Goal: Communication & Community: Answer question/provide support

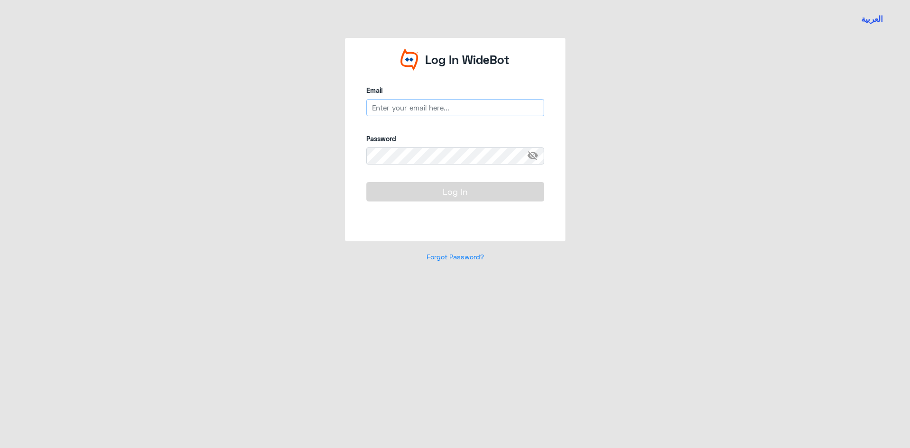
type input "[EMAIL_ADDRESS][DOMAIN_NAME]"
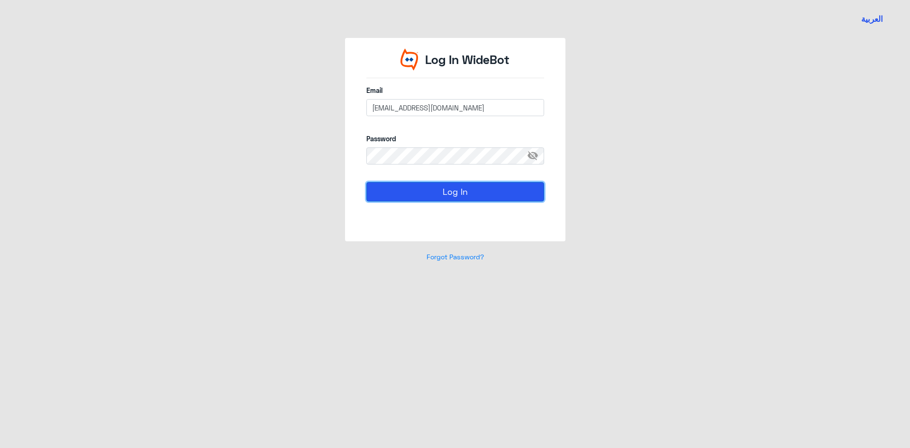
click at [390, 195] on button "Log In" at bounding box center [455, 191] width 178 height 19
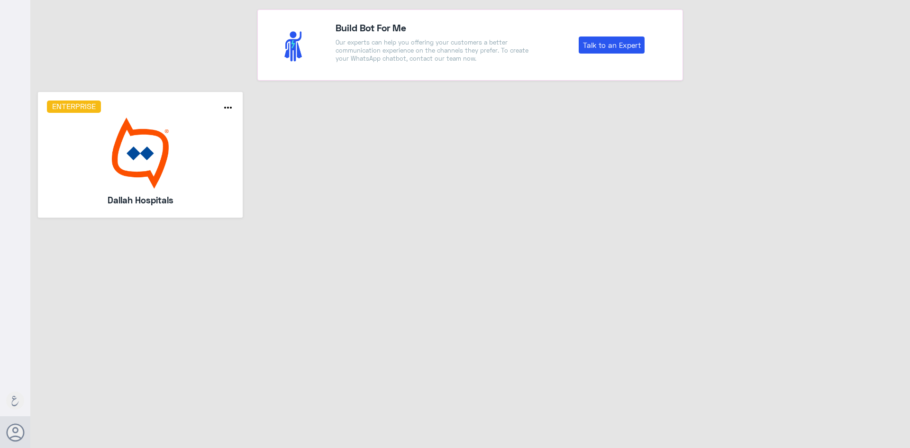
click at [211, 162] on img at bounding box center [140, 153] width 187 height 71
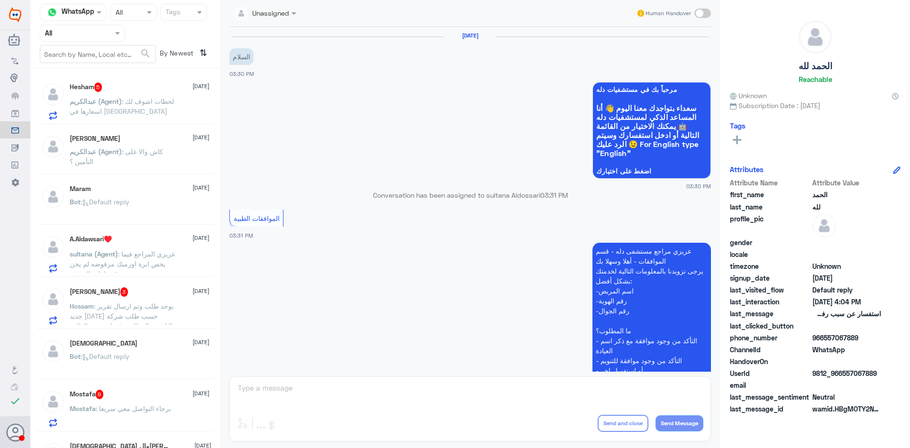
scroll to position [339, 0]
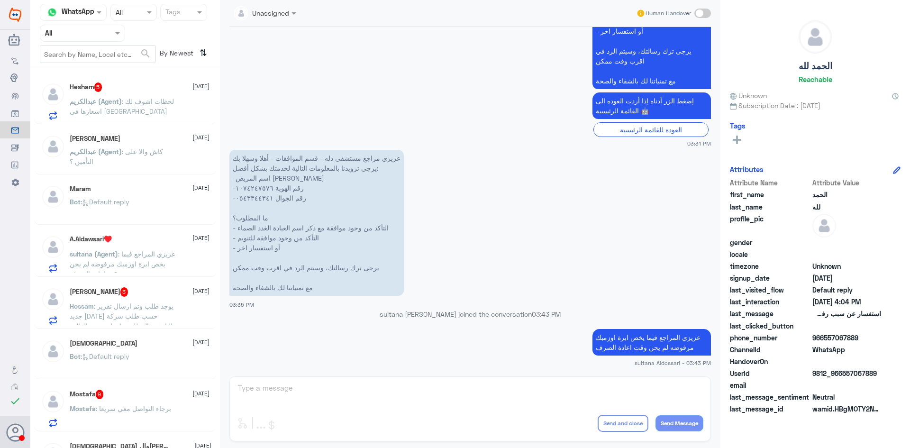
click at [113, 33] on span at bounding box center [119, 33] width 12 height 10
click at [90, 109] on div "Your Team" at bounding box center [82, 119] width 85 height 22
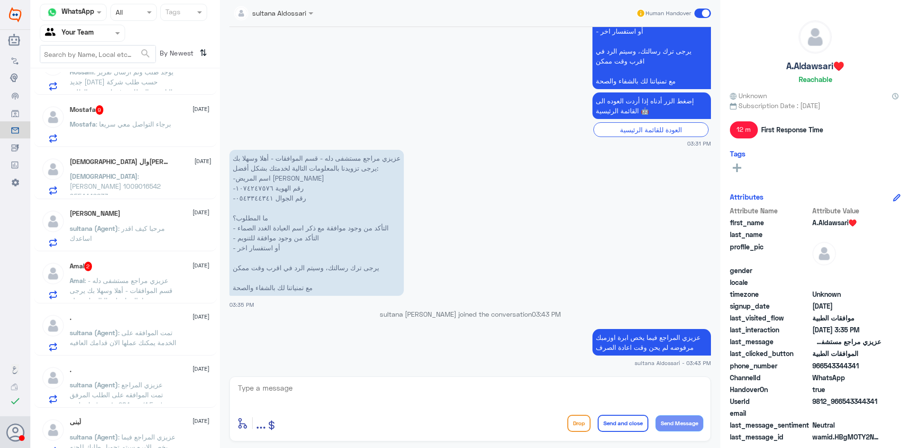
scroll to position [70, 0]
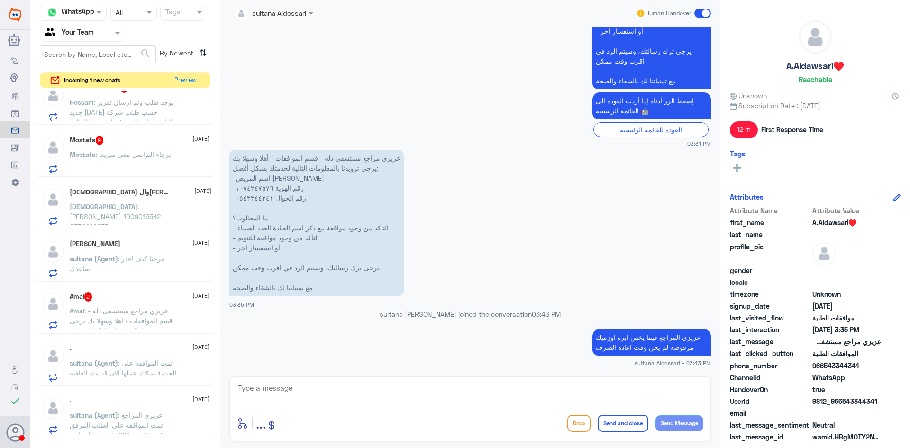
click at [564, 215] on app-msgs-text "عزيزي مراجع مستشفى دله - قسم الموافقات - أهلا وسهلا بك يرجى تزويدنا بالمعلومات …" at bounding box center [469, 223] width 481 height 147
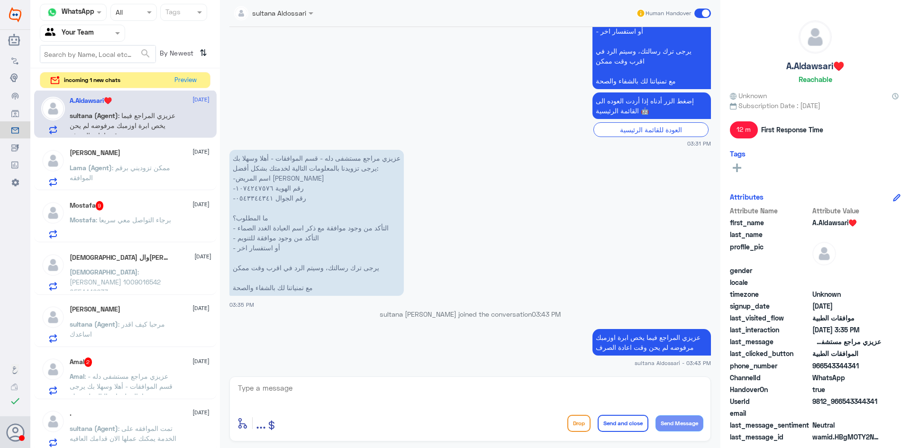
scroll to position [0, 0]
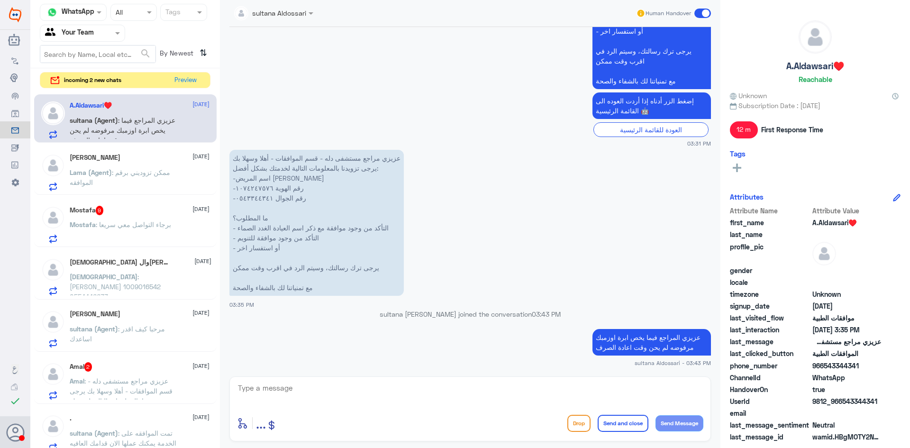
click at [159, 176] on span ": ممكن تزوديني برقم الموافقه" at bounding box center [120, 177] width 100 height 18
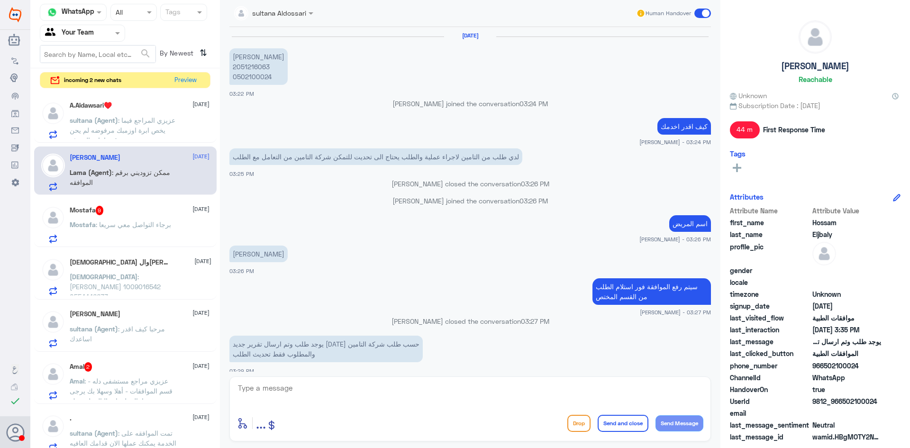
scroll to position [576, 0]
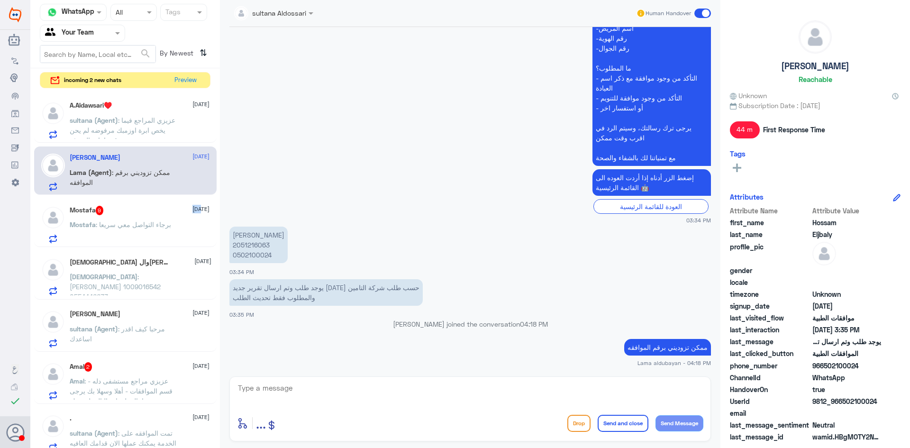
click at [147, 215] on div "Mostafa 9 [DATE]" at bounding box center [140, 210] width 140 height 9
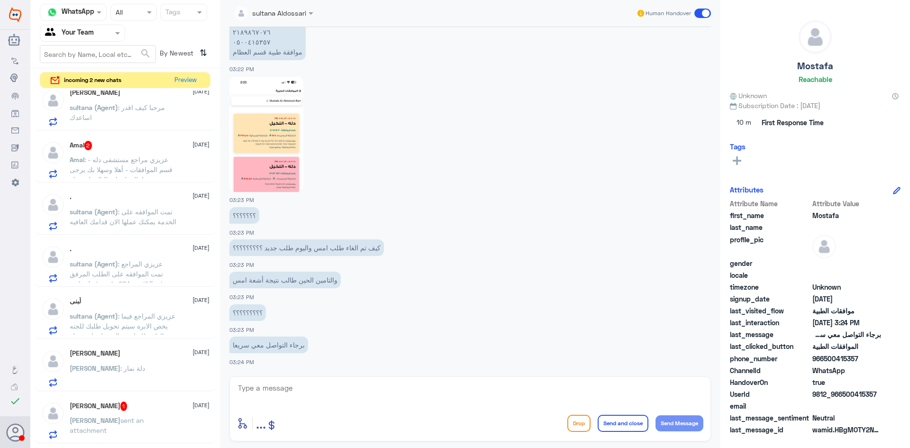
scroll to position [237, 0]
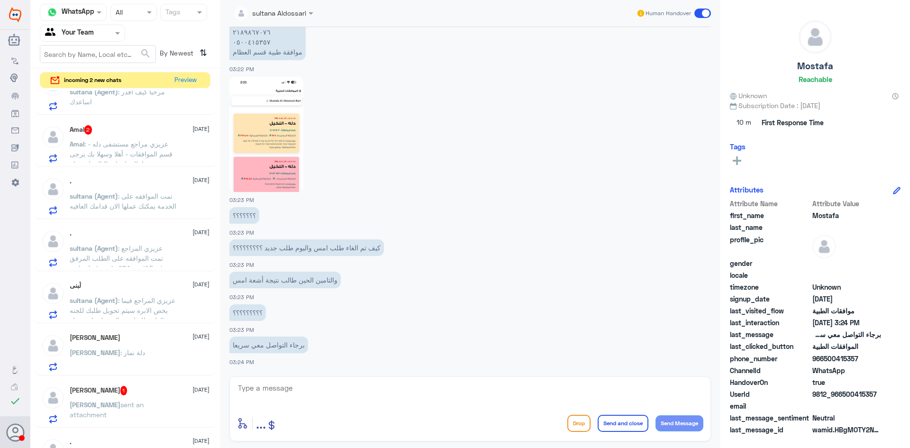
drag, startPoint x: 112, startPoint y: 427, endPoint x: 111, endPoint y: 422, distance: 4.8
click at [109, 426] on div "[PERSON_NAME] 1 [DATE][PERSON_NAME] sent an attachment" at bounding box center [125, 403] width 182 height 49
click at [122, 413] on p "[PERSON_NAME] sent an attachment" at bounding box center [123, 411] width 107 height 24
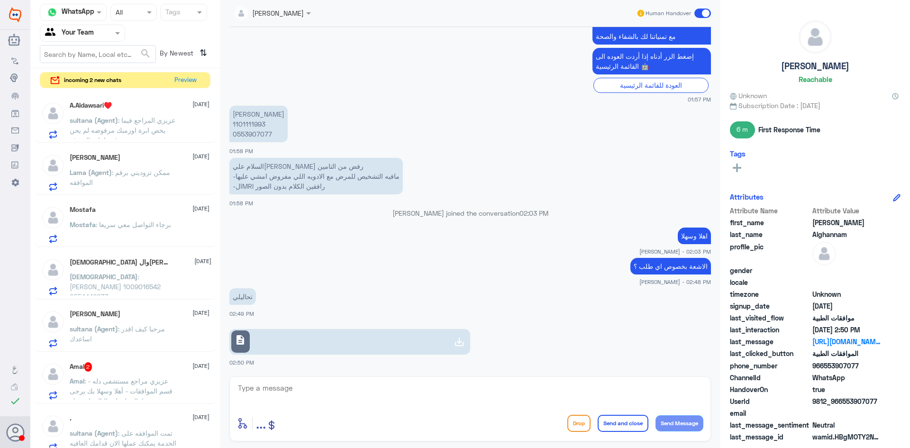
click at [153, 125] on p "sultana (Agent) : [PERSON_NAME] المراجع فيما يخص ابرة اوزمبك مرفوضه لم يحن وقت …" at bounding box center [123, 127] width 107 height 24
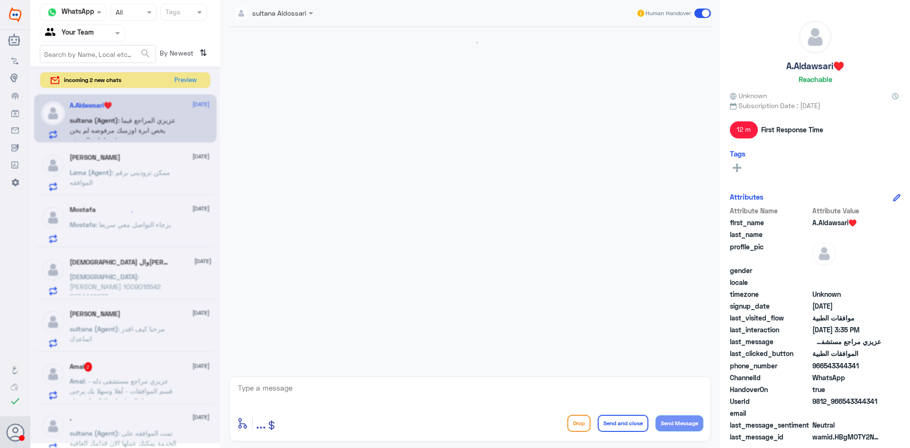
scroll to position [339, 0]
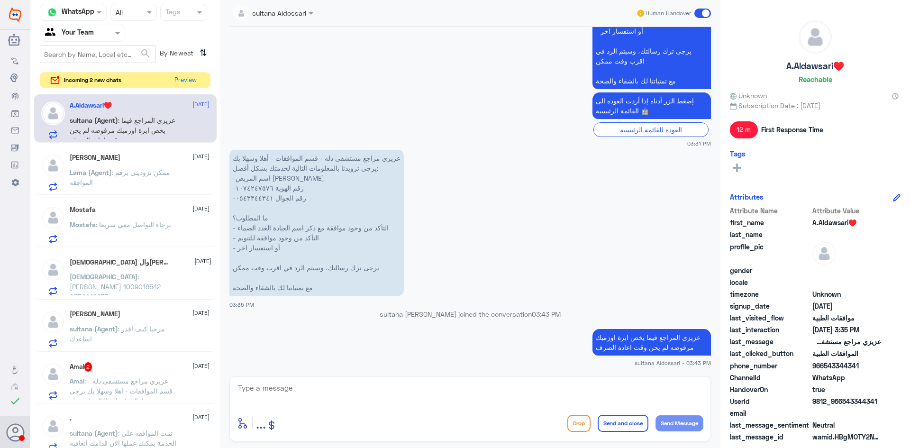
click at [129, 170] on span ": ممكن تزوديني برقم الموافقه" at bounding box center [120, 177] width 100 height 18
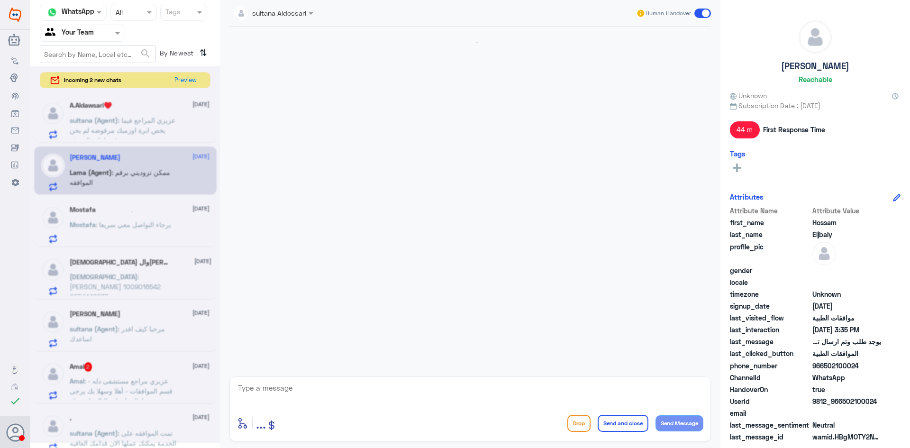
scroll to position [576, 0]
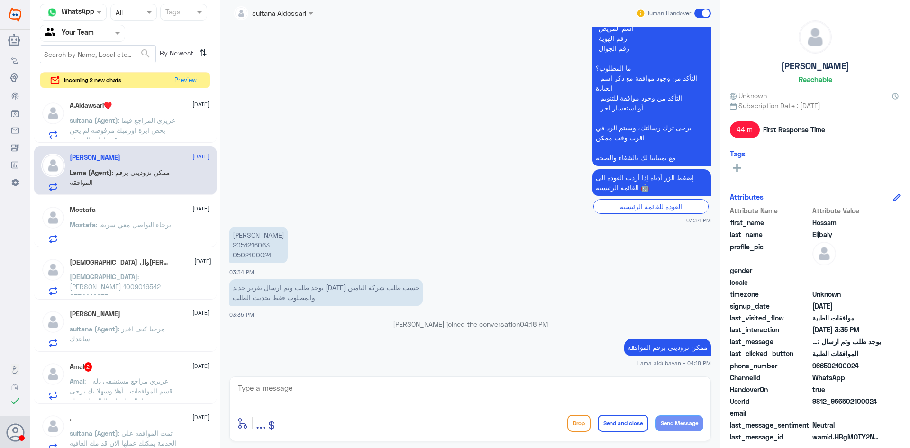
click at [128, 227] on span ": برجاء التواصل معي سريعا" at bounding box center [133, 224] width 75 height 8
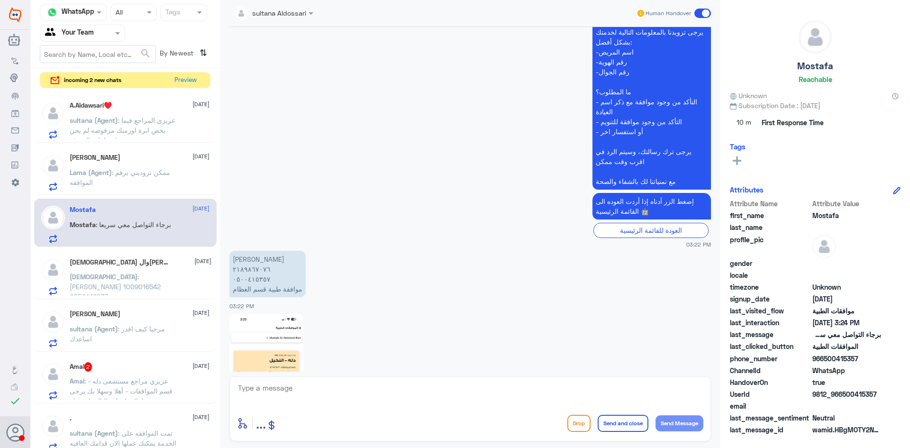
scroll to position [786, 0]
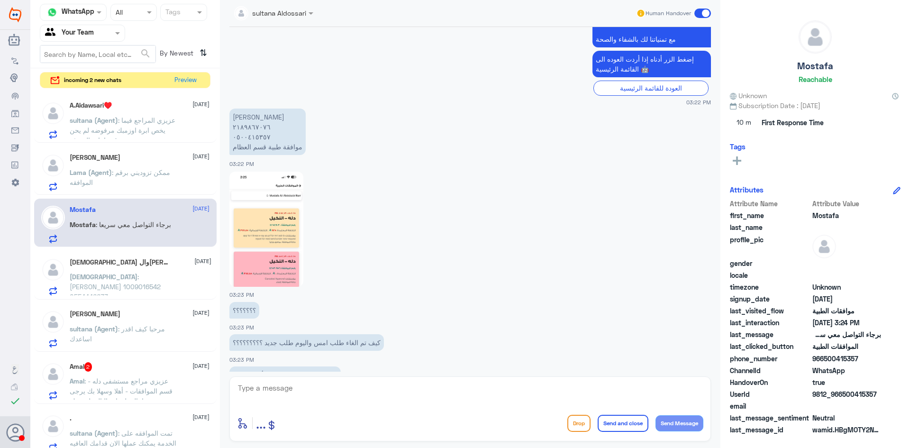
click at [263, 244] on img at bounding box center [266, 229] width 74 height 115
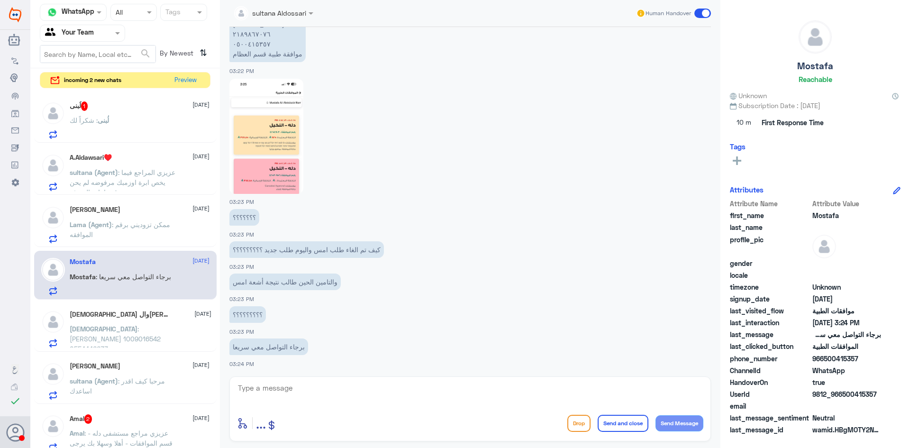
scroll to position [1588, 0]
click at [281, 187] on img at bounding box center [266, 134] width 74 height 115
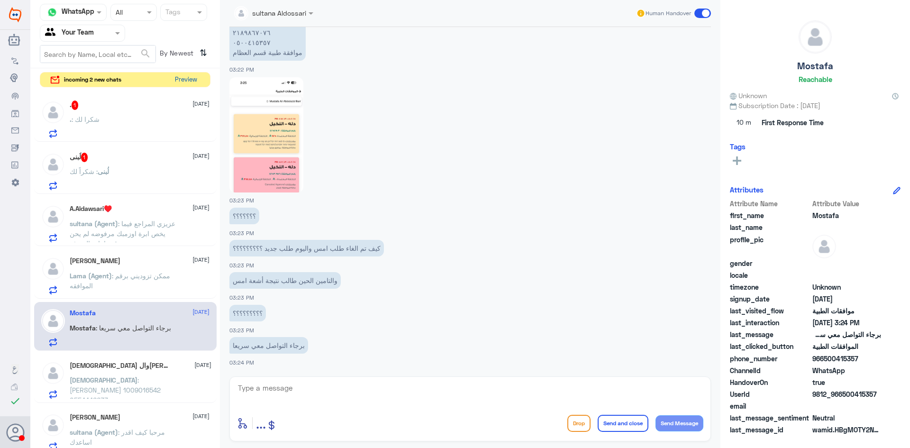
click at [184, 81] on button "Preview" at bounding box center [185, 80] width 29 height 15
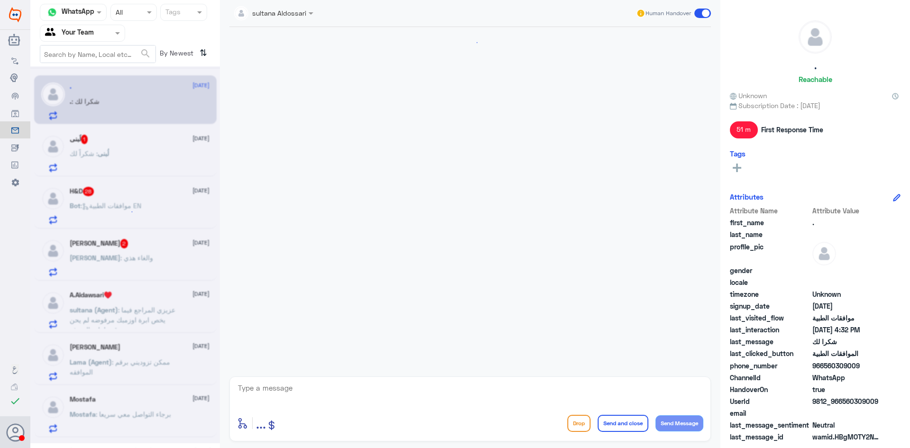
scroll to position [282, 0]
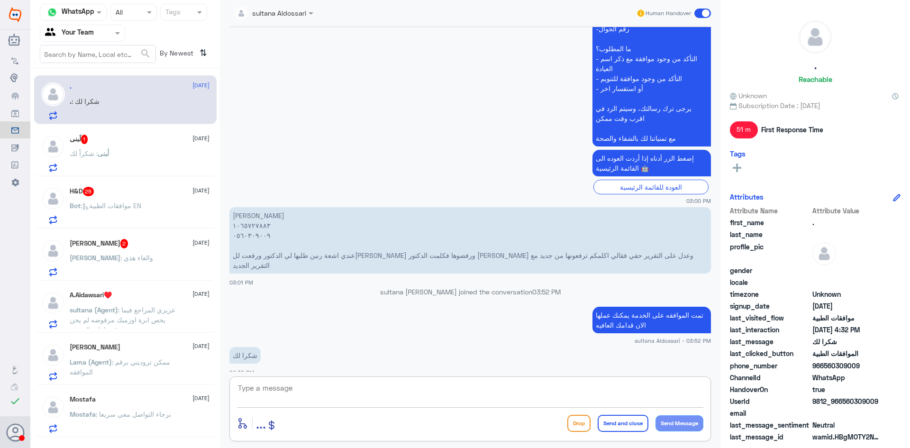
click at [510, 392] on textarea at bounding box center [470, 392] width 466 height 23
type textarea "العفو قدامكم العافية"
click at [630, 427] on button "Send and close" at bounding box center [623, 423] width 51 height 17
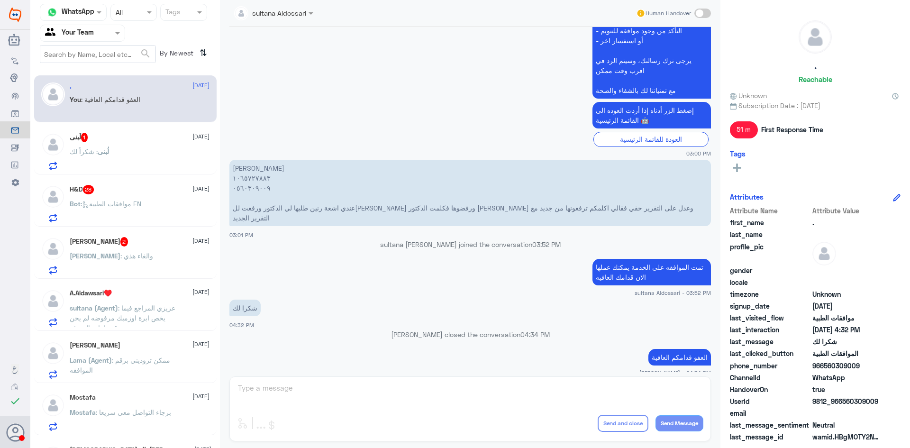
click at [124, 145] on div "لُبنى 1 13 August لُبنى : شكراً لك" at bounding box center [140, 151] width 140 height 37
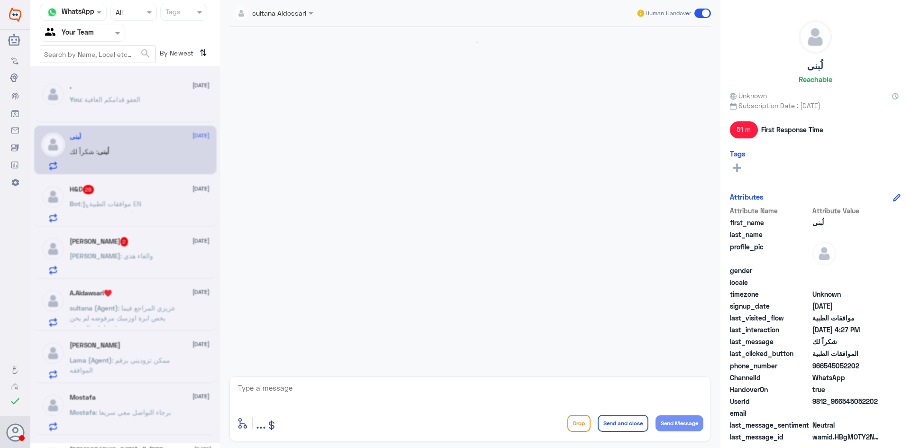
scroll to position [424, 0]
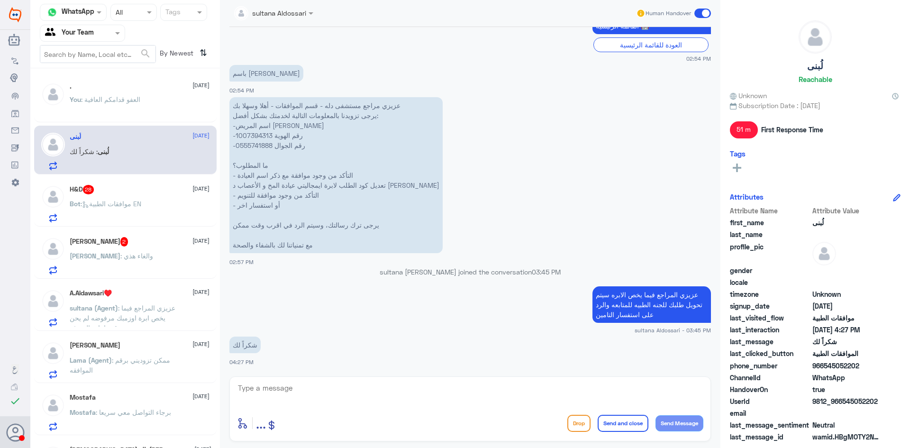
click at [258, 131] on p "عزيزي مراجع مستشفى دله - قسم الموافقات - أهلا وسهلا بك يرجى تزويدنا بالمعلومات …" at bounding box center [335, 175] width 213 height 156
copy p "1007394313"
click at [144, 189] on div "H&D 28 13 August" at bounding box center [140, 189] width 140 height 9
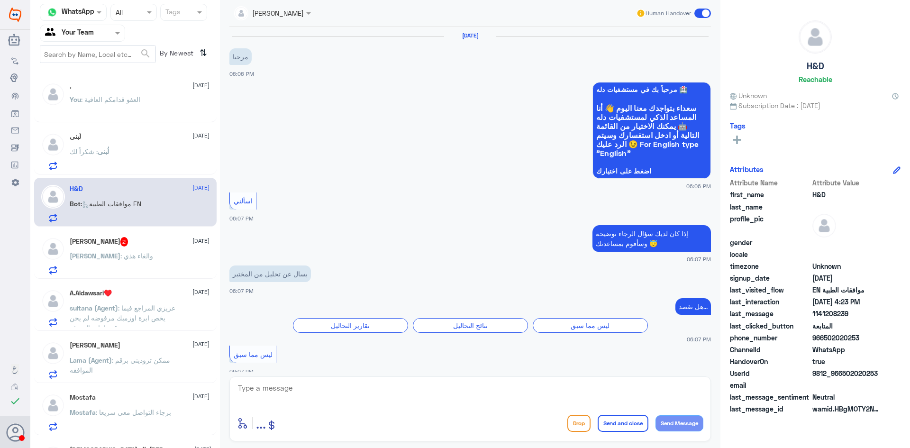
drag, startPoint x: 825, startPoint y: 337, endPoint x: 879, endPoint y: 341, distance: 54.1
click at [879, 341] on span "966502020253" at bounding box center [846, 338] width 69 height 10
copy span "502020253"
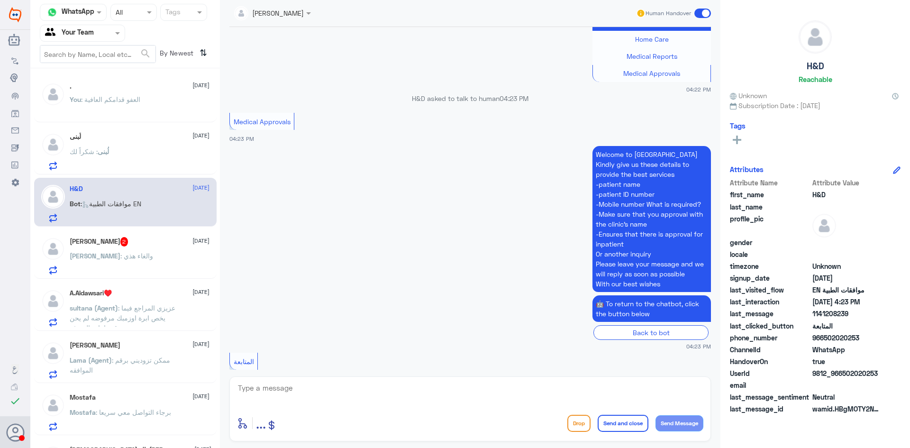
scroll to position [3094, 0]
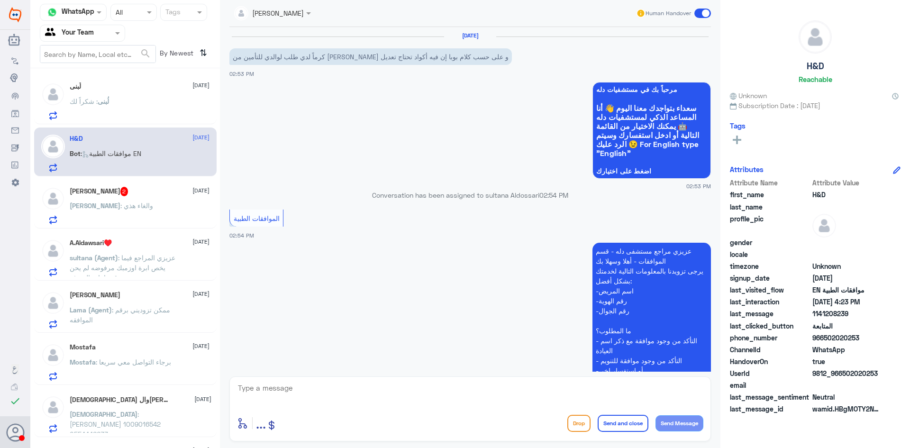
scroll to position [424, 0]
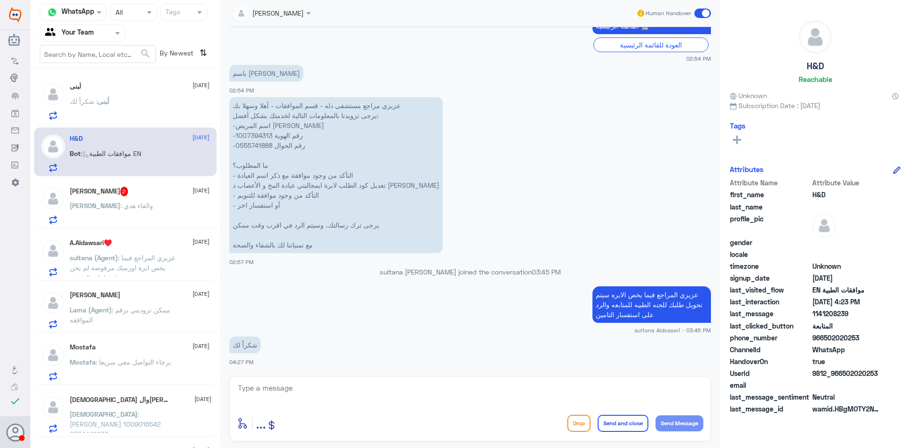
click at [112, 200] on p "Mohammad : والغاء هذي" at bounding box center [111, 212] width 83 height 24
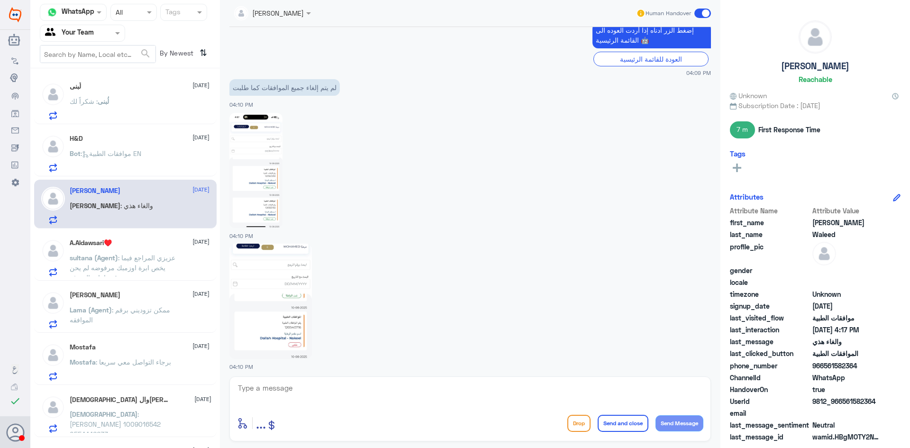
scroll to position [1035, 0]
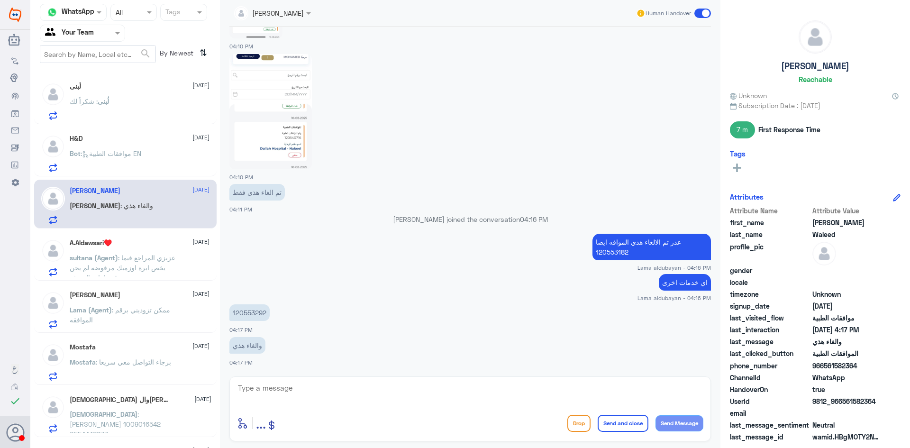
click at [253, 315] on p "120553292" at bounding box center [249, 312] width 40 height 17
copy p "120553292"
click at [290, 385] on textarea at bounding box center [470, 392] width 466 height 23
paste textarea "120553292"
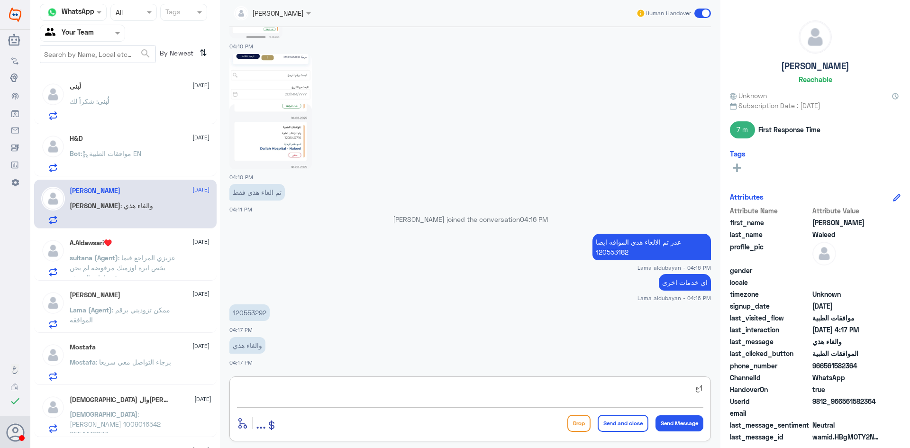
type textarea "1"
type textarea "غ"
paste textarea "120553292"
type textarea "عزيزي المراجع تم الغاء الموافقة 120553292"
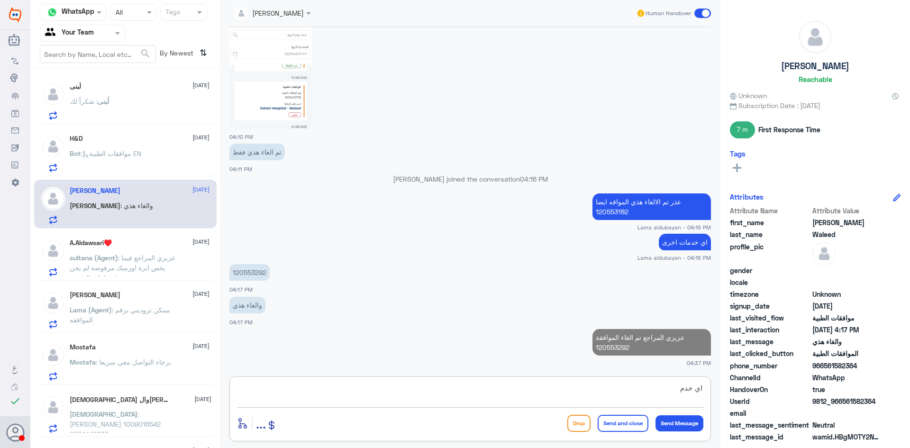
scroll to position [1073, 0]
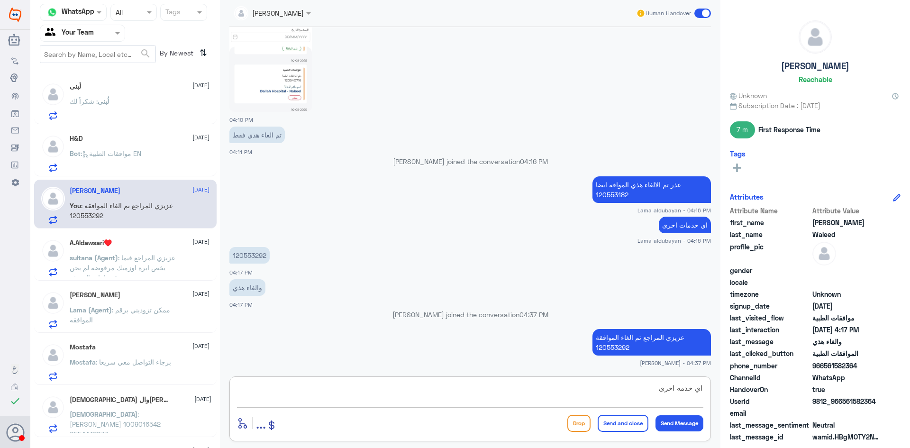
type textarea "اي خدمه اخرى ؟"
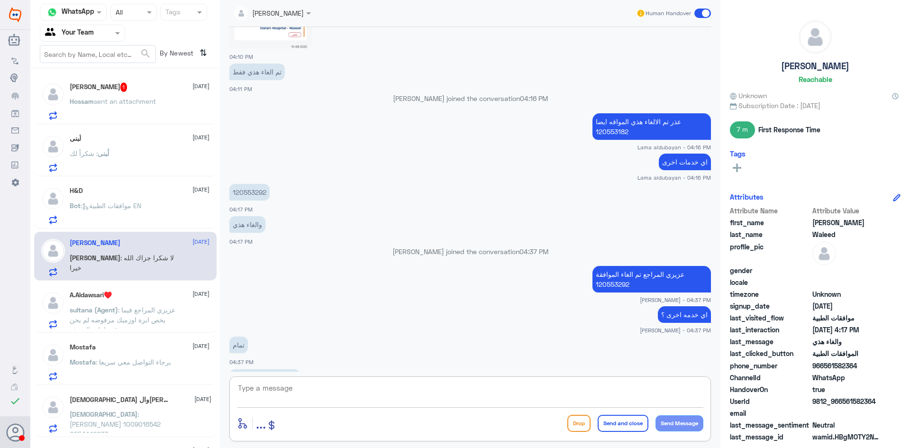
scroll to position [1169, 0]
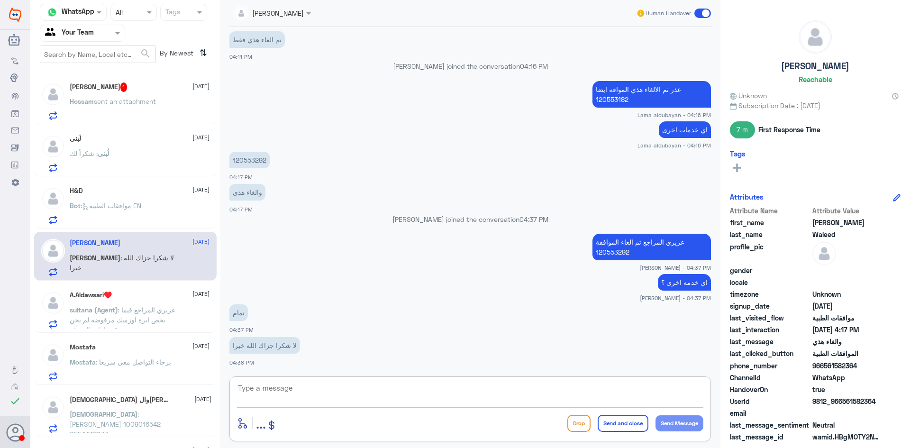
click at [363, 393] on textarea at bounding box center [470, 392] width 466 height 23
type textarea "العفو قدامكم العافية"
click at [617, 430] on button "Send and close" at bounding box center [623, 423] width 51 height 17
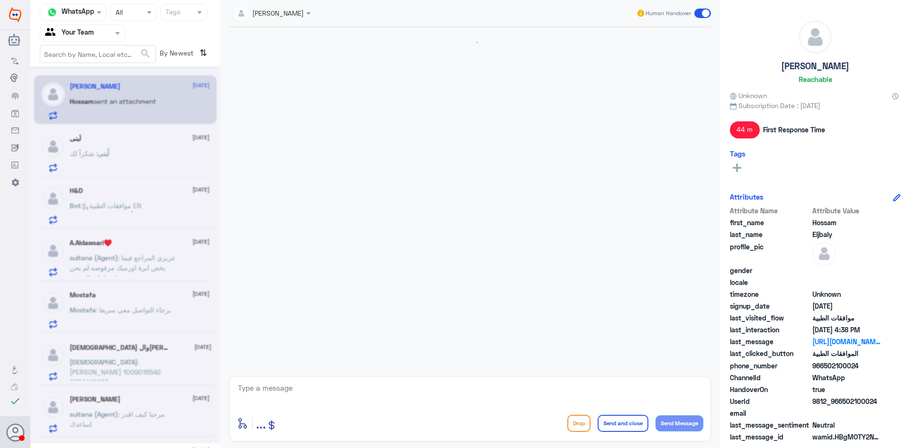
scroll to position [769, 0]
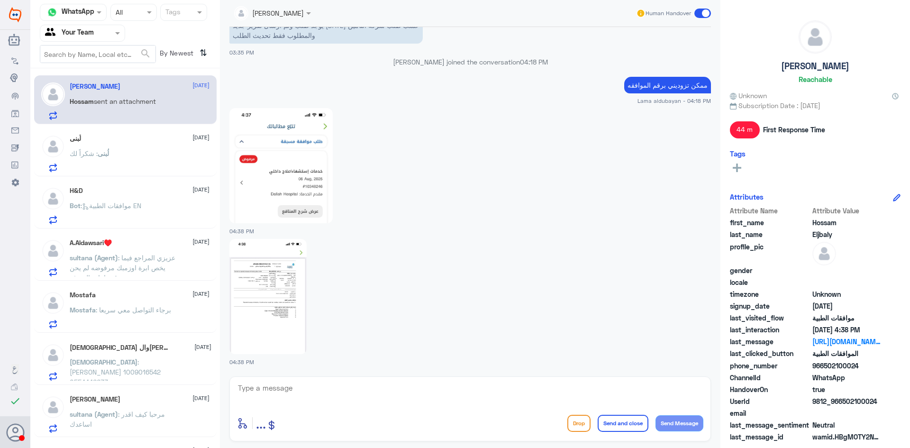
click at [122, 266] on span ": عزيزي المراجع فيما يخص ابرة اوزمبك مرفوضه لم يحن وقت اعادة الصرف" at bounding box center [123, 268] width 106 height 28
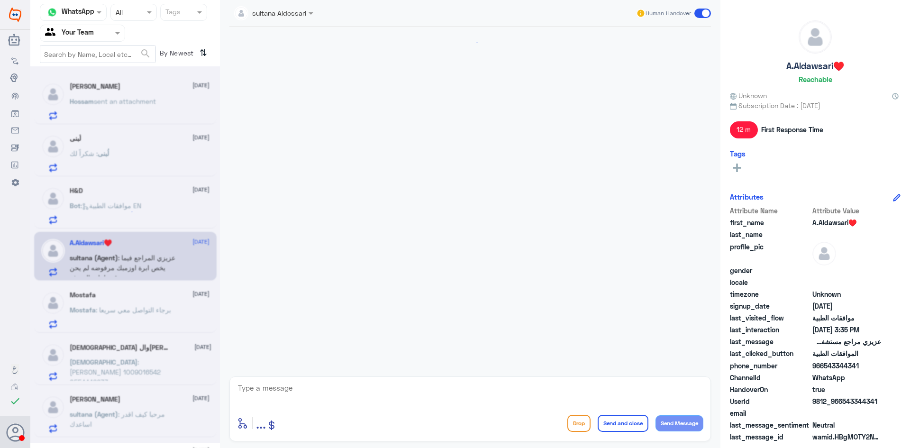
scroll to position [339, 0]
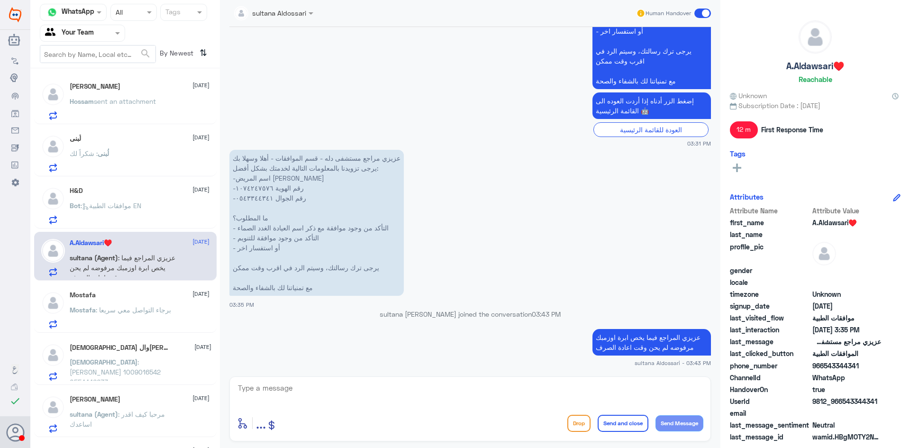
click at [256, 186] on p "عزيزي مراجع مستشفى دله - قسم الموافقات - أهلا وسهلا بك يرجى تزويدنا بالمعلومات …" at bounding box center [316, 223] width 174 height 146
click at [417, 392] on textarea at bounding box center [470, 392] width 466 height 23
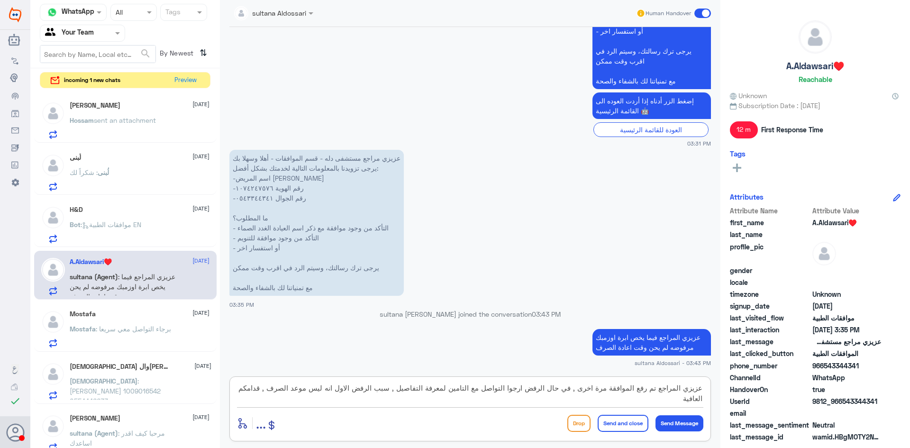
type textarea "عزيزي المراجع تم رفع الموافقة مرة اخرى , في حال الرفض ارجوا التواصل مع التامين …"
click at [625, 426] on button "Send and close" at bounding box center [623, 423] width 51 height 17
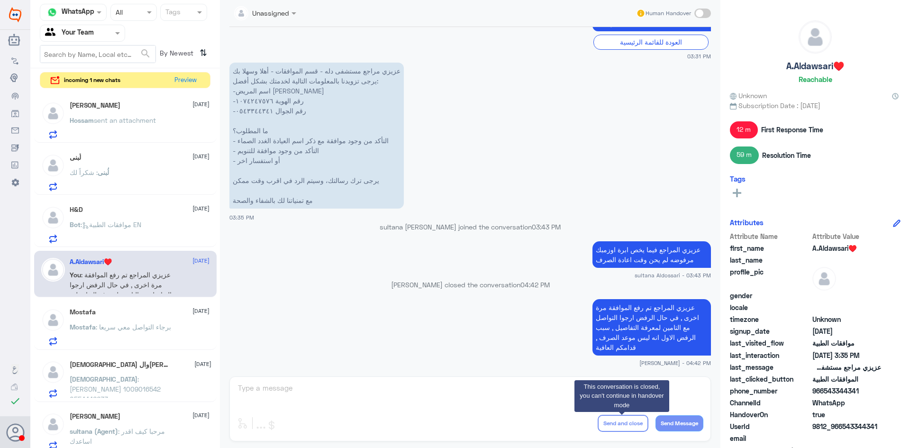
scroll to position [47, 0]
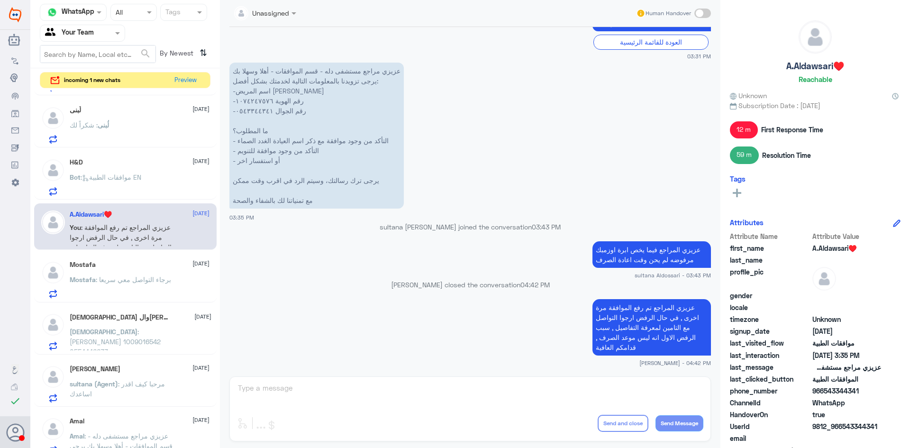
click at [159, 285] on p "Mostafa : برجاء التواصل معي سريعا" at bounding box center [120, 286] width 101 height 24
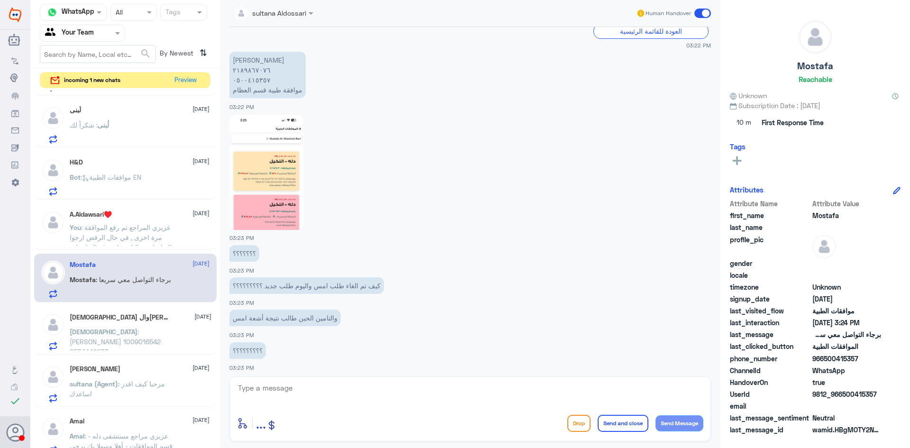
scroll to position [880, 0]
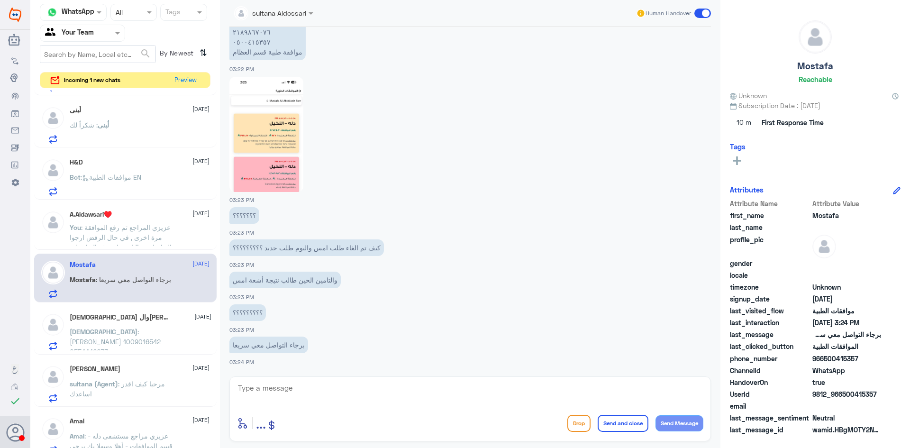
click at [345, 379] on div "enter flow name ... Drop Send and close Send Message" at bounding box center [469, 408] width 481 height 65
click at [342, 386] on textarea at bounding box center [470, 392] width 466 height 23
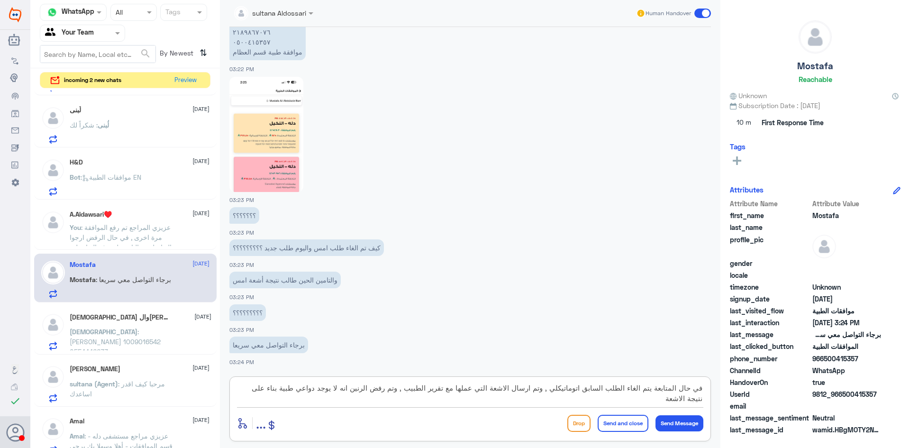
type textarea "في حال المتابعة يتم الغاء الطلب السابق اتوماتيكلي , وتم ارسال الاشعة التي عملها…"
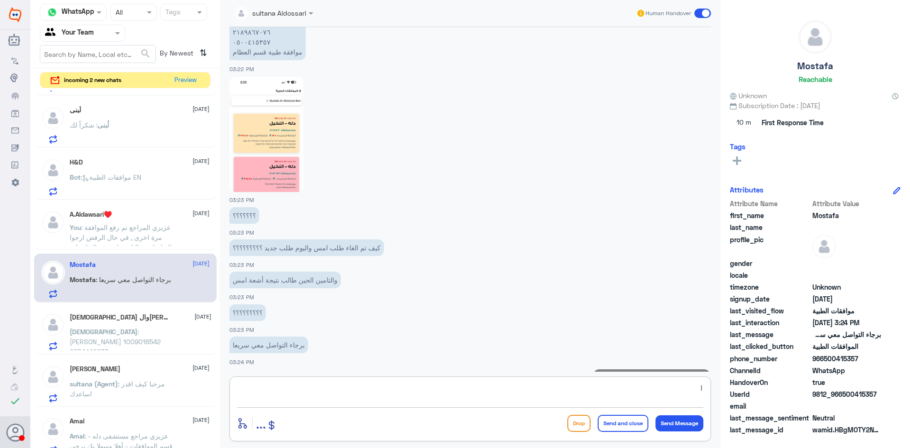
scroll to position [951, 0]
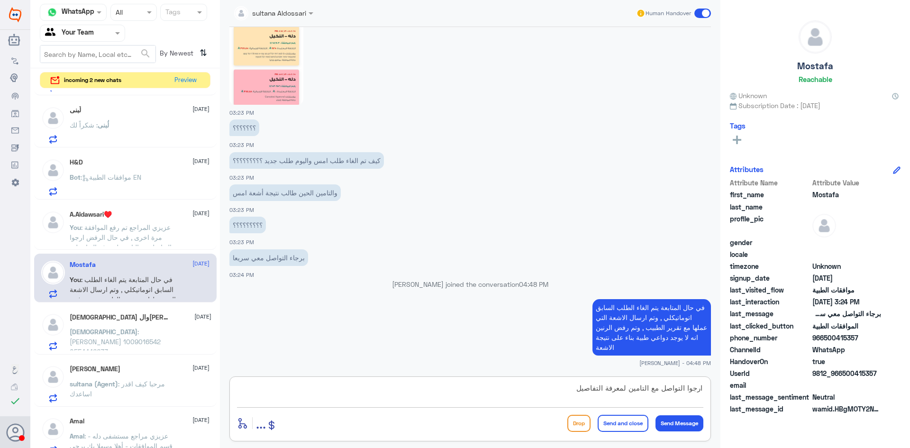
type textarea "ارجوا التواصل مع التامين لمعرفة التفاصيل"
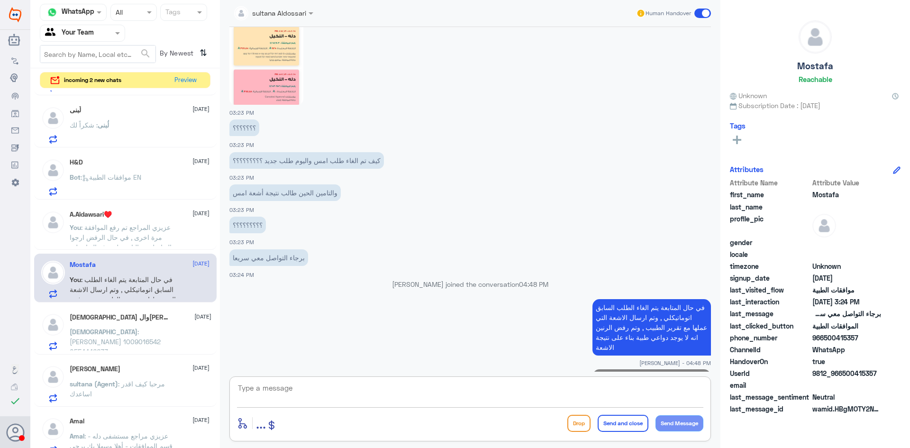
scroll to position [991, 0]
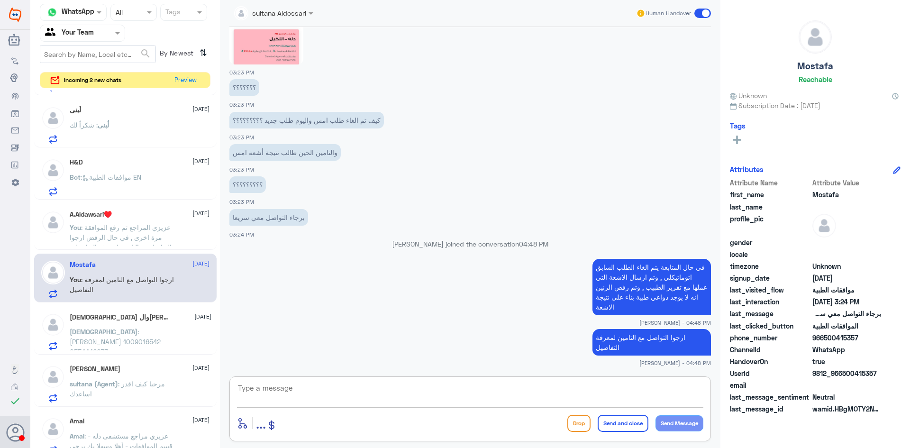
click at [147, 327] on p "سبحان : سامي عبدالرحمن السيف 1009016542 0554446633" at bounding box center [123, 339] width 107 height 24
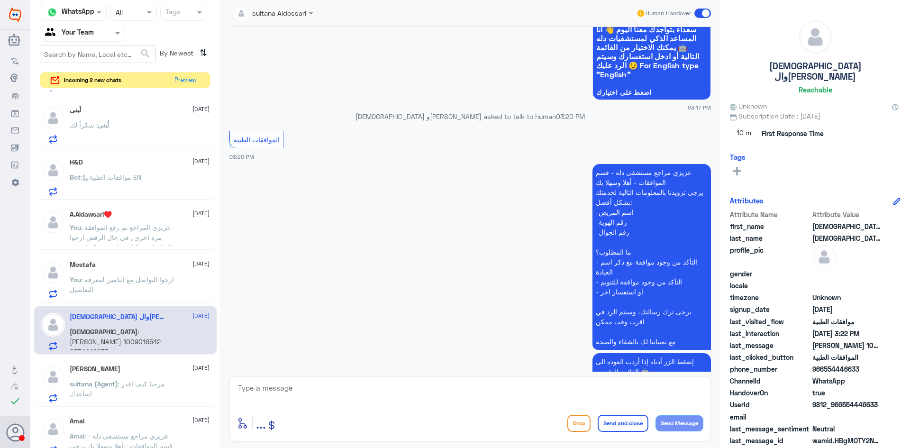
scroll to position [330, 0]
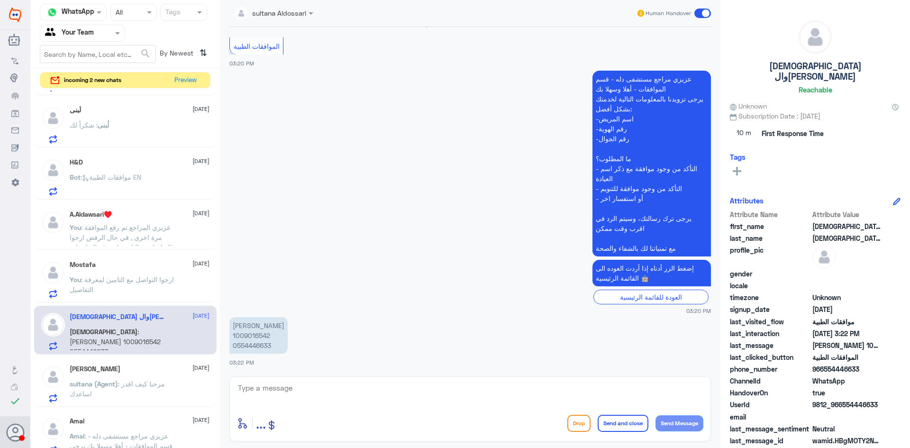
click at [361, 395] on textarea at bounding box center [470, 392] width 466 height 23
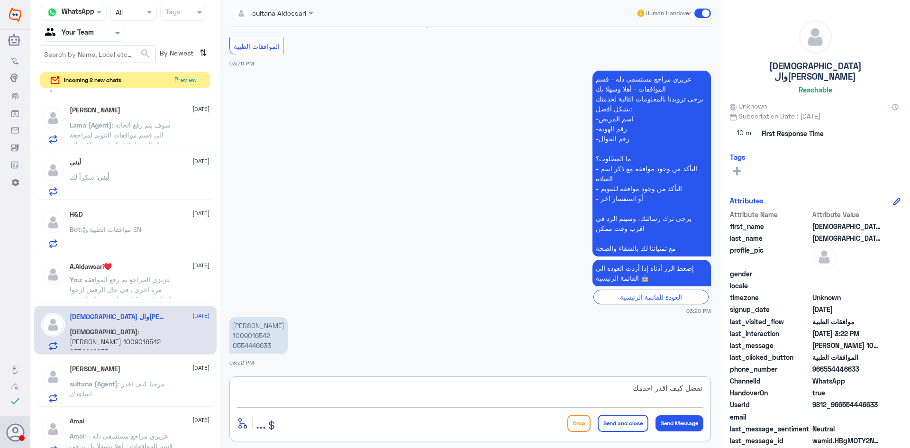
type textarea "تفضل كيف اقدر اخدمك ؟"
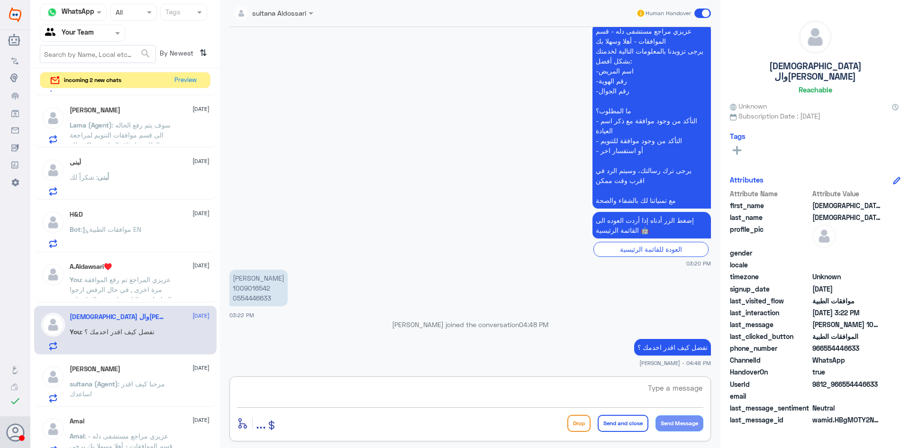
click at [119, 378] on div "Sara 13 August sultana (Agent) : مرحبا كيف اقدر اساعدك" at bounding box center [140, 383] width 140 height 37
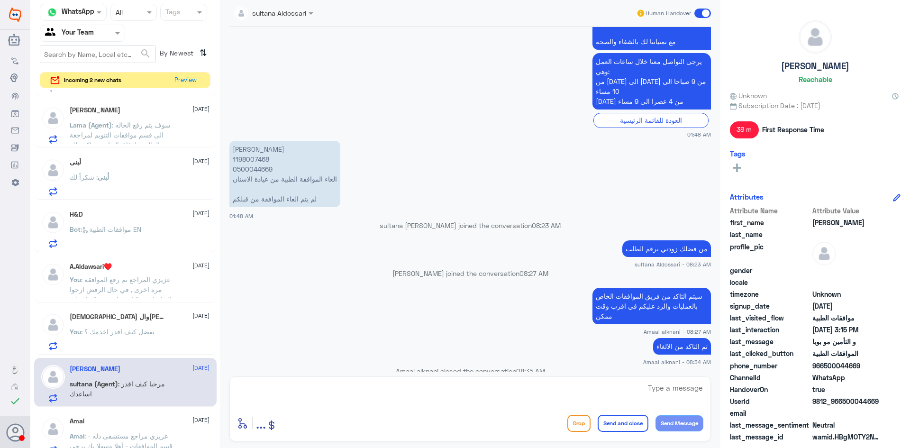
scroll to position [165, 0]
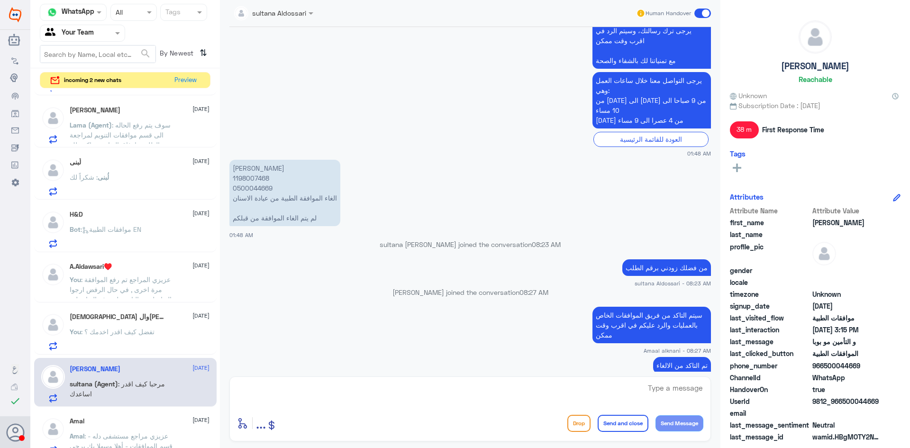
click at [257, 179] on p "هياء عبدالعزيز النصار 1198007468 0500044669 الغاء الموافقة الطبية من عيادة الاس…" at bounding box center [284, 193] width 111 height 66
copy p "1198007468"
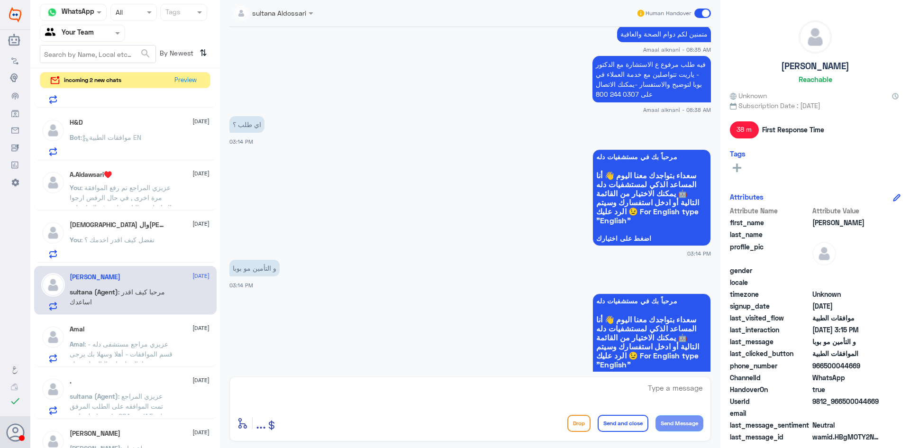
scroll to position [142, 0]
click at [150, 338] on span ": عزيزي مراجع مستشفى دله - قسم الموافقات - أهلا وسهلا بك يرجى تزويدنا بالمعلوما…" at bounding box center [123, 381] width 107 height 88
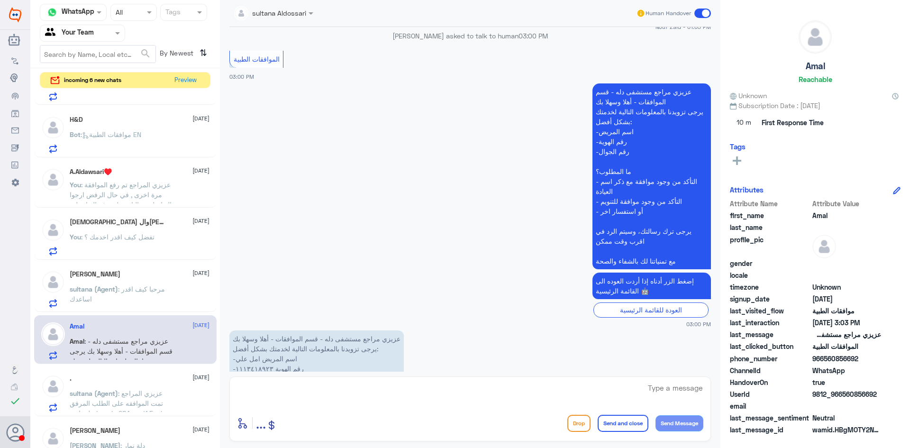
scroll to position [1385, 0]
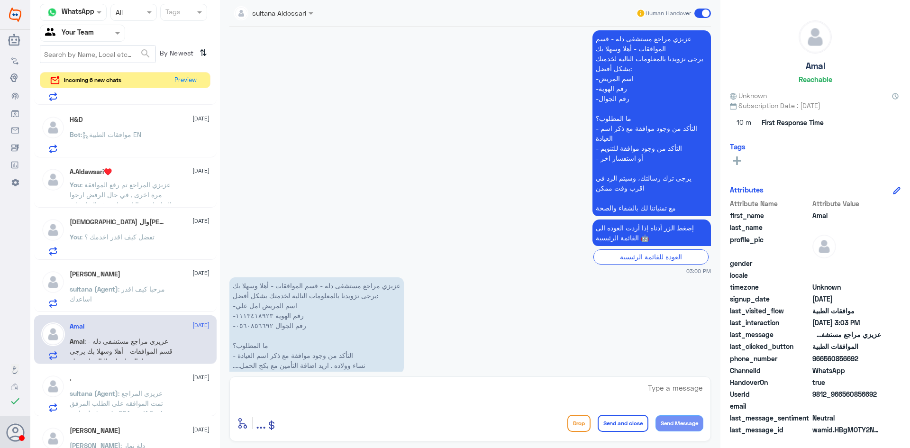
click at [326, 382] on textarea at bounding box center [470, 392] width 466 height 23
drag, startPoint x: 483, startPoint y: 392, endPoint x: 493, endPoint y: 393, distance: 9.5
click at [493, 393] on textarea "عزيزي المراجع هذا القسم لمتابعة الموافقات الطبية فقط , في حال مرادعة العيادة او…" at bounding box center [470, 392] width 466 height 23
click at [380, 393] on textarea "عزيزي المراجع هذا القسم لمتابعة الموافقات الطبية فقط , في حال مرا[um العيادة او…" at bounding box center [470, 392] width 466 height 23
click at [486, 392] on textarea "عزيزي المراجع هذا القسم لمتابعة الموافقات الطبية فقط , في حال مرا[um العيادة او…" at bounding box center [470, 392] width 466 height 23
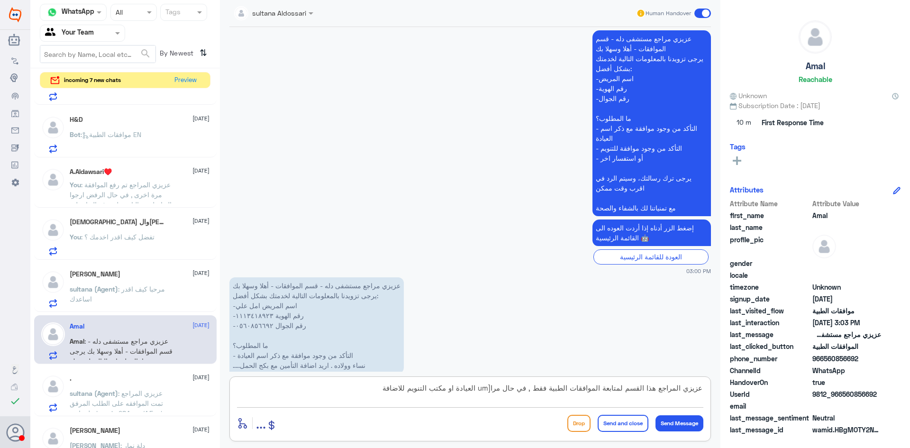
drag, startPoint x: 481, startPoint y: 388, endPoint x: 494, endPoint y: 390, distance: 13.5
click at [494, 390] on textarea "عزيزي المراجع هذا القسم لمتابعة الموافقات الطبية فقط , في حال مرا[um العيادة او…" at bounding box center [470, 392] width 466 height 23
click at [380, 392] on textarea "عزيزي المراجع هذا القسم لمتابعة الموافقات الطبية فقط , في حال مراجعة العيادة او…" at bounding box center [470, 392] width 466 height 23
type textarea "عزيزي المراجع هذا القسم لمتابعة الموافقات الطبية فقط , في حال مراجعة العيادة او…"
click at [618, 418] on button "Send and close" at bounding box center [623, 423] width 51 height 17
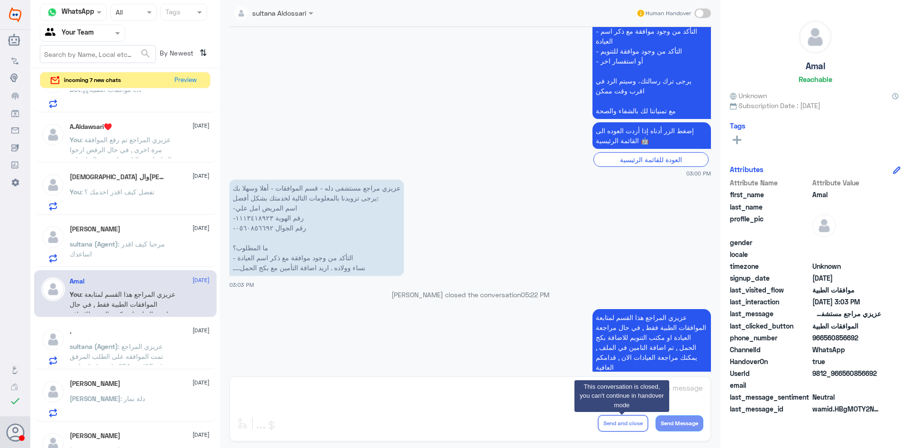
scroll to position [237, 0]
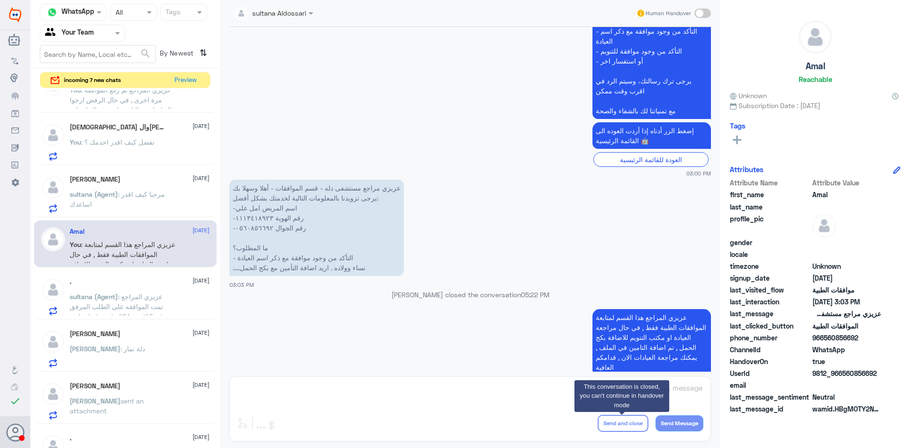
click at [149, 307] on span ": عزيزي المراجع تمت الموافقه على الطلب المرفق على ابرة Leqvio 284 mg/1.5 ml Sol…" at bounding box center [116, 311] width 93 height 38
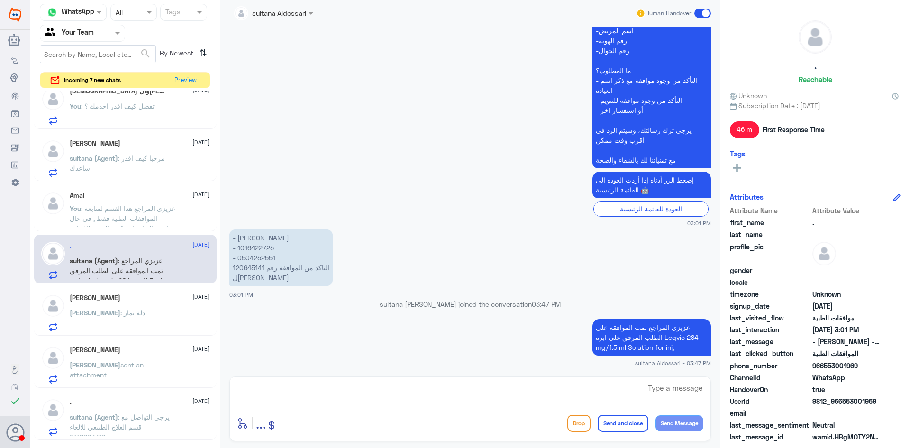
scroll to position [332, 0]
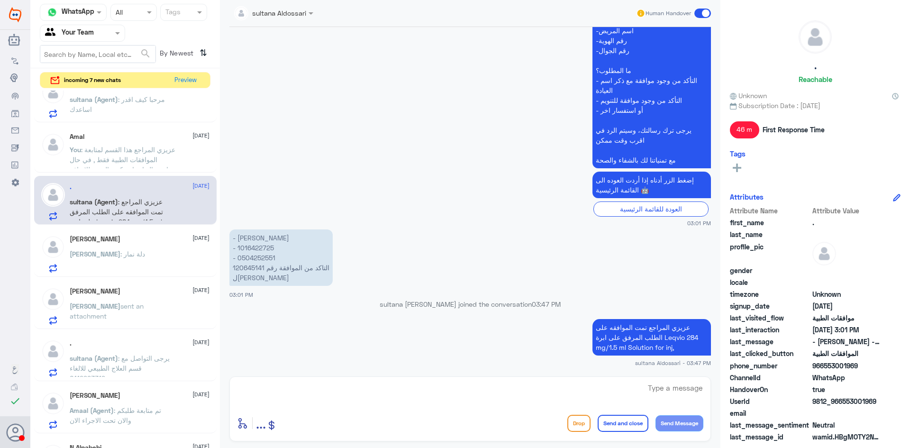
click at [149, 252] on div "عبدالله : دلة نمار" at bounding box center [140, 261] width 140 height 21
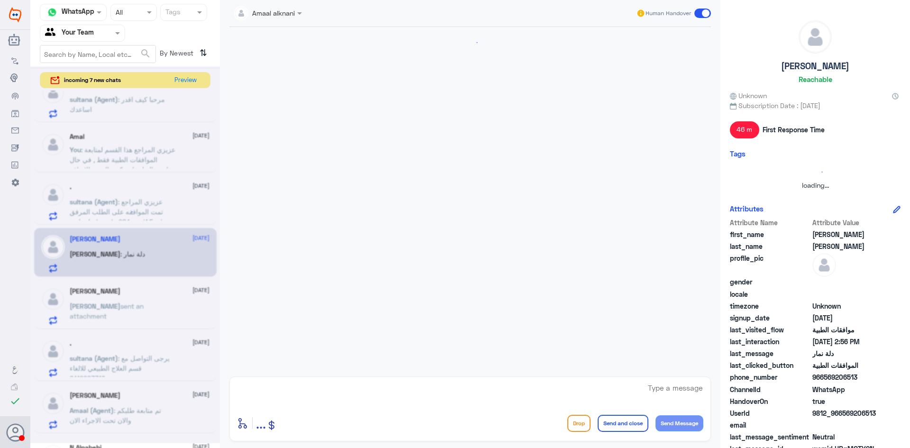
scroll to position [604, 0]
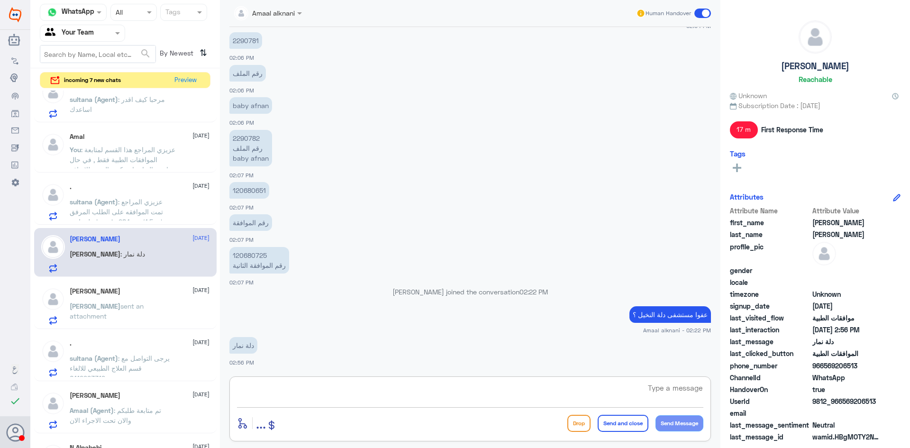
click at [328, 383] on textarea at bounding box center [470, 392] width 466 height 23
type textarea "مع الاسف هذا الرقم مخصص لمتابعة الموافقة دلة النخيل فقط , ارجوا التواصل مع رقم …"
click at [610, 424] on button "Send and close" at bounding box center [623, 423] width 51 height 17
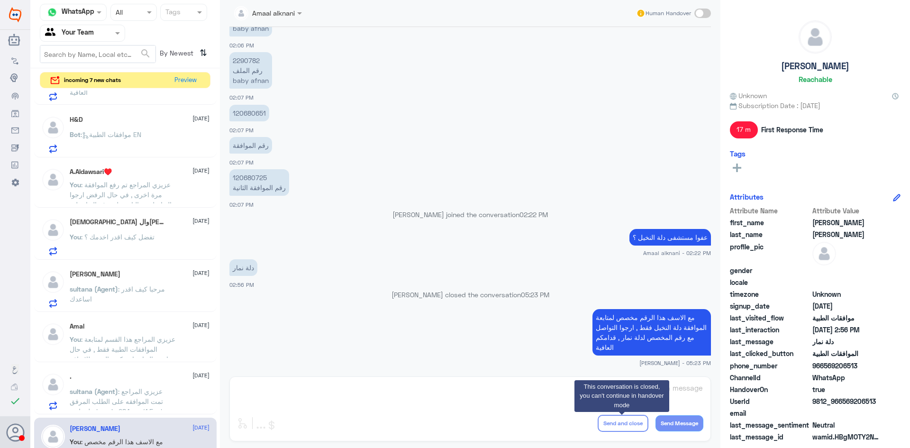
scroll to position [0, 0]
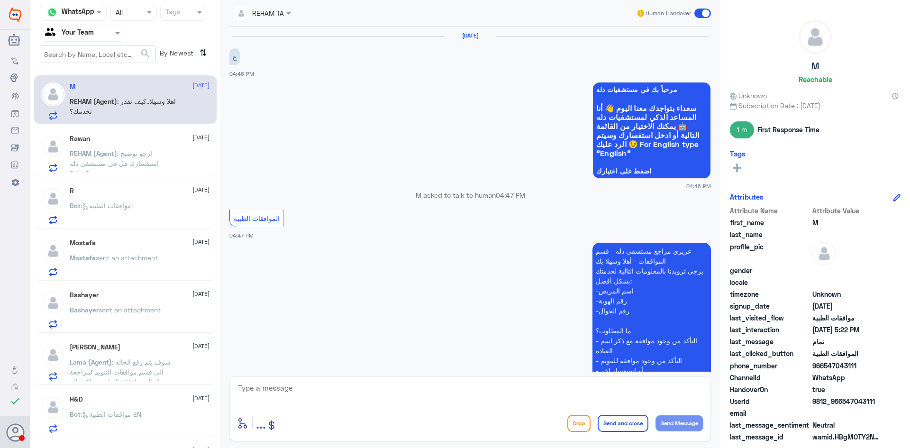
scroll to position [282, 0]
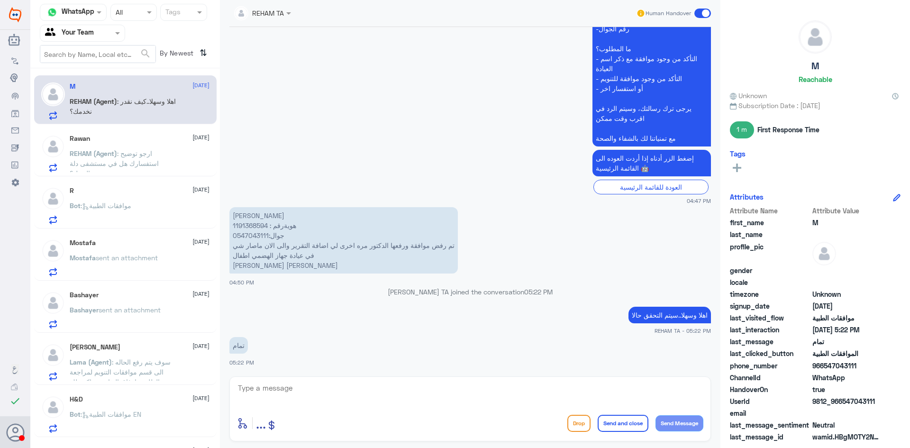
click at [269, 17] on input "text" at bounding box center [252, 12] width 36 height 11
click at [455, 66] on app-msgs-text "عزيزي مراجع مستشفى دله - قسم الموافقات - أهلا وسهلا بك يرجى تزويدنا بالمعلومات …" at bounding box center [469, 54] width 481 height 187
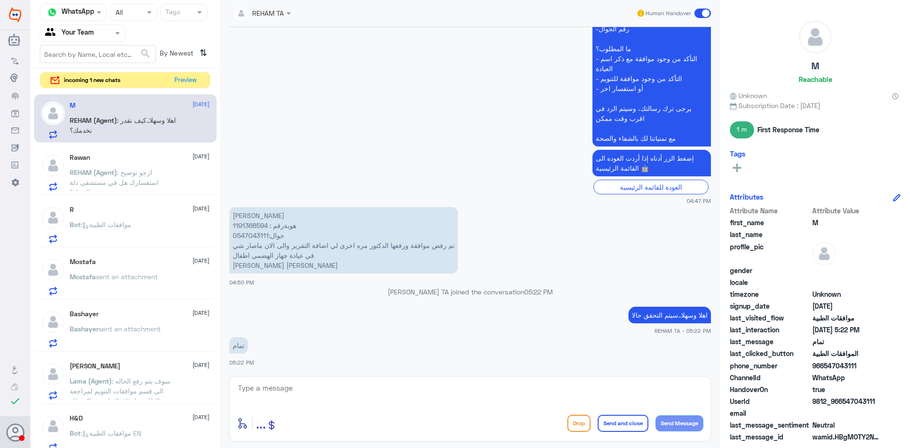
click at [110, 181] on span ": ارجو توضيح استفسارك هل في مستشفى دلة النخيل؟" at bounding box center [114, 182] width 89 height 28
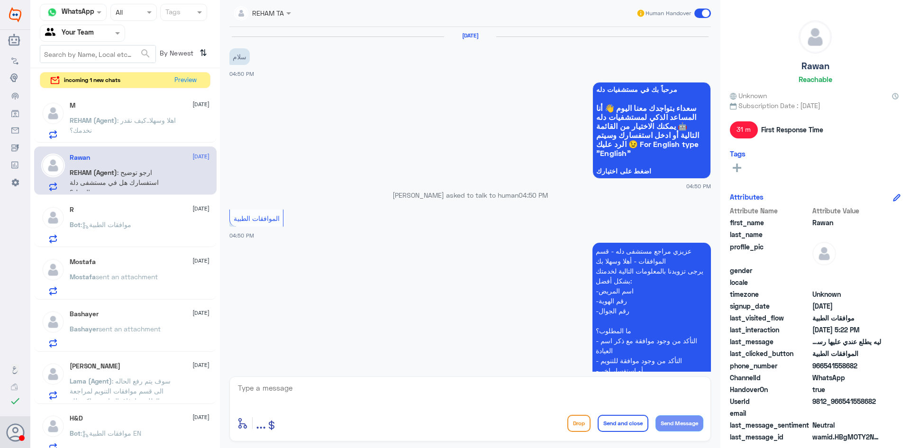
scroll to position [305, 0]
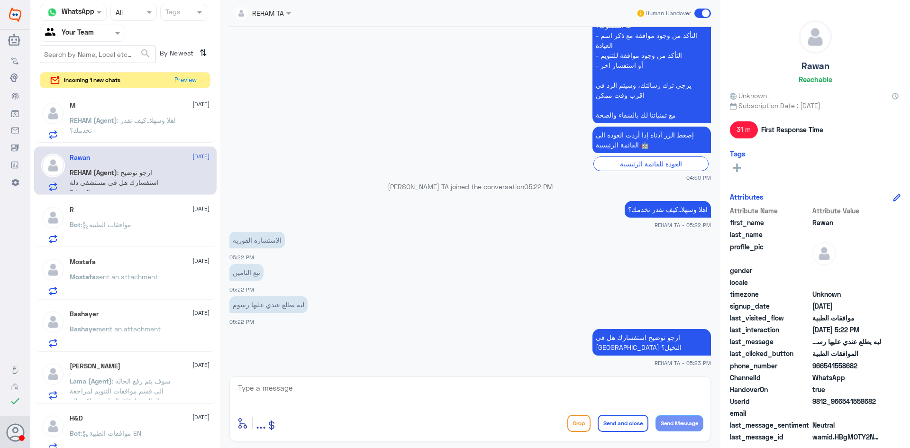
click at [112, 211] on div "R 13 August" at bounding box center [140, 210] width 140 height 8
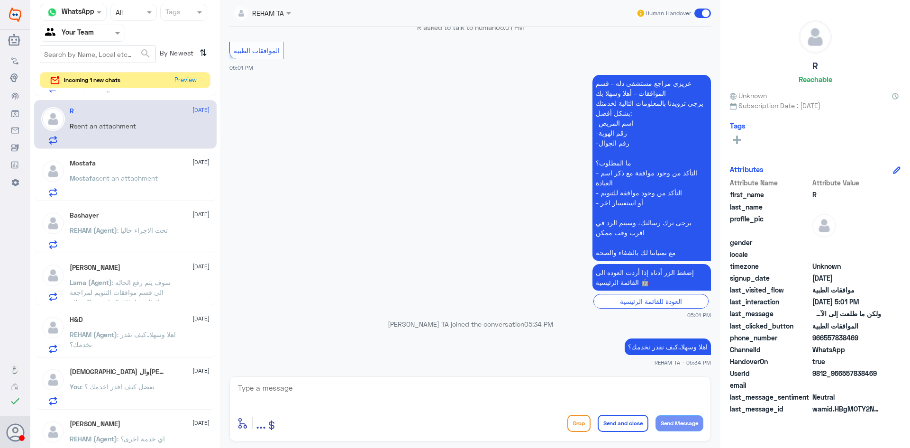
scroll to position [190, 0]
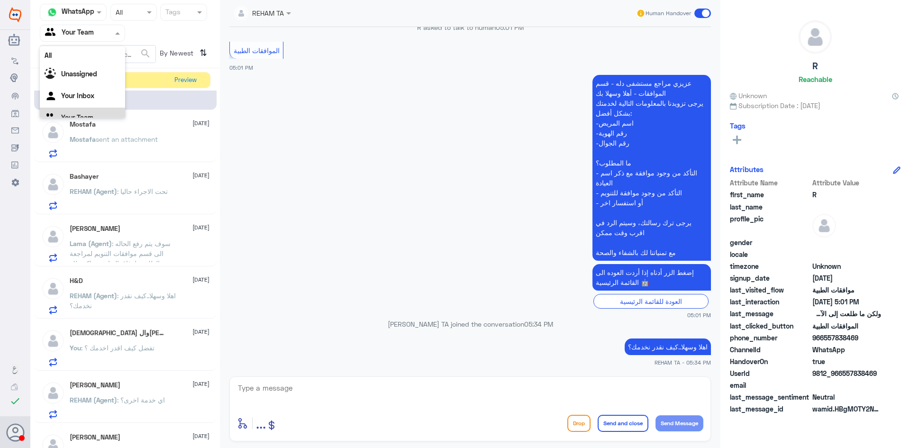
click at [86, 35] on input "text" at bounding box center [71, 32] width 52 height 11
click at [91, 98] on Inbox "Your Inbox" at bounding box center [77, 95] width 33 height 8
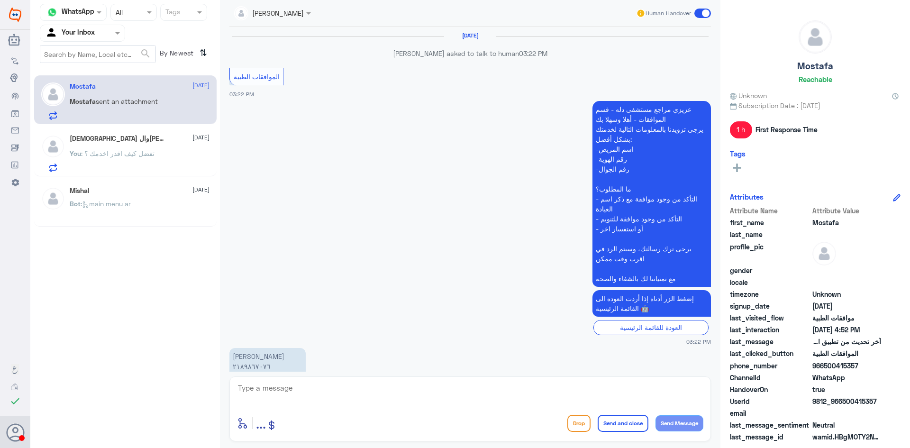
scroll to position [807, 0]
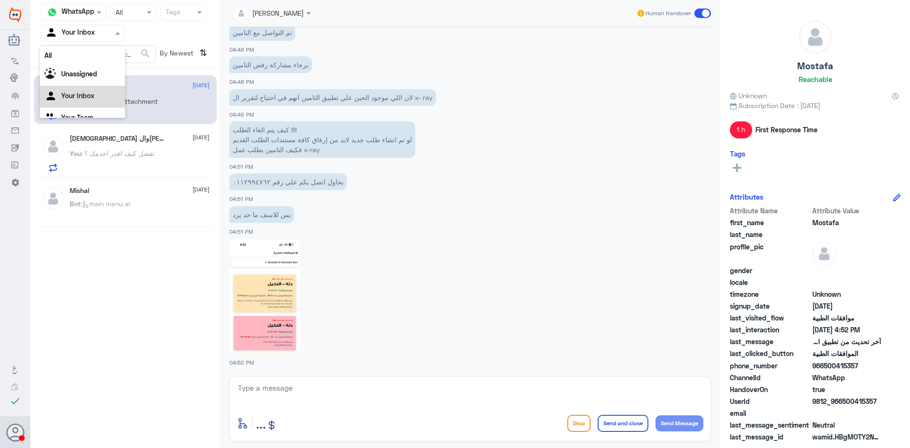
click at [69, 33] on input "text" at bounding box center [71, 32] width 52 height 11
click at [87, 103] on Team "Your Team" at bounding box center [77, 105] width 32 height 8
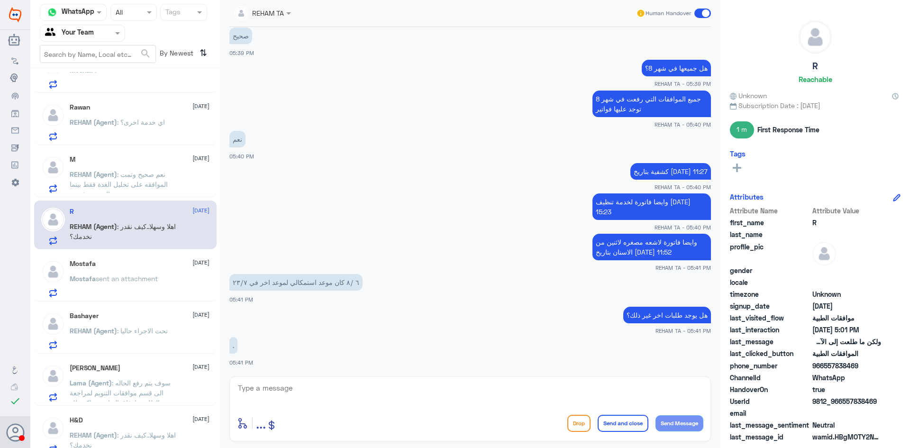
scroll to position [47, 0]
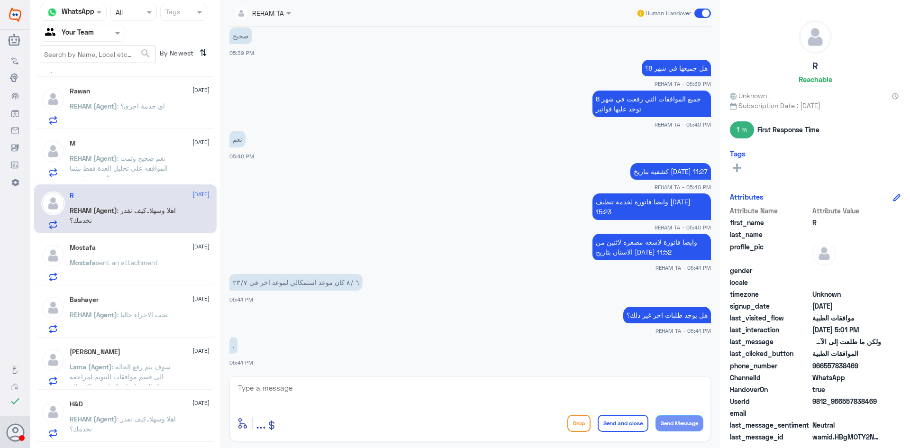
click at [157, 247] on div "Mostafa 13 August" at bounding box center [140, 248] width 140 height 8
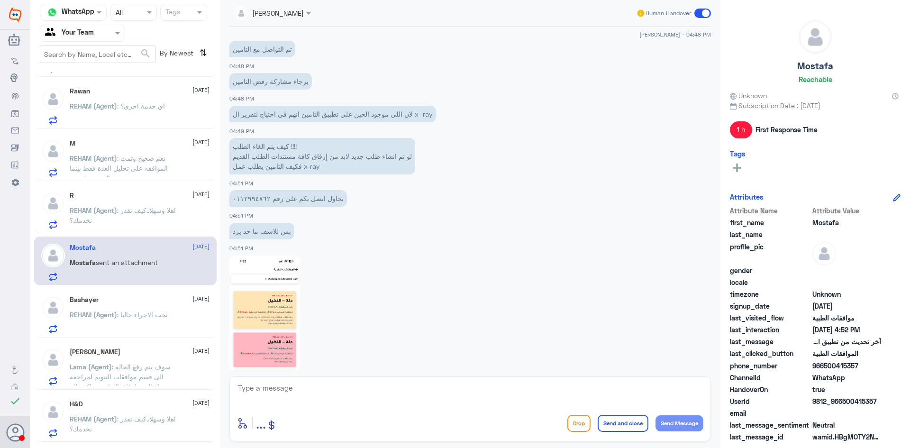
scroll to position [807, 0]
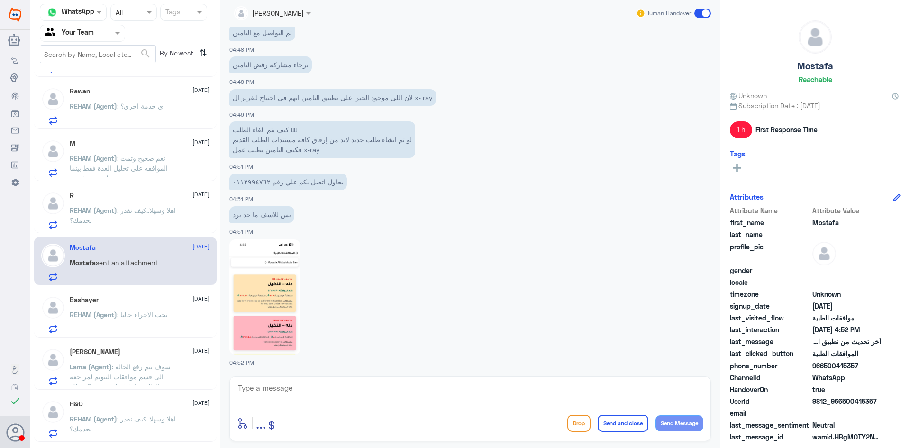
click at [151, 304] on div "Bashayer 13 August REHAM (Agent) : تحت الاجراء حاليا" at bounding box center [140, 314] width 140 height 37
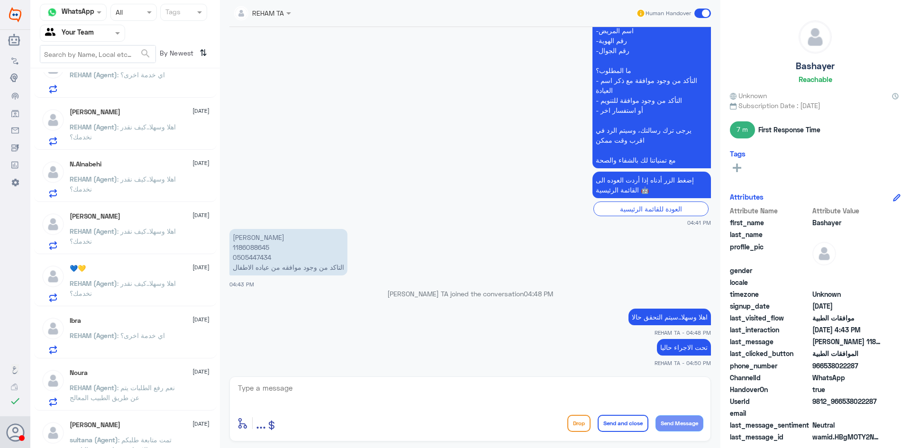
scroll to position [577, 0]
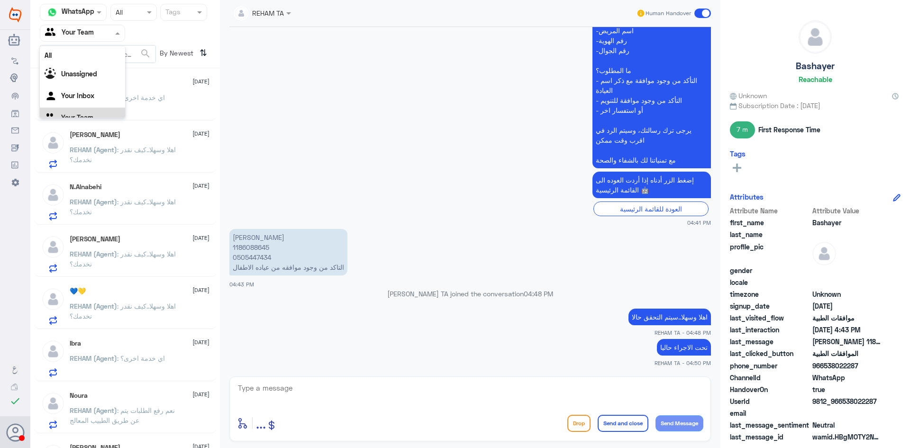
click at [104, 27] on div at bounding box center [82, 32] width 84 height 11
click at [103, 81] on div "Your Inbox" at bounding box center [82, 85] width 85 height 22
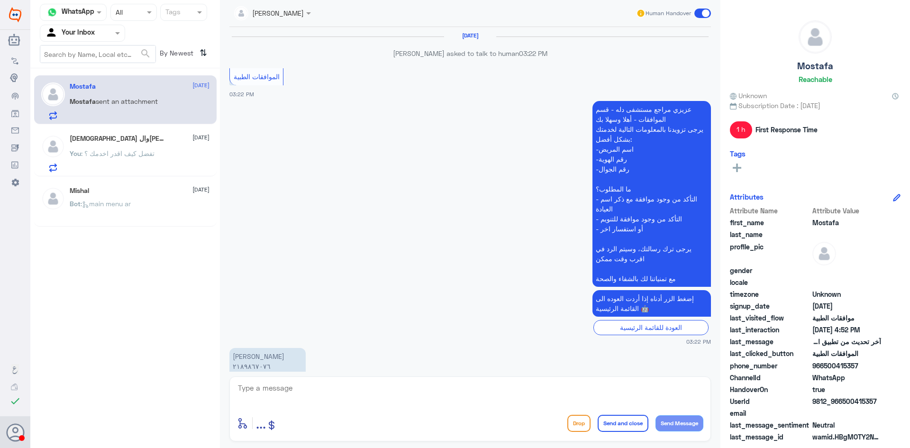
scroll to position [807, 0]
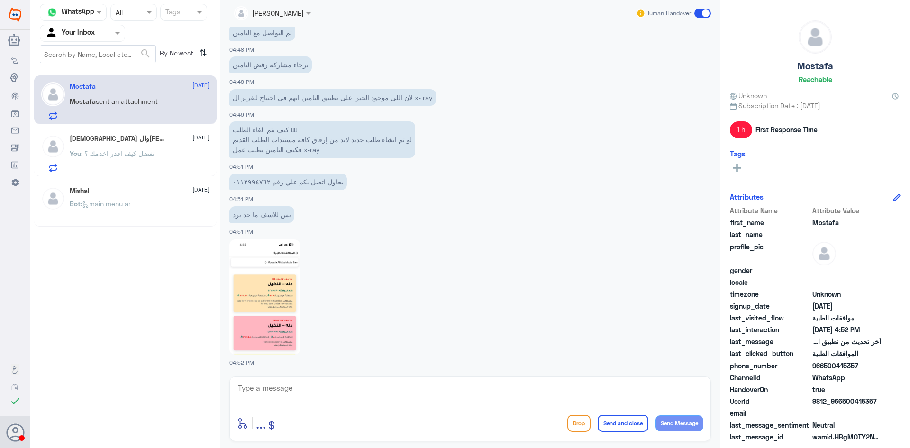
click at [99, 31] on div at bounding box center [82, 32] width 84 height 11
click at [83, 103] on Team "Your Team" at bounding box center [77, 105] width 32 height 8
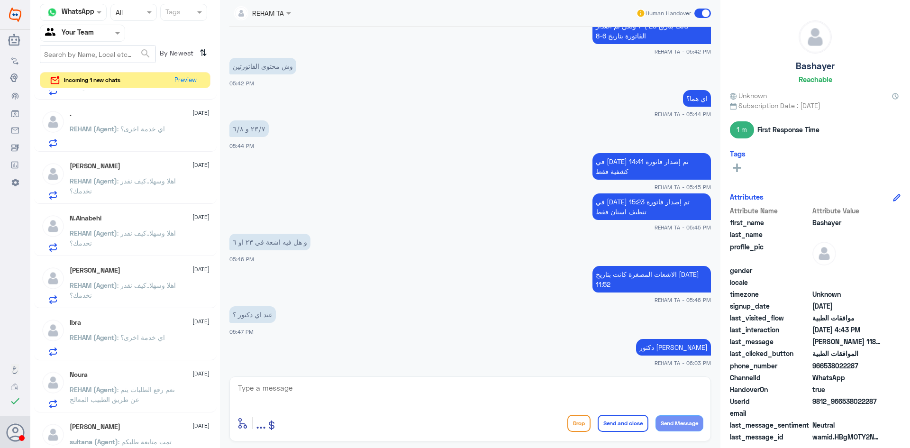
scroll to position [686, 0]
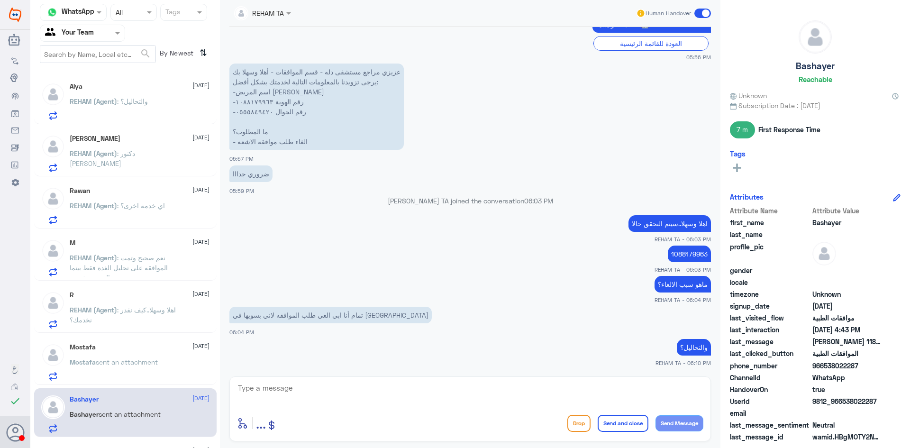
click at [169, 104] on div "REHAM (Agent) : والتحاليل؟" at bounding box center [140, 109] width 140 height 21
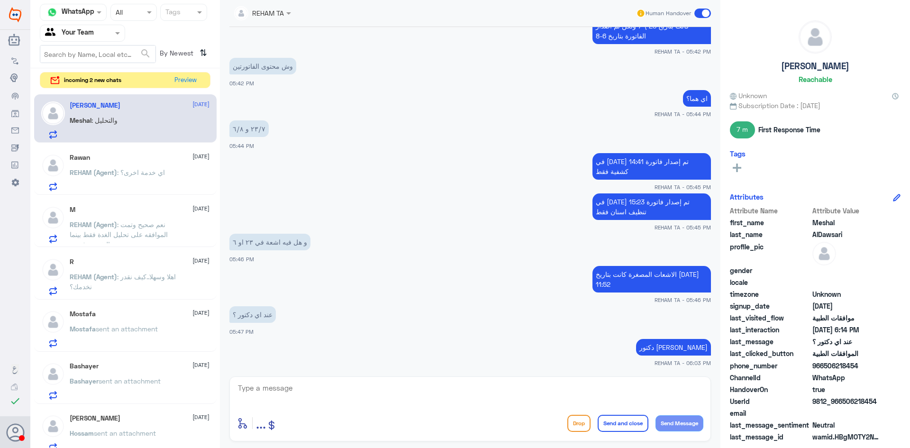
scroll to position [383, 0]
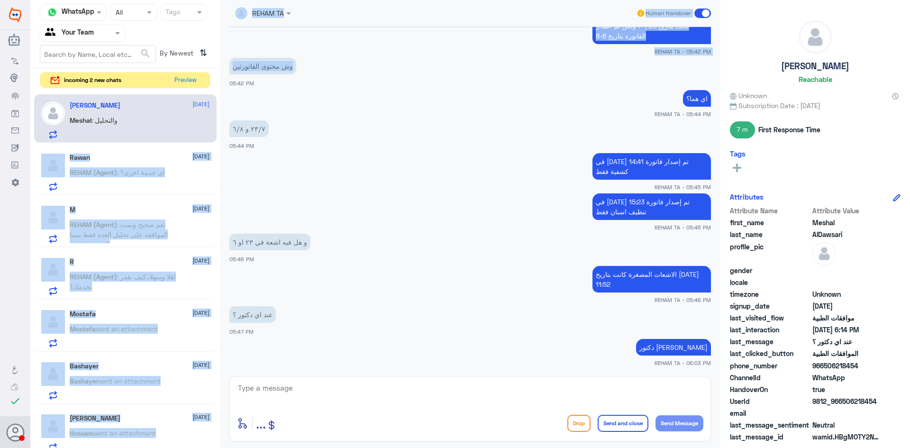
drag, startPoint x: 216, startPoint y: 119, endPoint x: 222, endPoint y: 81, distance: 38.8
click at [222, 82] on div "Channel WhatsApp Status × All Tags Agent Filter Your Team search By Newest ⇅ in…" at bounding box center [470, 225] width 880 height 451
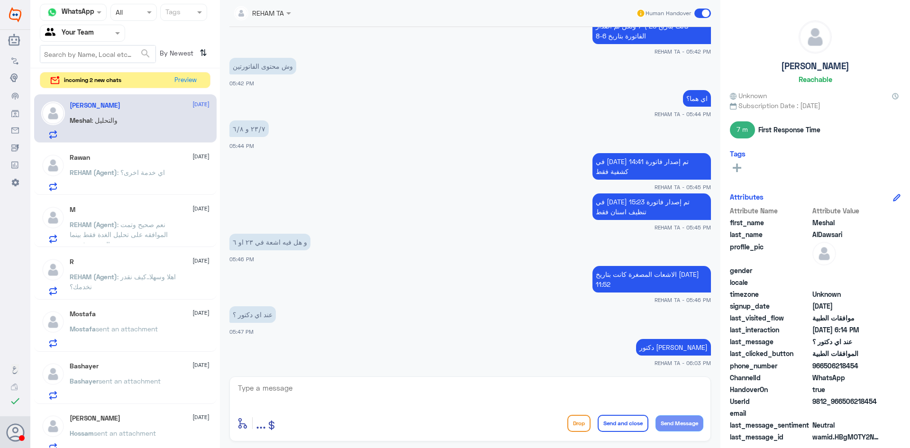
click at [265, 89] on div "اي هما؟ REHAM TA - 05:44 PM" at bounding box center [469, 103] width 481 height 30
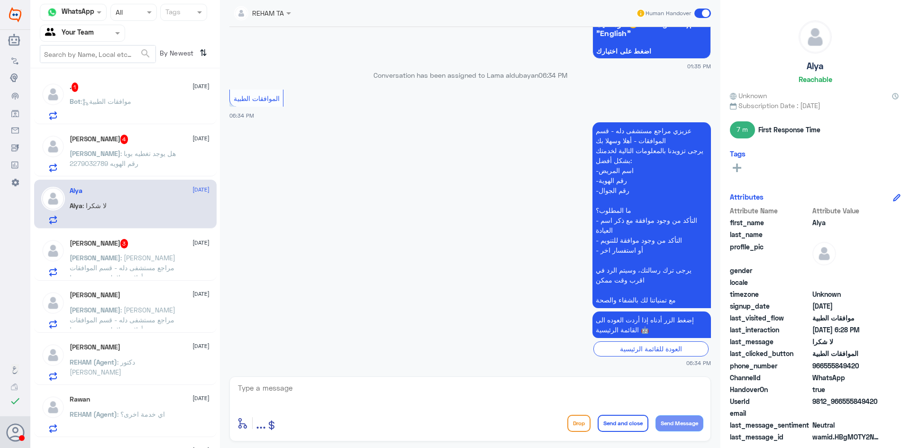
click at [127, 110] on p "Bot : موافقات الطبية" at bounding box center [101, 108] width 62 height 24
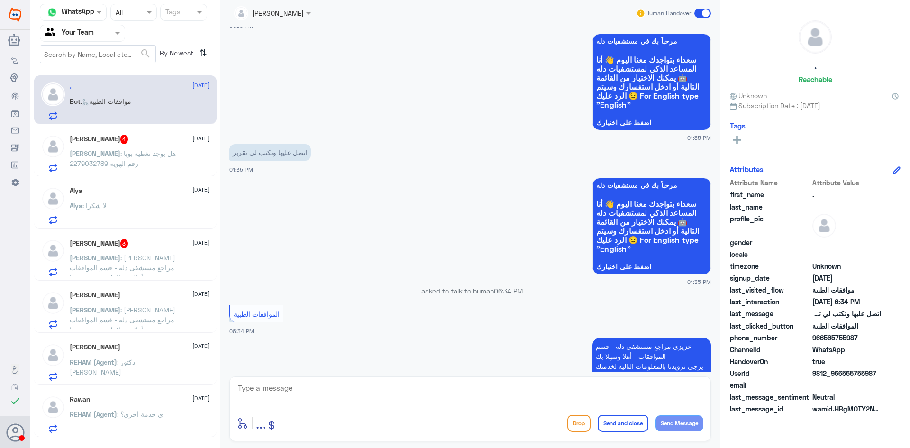
scroll to position [798, 0]
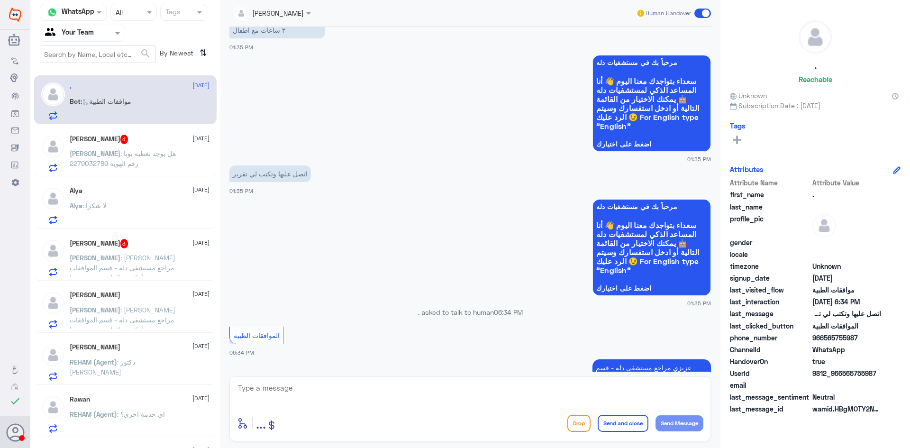
click at [148, 150] on span ": هل يوجد تغطيه بوبا رقم الهويه 2279032789" at bounding box center [123, 158] width 106 height 18
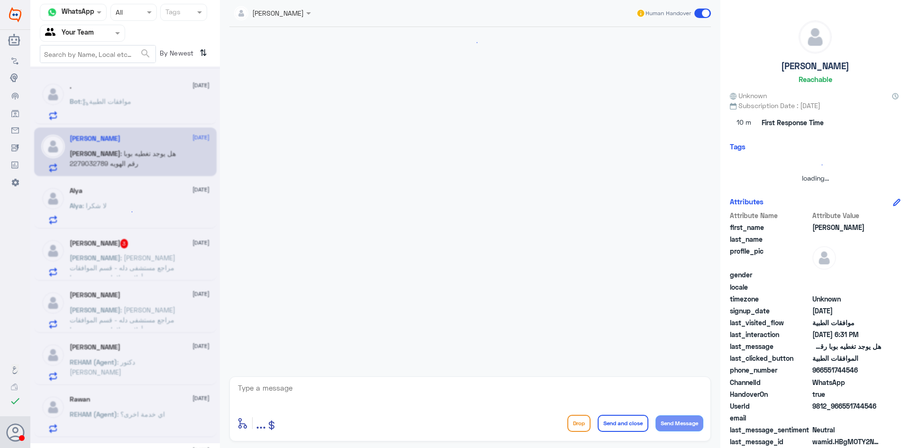
scroll to position [326, 0]
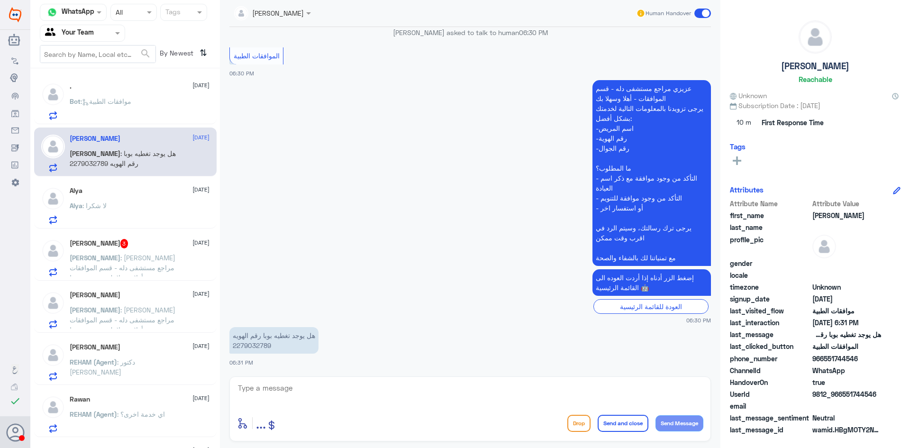
click at [260, 349] on p "هل يوجد تغطيه بوبا رقم الهويه 2279032789" at bounding box center [273, 340] width 89 height 27
copy p "2279032789"
click at [327, 403] on textarea at bounding box center [470, 392] width 466 height 23
type textarea "سوف يتم التحقق واعلامك"
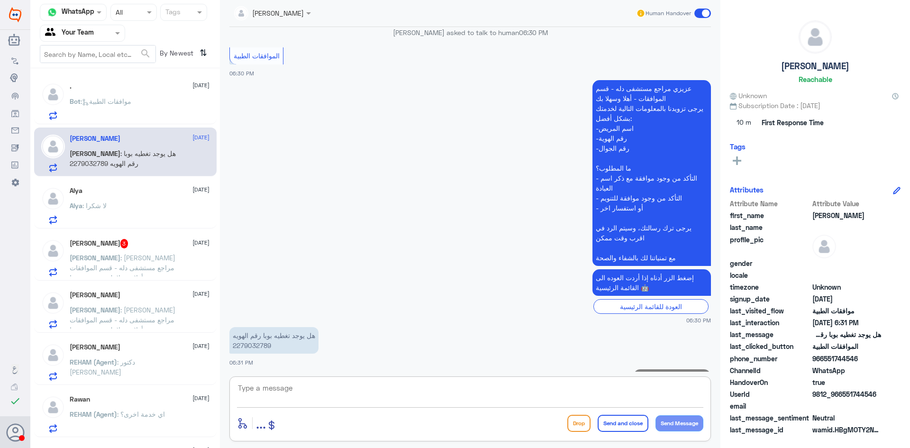
scroll to position [356, 0]
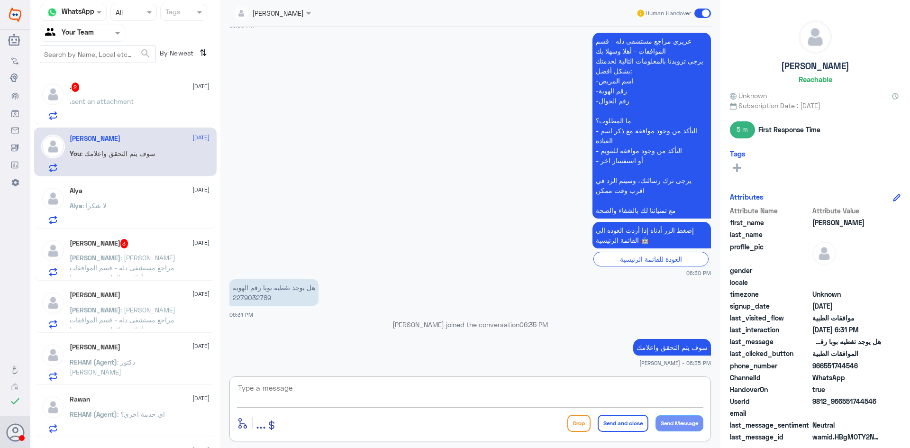
click at [436, 388] on textarea at bounding box center [470, 392] width 466 height 23
type textarea "مع الاسف التامين لا يغطي دلة النخيل"
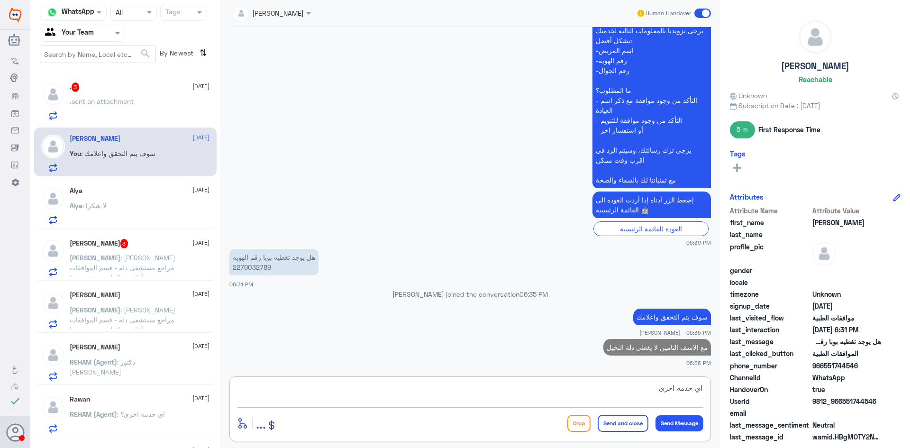
type textarea "اي خدمه اخرى ؟"
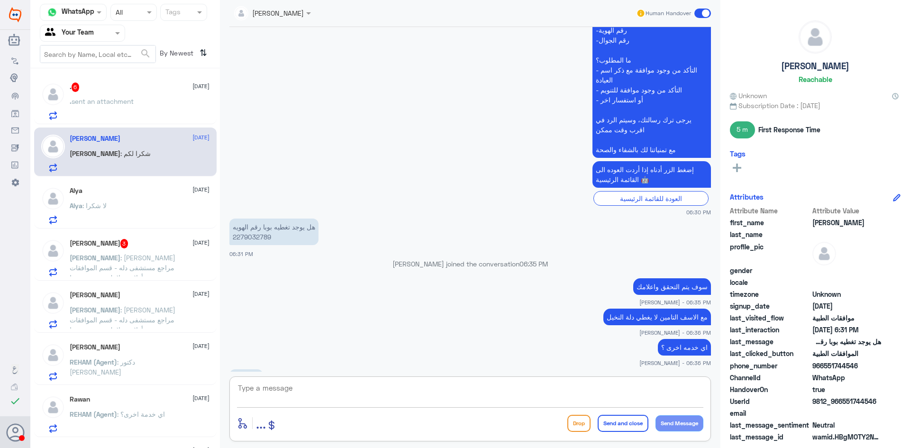
scroll to position [450, 0]
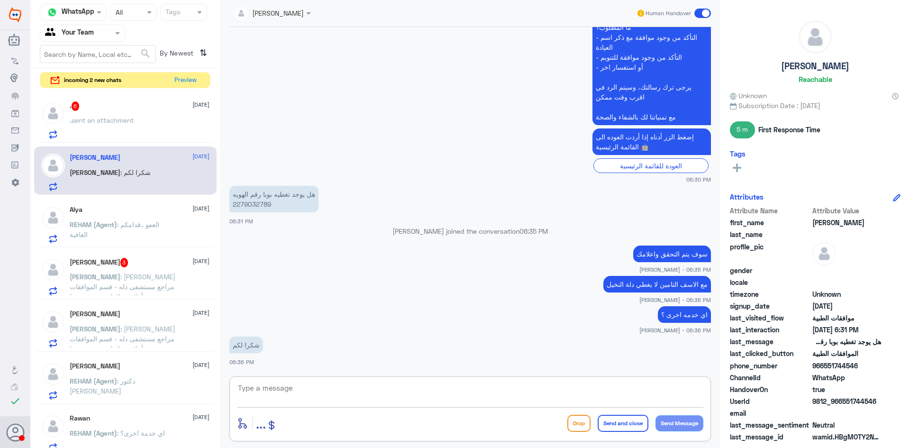
click at [383, 388] on textarea at bounding box center [470, 392] width 466 height 23
type textarea "العفو قدامكم العافية"
click at [605, 421] on button "Send and close" at bounding box center [623, 423] width 51 height 17
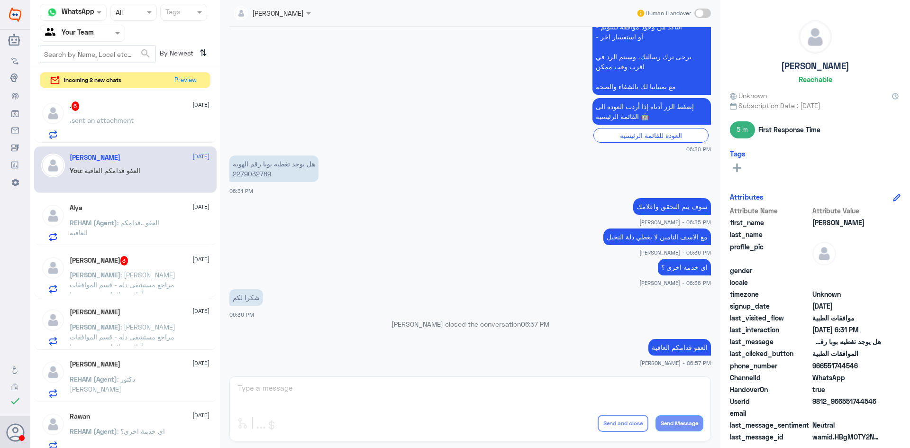
click at [173, 125] on div ". sent an attachment" at bounding box center [140, 128] width 140 height 21
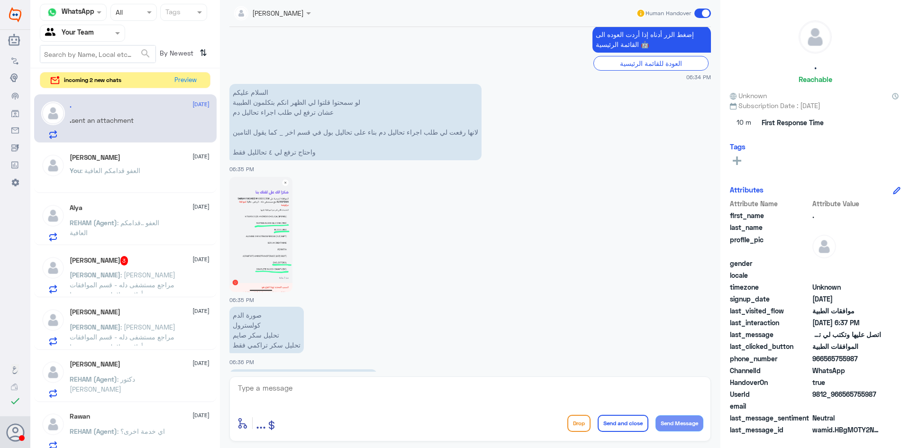
scroll to position [761, 0]
click at [260, 243] on img at bounding box center [260, 231] width 63 height 115
click at [104, 220] on span "REHAM (Agent)" at bounding box center [93, 222] width 47 height 8
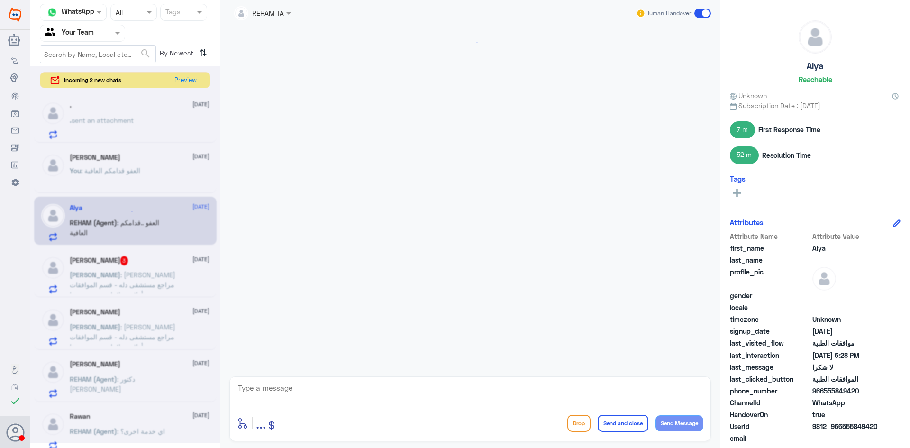
scroll to position [599, 0]
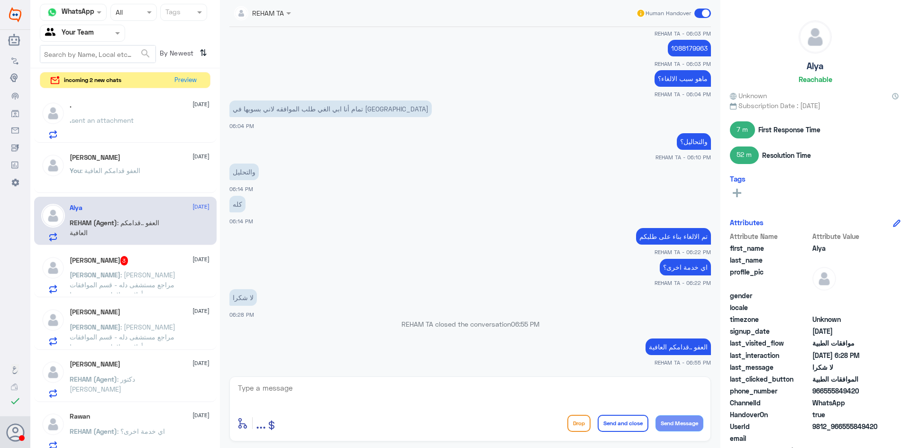
click at [121, 272] on span ": عزيزي مراجع مستشفى دله - قسم الموافقات - أهلا وسهلا بك يرجى تزويدنا بالمعلوما…" at bounding box center [123, 325] width 107 height 108
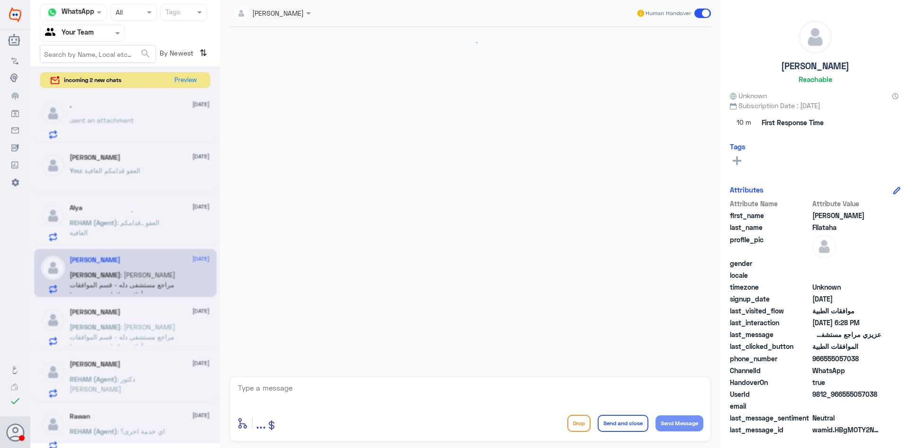
scroll to position [1016, 0]
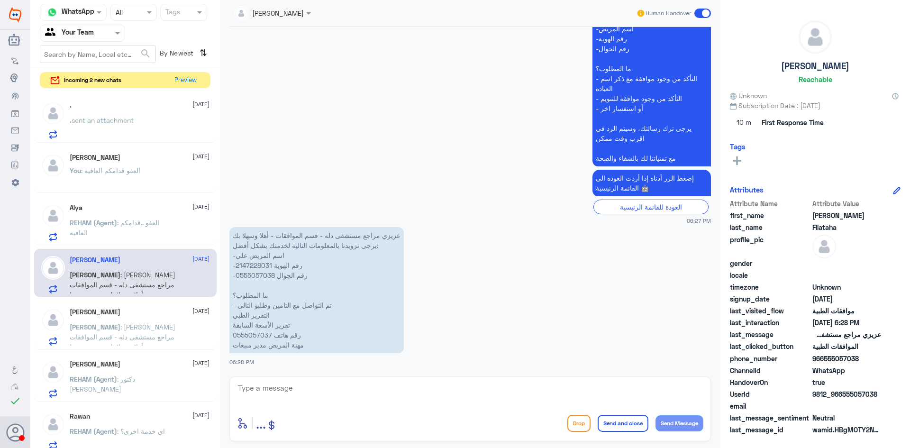
click at [251, 265] on p "عزيزي مراجع مستشفى دله - قسم الموافقات - أهلا وسهلا بك يرجى تزويدنا بالمعلومات …" at bounding box center [316, 290] width 174 height 126
copy p "2147228031"
drag, startPoint x: 308, startPoint y: 335, endPoint x: 229, endPoint y: 337, distance: 78.7
click at [229, 337] on div "12 Aug 2025 مرحباً بك في مستشفيات دله سعداء بتواجدك معنا اليوم 👋 أنا المساعد ال…" at bounding box center [470, 199] width 491 height 345
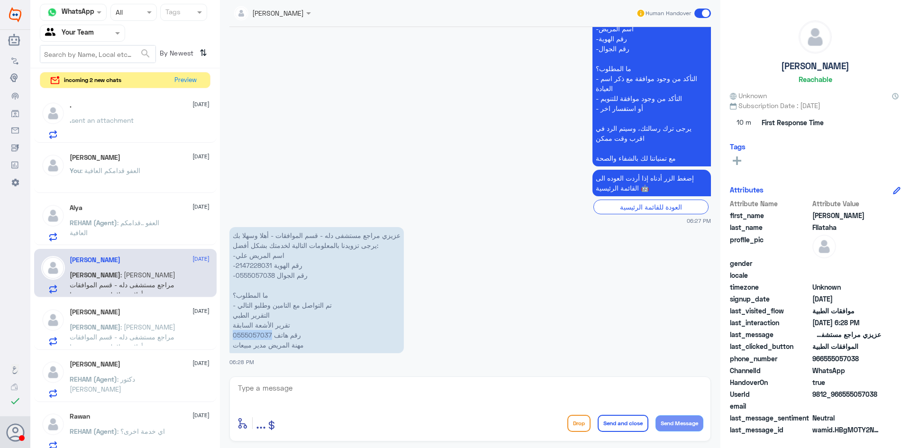
copy p "0555057037"
click at [316, 372] on div "Lama aldubayan Human Handover 12 Aug 2025 مرحباً بك في مستشفيات دله سعداء بتواج…" at bounding box center [470, 225] width 500 height 451
click at [314, 394] on textarea at bounding box center [470, 392] width 466 height 23
type textarea "ع"
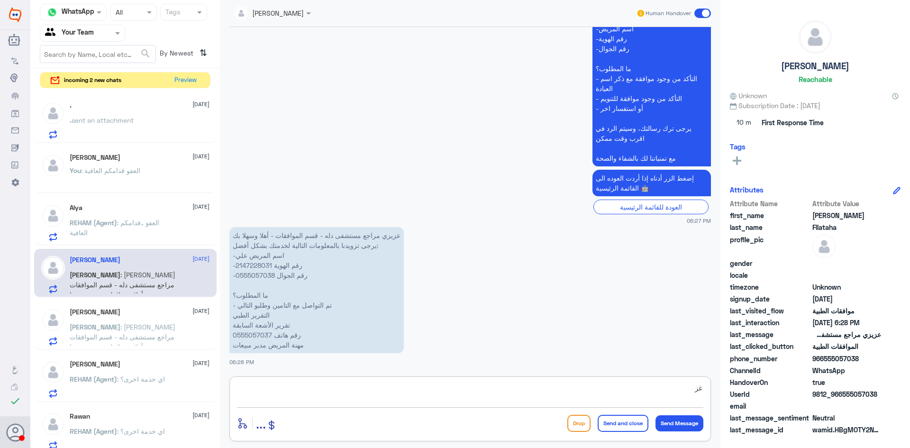
type textarea "غ"
type textarea "عزيزي المراجع تمت المتابعة مرة اخرى بارسال تقرير الطبيب و نتيجة الاشعة , ارجوا …"
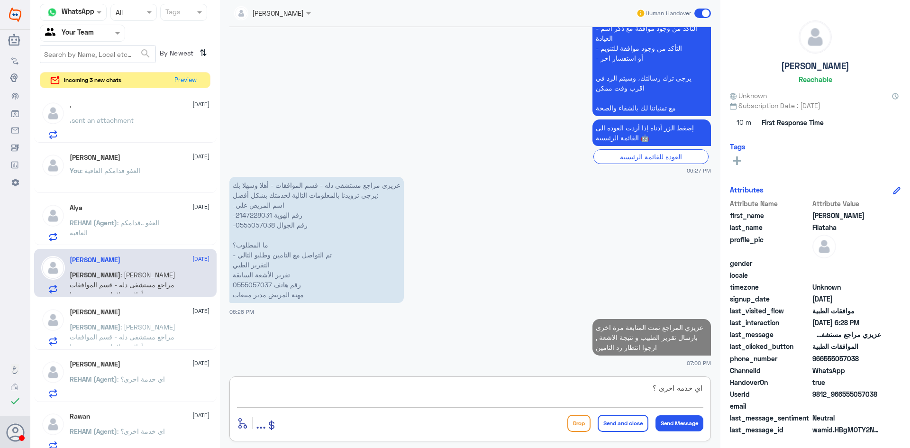
type textarea "اي خدمه اخرى ؟"
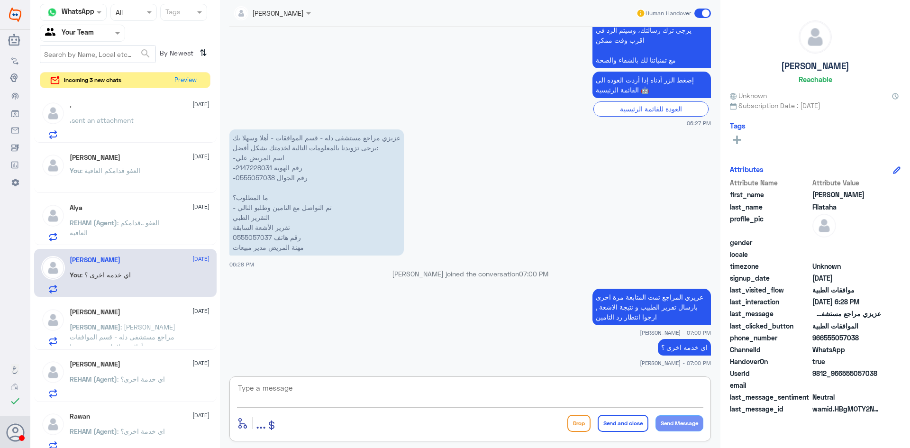
click at [149, 324] on span ": عزيزي مراجع مستشفى دله - قسم الموافقات - أهلا وسهلا بك يرجى تزويدنا بالمعلوما…" at bounding box center [123, 357] width 106 height 68
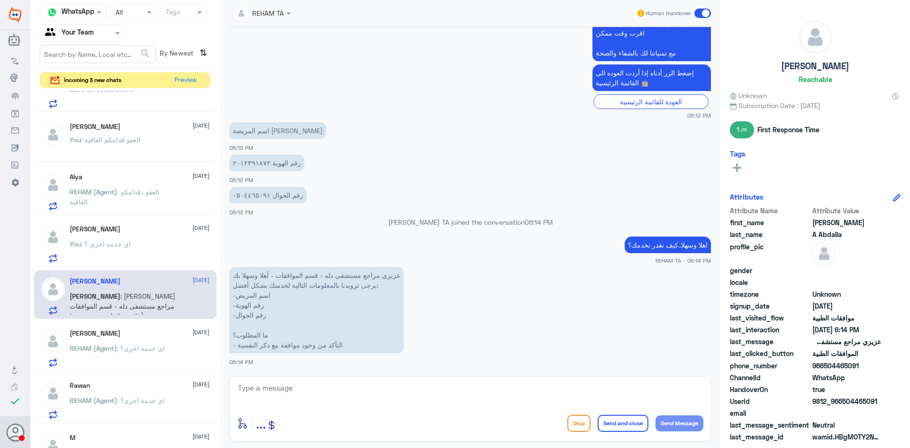
scroll to position [47, 0]
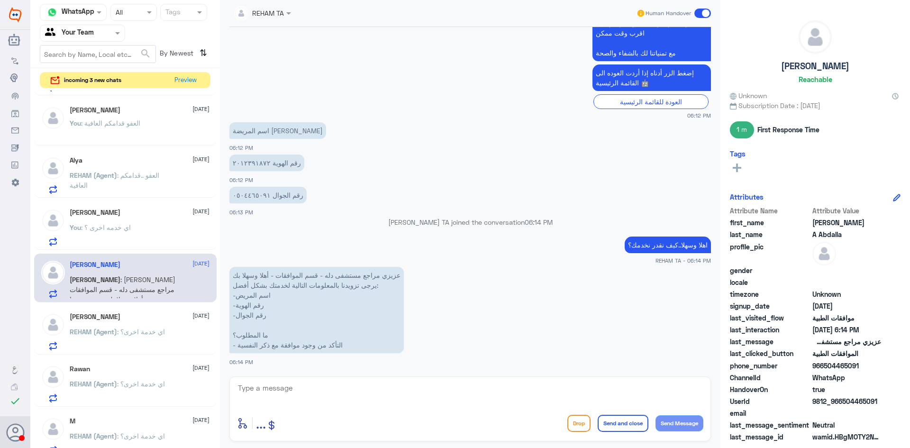
click at [150, 323] on div "Meshal AlDawsari 13 August REHAM (Agent) : اي خدمة اخرى؟" at bounding box center [140, 331] width 140 height 37
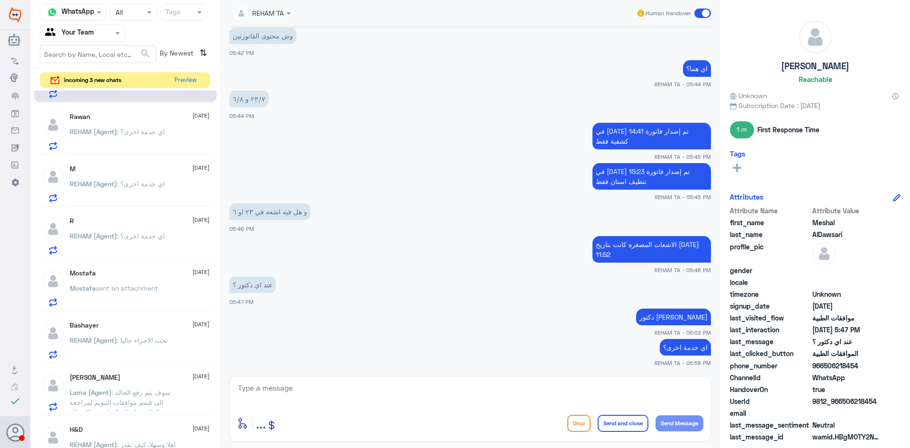
scroll to position [284, 0]
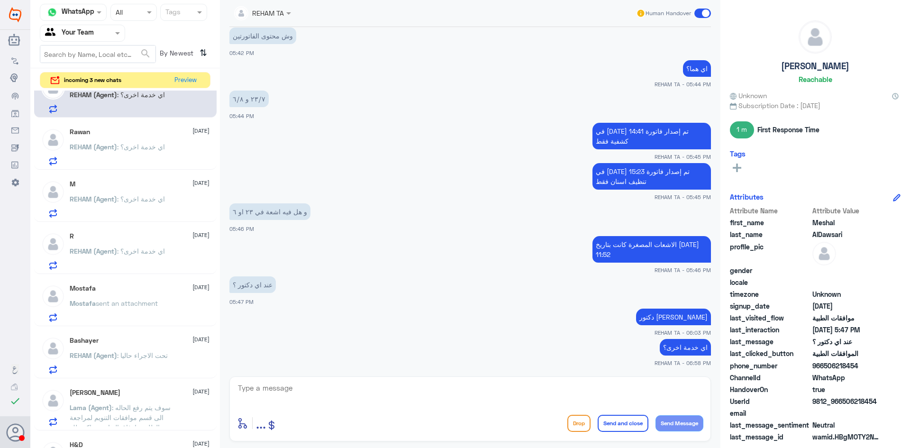
click at [158, 300] on span "sent an attachment" at bounding box center [127, 303] width 62 height 8
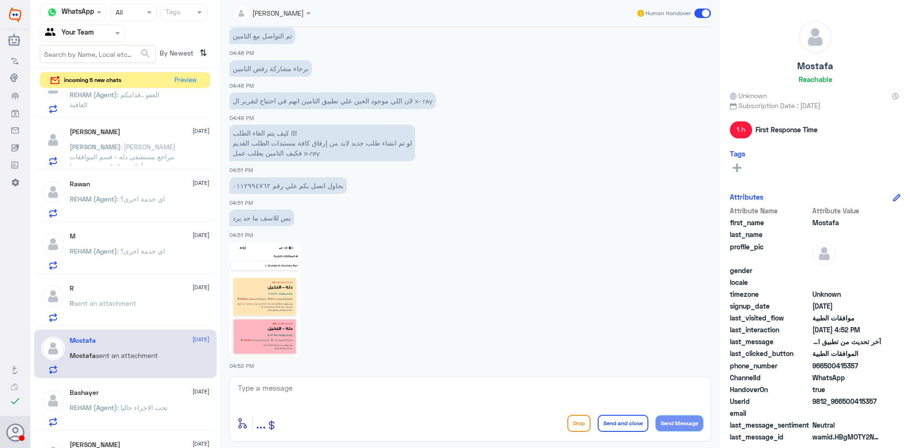
scroll to position [1901, 0]
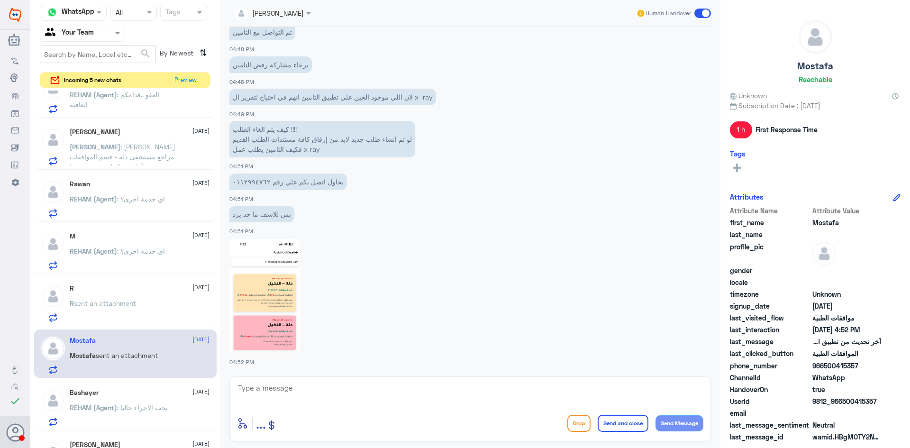
click at [152, 304] on div "R sent an attachment" at bounding box center [140, 310] width 140 height 21
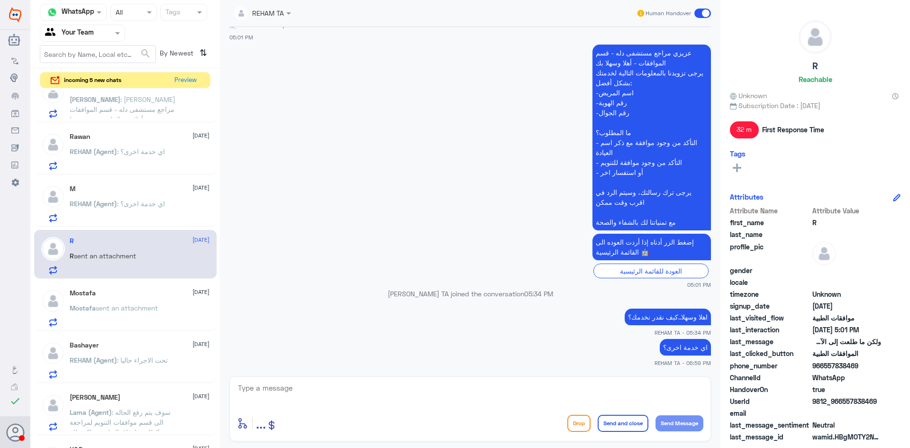
scroll to position [379, 0]
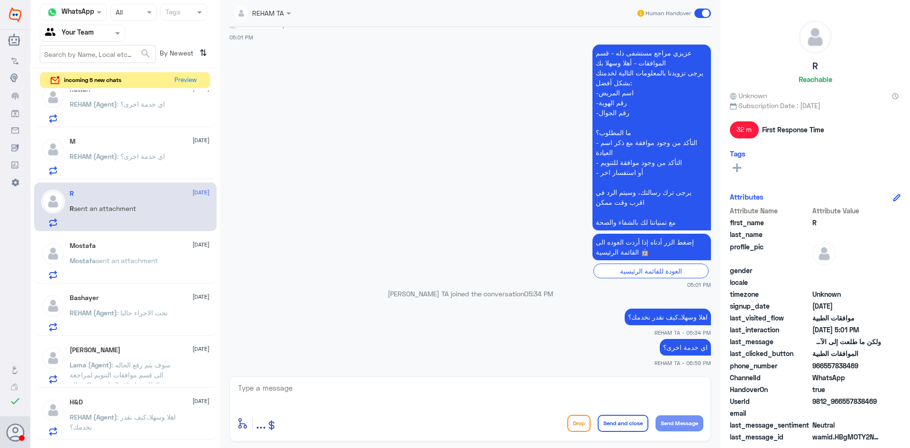
click at [155, 314] on span ": تحت الاجراء حاليا" at bounding box center [142, 313] width 51 height 8
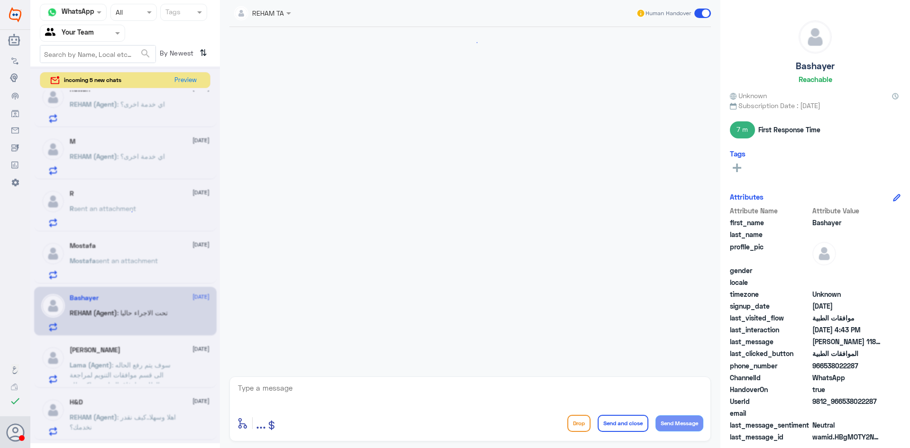
scroll to position [290, 0]
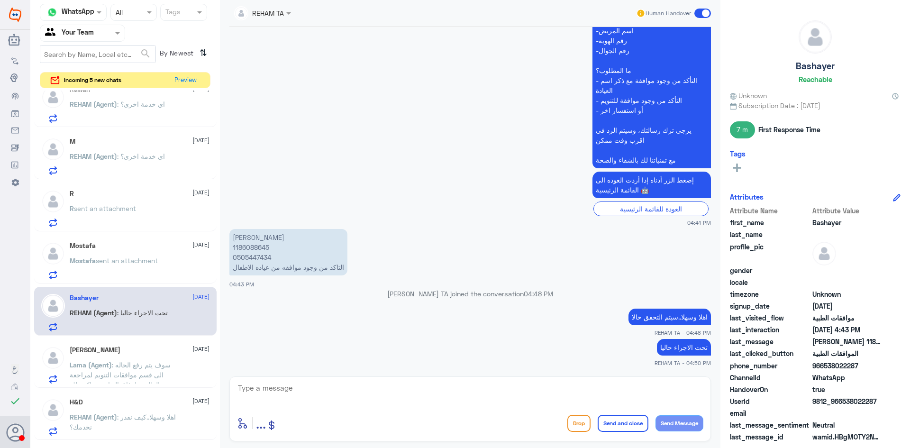
click at [152, 364] on span ": سوف يتم رفع الحاله الى قسم موافقات التنويم لمراجعة الطلب وارفاق التقارير شاكر…" at bounding box center [120, 380] width 101 height 38
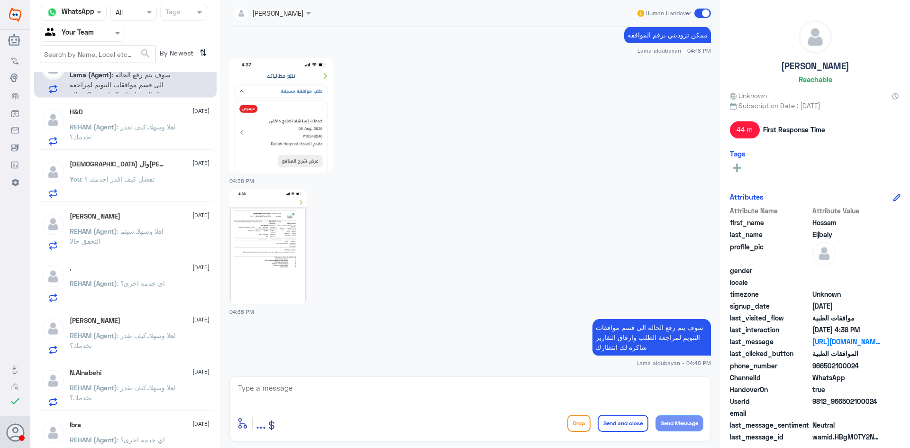
scroll to position [665, 0]
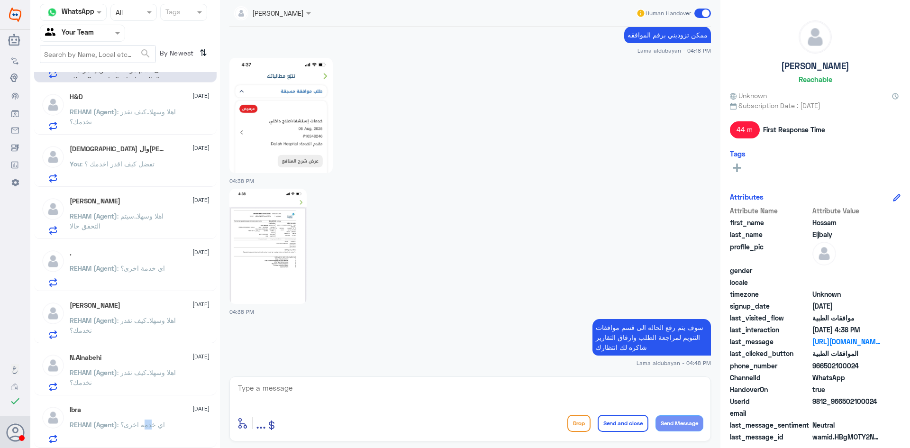
drag, startPoint x: 151, startPoint y: 424, endPoint x: 143, endPoint y: 423, distance: 8.6
click at [143, 423] on span ": اي خدمة اخرى؟" at bounding box center [141, 424] width 48 height 8
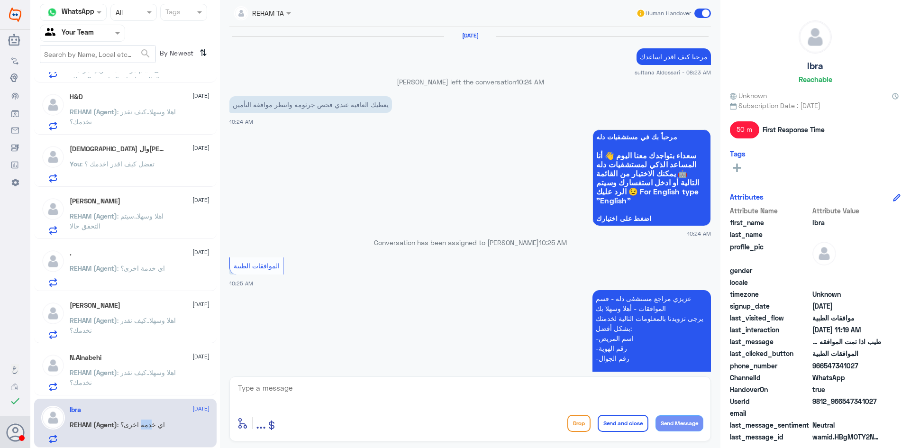
scroll to position [523, 0]
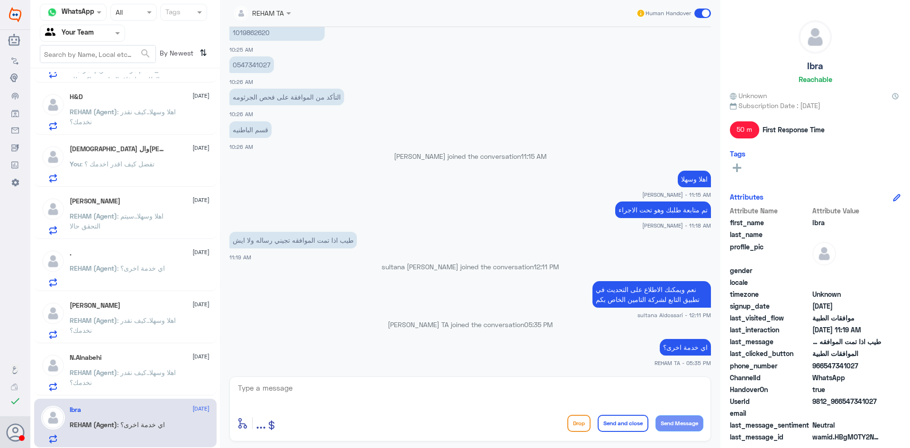
click at [148, 375] on span ": اهلا وسهلا..كيف نقدر نخدمك؟" at bounding box center [123, 377] width 106 height 18
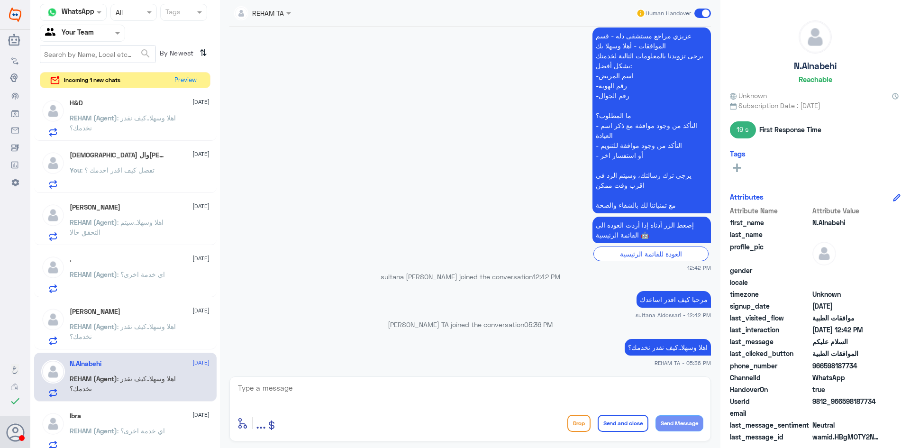
scroll to position [684, 0]
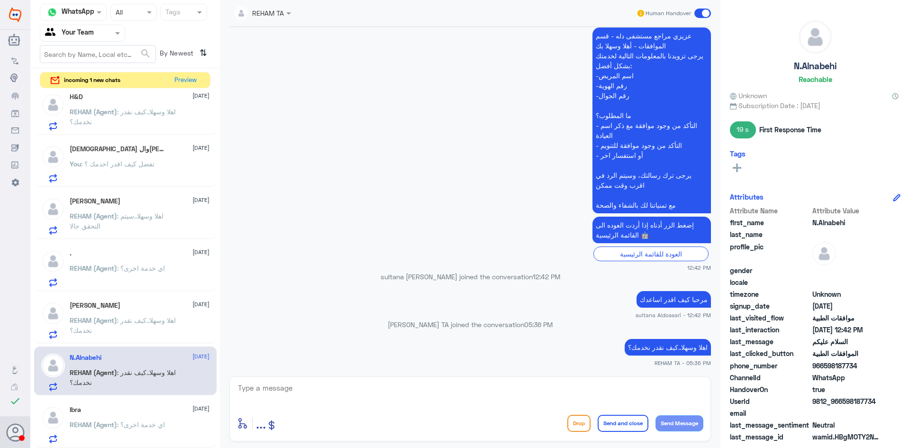
click at [136, 414] on div "Ibra 13 August REHAM (Agent) : اي خدمة اخرى؟" at bounding box center [140, 424] width 140 height 37
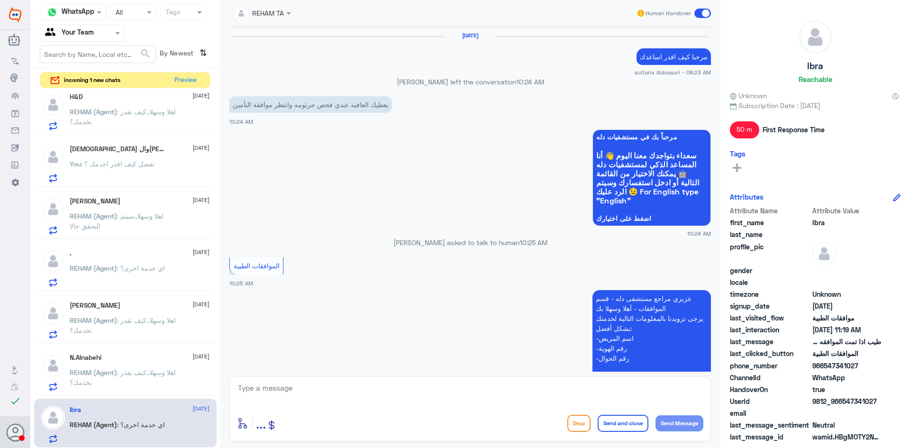
scroll to position [523, 0]
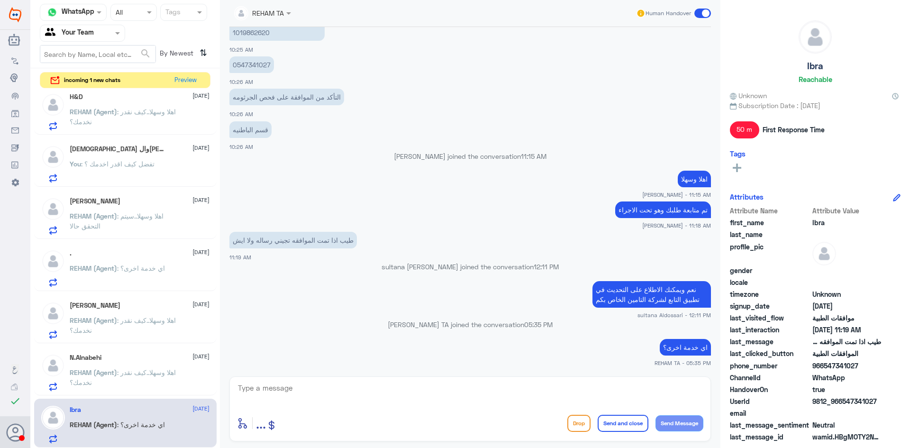
click at [563, 391] on textarea at bounding box center [470, 392] width 466 height 23
type textarea "قدامكم العافية"
click at [618, 425] on button "Send and close" at bounding box center [623, 423] width 51 height 17
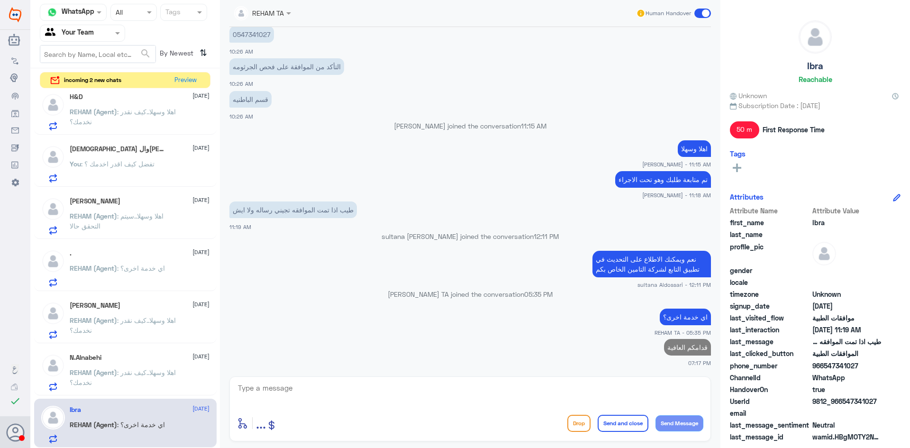
scroll to position [682, 0]
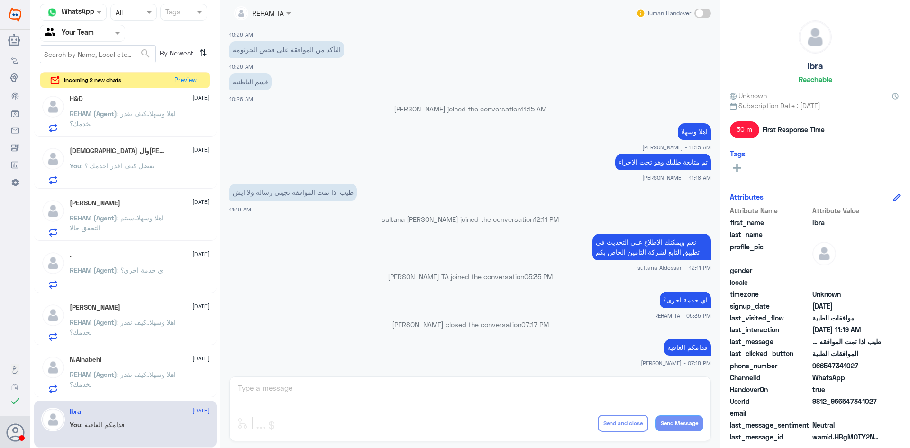
click at [137, 374] on span ": اهلا وسهلا..كيف نقدر نخدمك؟" at bounding box center [123, 379] width 106 height 18
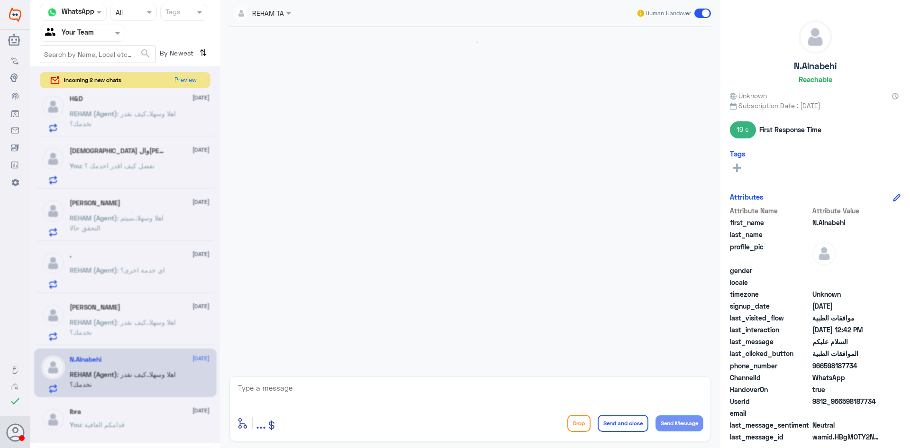
scroll to position [215, 0]
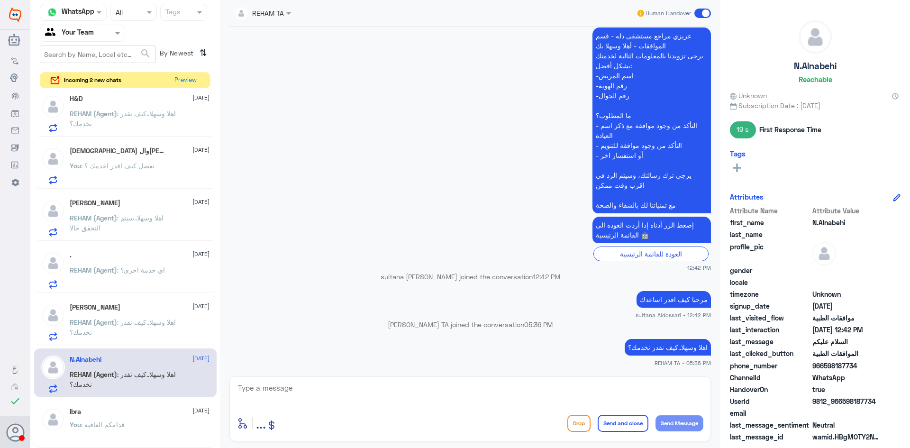
click at [620, 384] on textarea at bounding box center [470, 392] width 466 height 23
type textarea "عزيزي المراجع ارجوا تزويدنا بالمعلومات مع التوضيح للمساعدة , قدامكم العافية"
click at [612, 419] on button "Send and close" at bounding box center [623, 423] width 51 height 17
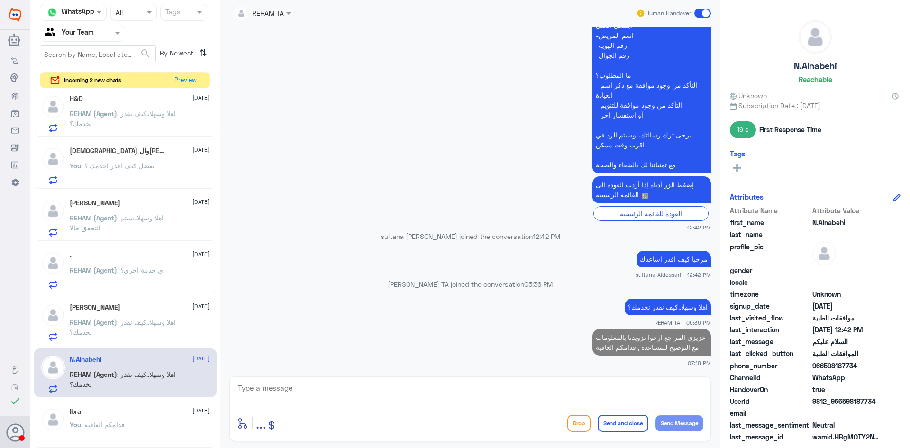
scroll to position [681, 0]
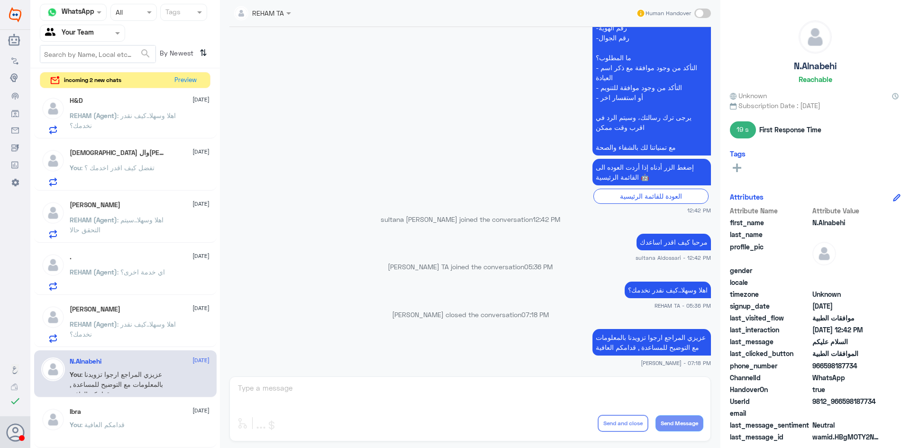
click at [135, 327] on span ": اهلا وسهلا..كيف نقدر نخدمك؟" at bounding box center [123, 329] width 106 height 18
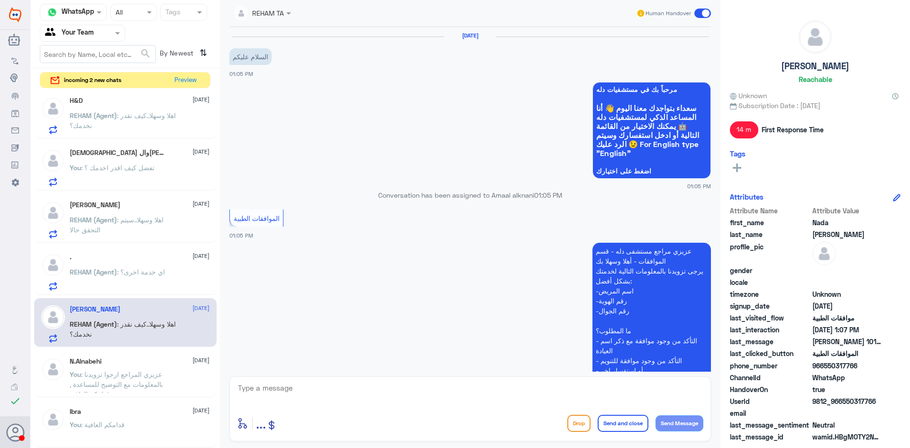
scroll to position [277, 0]
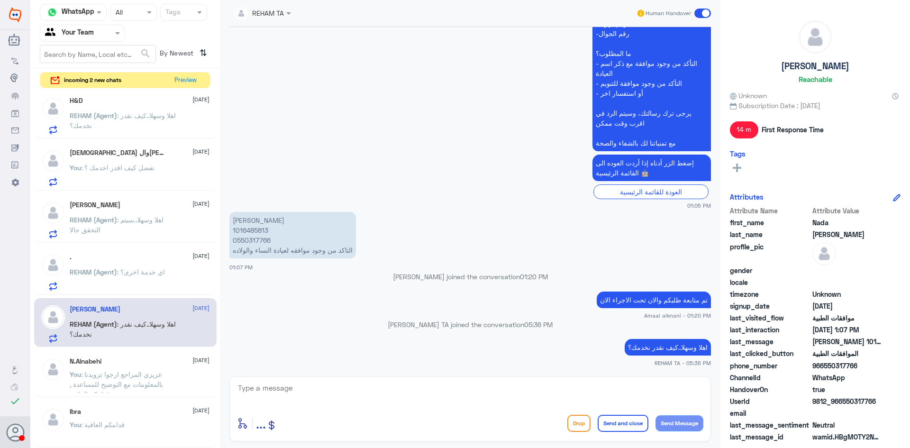
click at [255, 233] on p "ندى عبدالله الرصيص 1016485813 0550317766 التاكد من وجود موافقه لعيادة النساء وا…" at bounding box center [292, 235] width 127 height 46
click at [254, 233] on p "ندى عبدالله الرصيص 1016485813 0550317766 التاكد من وجود موافقه لعيادة النساء وا…" at bounding box center [292, 235] width 127 height 46
copy p "1016485813"
click at [194, 288] on div "REHAM (Agent) : اي خدمة اخرى؟" at bounding box center [140, 279] width 140 height 21
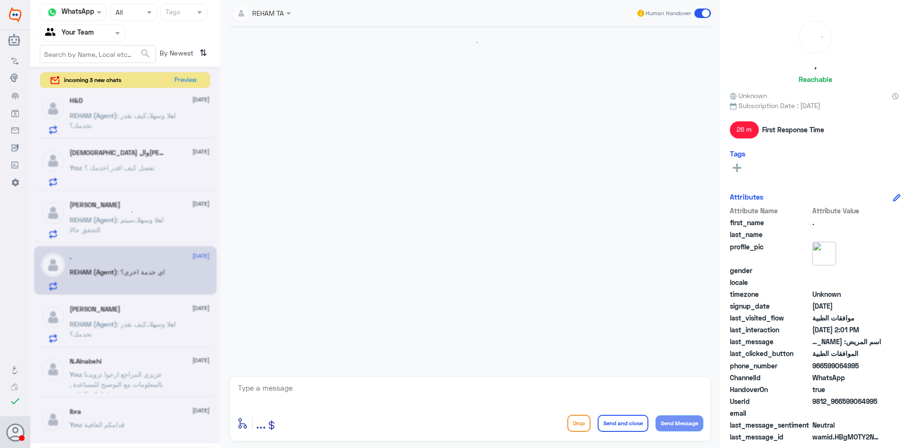
scroll to position [350, 0]
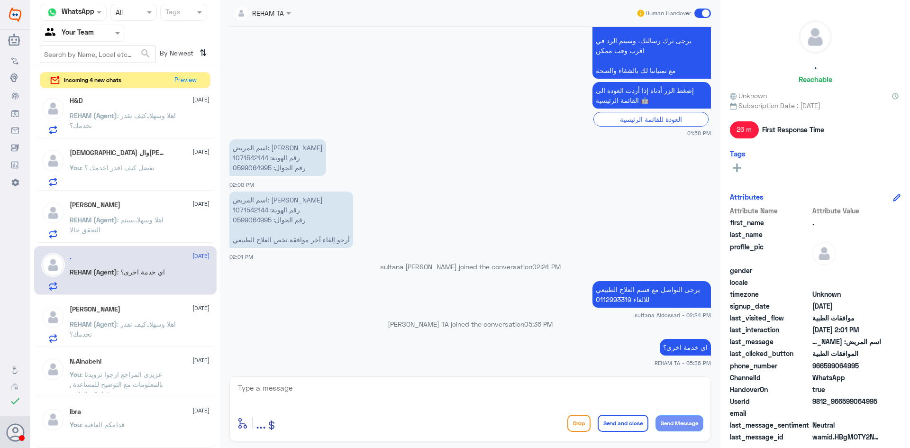
click at [247, 209] on p "اسم المريض: سعيد علي القرني رقم الهوية: 1071542144 رقم الجوال: 0599064995 أرجو …" at bounding box center [291, 219] width 124 height 56
copy p "1071542144"
click at [125, 324] on span ": اهلا وسهلا..كيف نقدر نخدمك؟" at bounding box center [123, 329] width 106 height 18
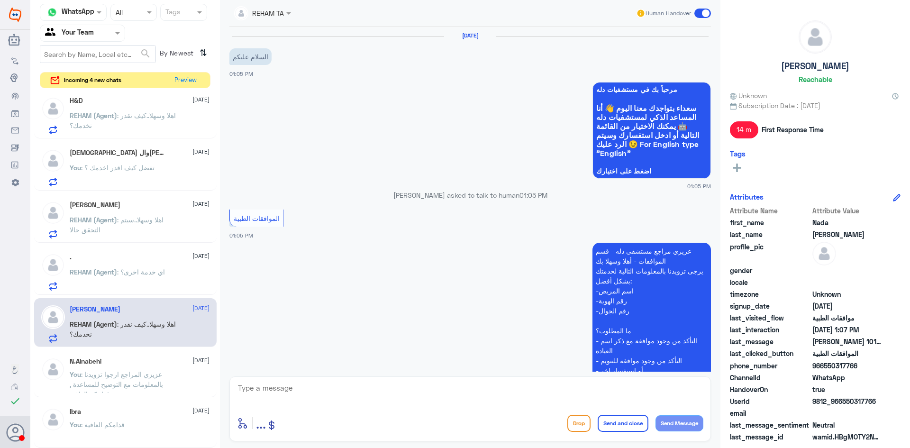
scroll to position [277, 0]
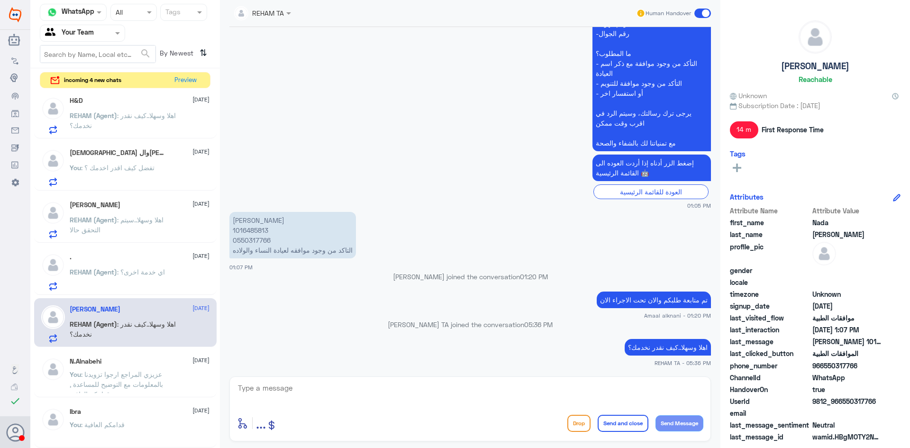
click at [416, 394] on textarea at bounding box center [470, 392] width 466 height 23
click at [252, 231] on p "ندى عبدالله الرصيص 1016485813 0550317766 التاكد من وجود موافقه لعيادة النساء وا…" at bounding box center [292, 235] width 127 height 46
copy p "1016485813"
click at [517, 389] on textarea "عزيزي المراجع هنالك موافقة جزئية تم رفض تحليل" at bounding box center [470, 392] width 466 height 23
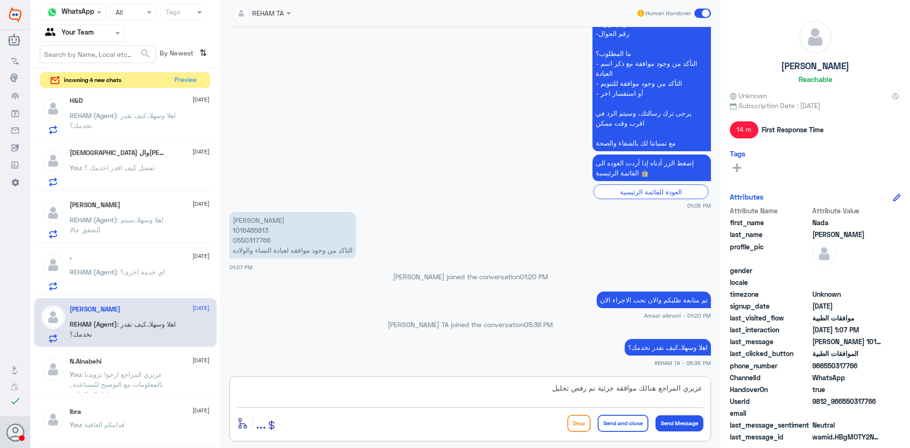
paste textarea "DNA PCR"
click at [501, 394] on textarea "عزيزي المراجع هنالك موافقة جزئية تم رفض تحليل DNA PCR" at bounding box center [470, 392] width 466 height 23
type textarea "عزيزي المراجع هنالك موافقة جزئية تم رفض تحليل DNA PCR لان لايوجد عليها تعاقد مع…"
click at [621, 421] on button "Send and close" at bounding box center [623, 423] width 51 height 17
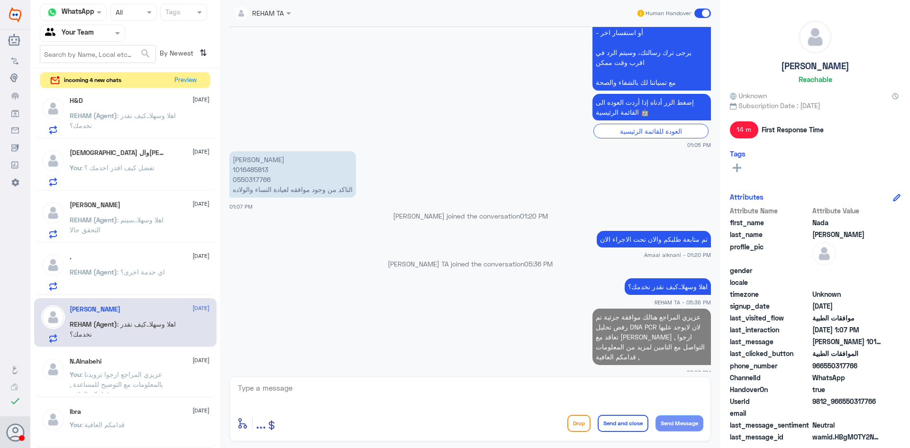
scroll to position [679, 0]
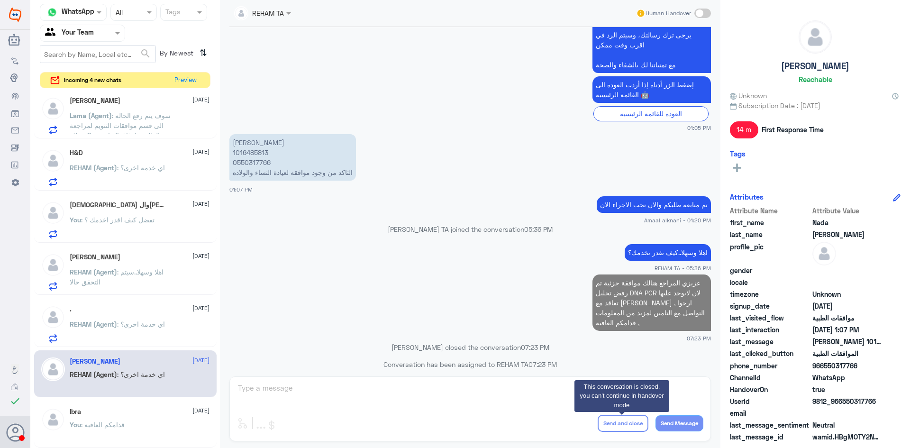
click at [374, 393] on div "REHAM TA Human Handover 13 Aug 2025 السلام عليكم 01:05 PM مرحباً بك في مستشفيات…" at bounding box center [470, 225] width 500 height 451
click at [391, 311] on app-msgs-text "عزيزي المراجع هنالك موافقة جزئية تم رفض تحليل DNA PCR لان لايوجد عليها تعاقد مع…" at bounding box center [469, 302] width 481 height 57
click at [161, 318] on div ". 13 August REHAM (Agent) : اي خدمة اخرى؟" at bounding box center [140, 323] width 140 height 37
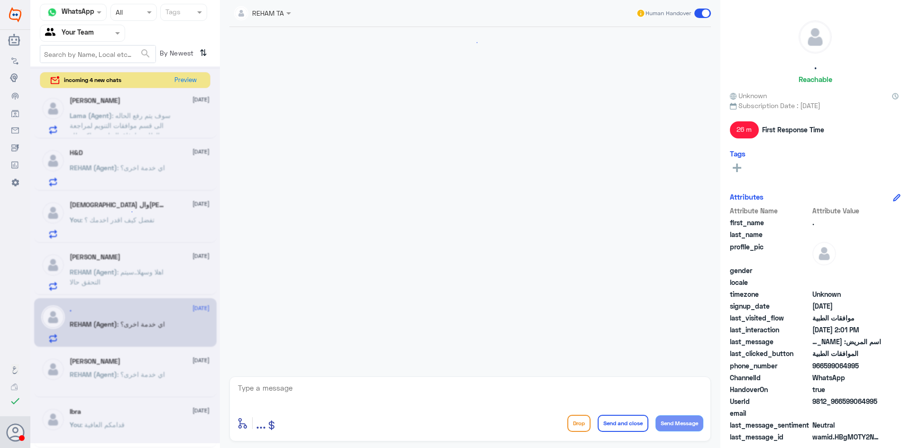
scroll to position [350, 0]
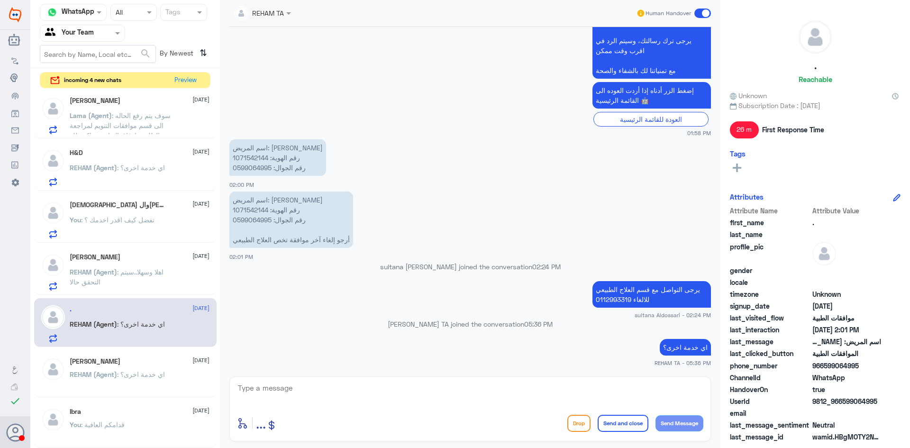
click at [137, 357] on div "Nada Abdullah 13 August REHAM (Agent) : اي خدمة اخرى؟" at bounding box center [125, 373] width 182 height 47
click at [127, 363] on div "Nada Abdullah 13 August" at bounding box center [140, 361] width 140 height 8
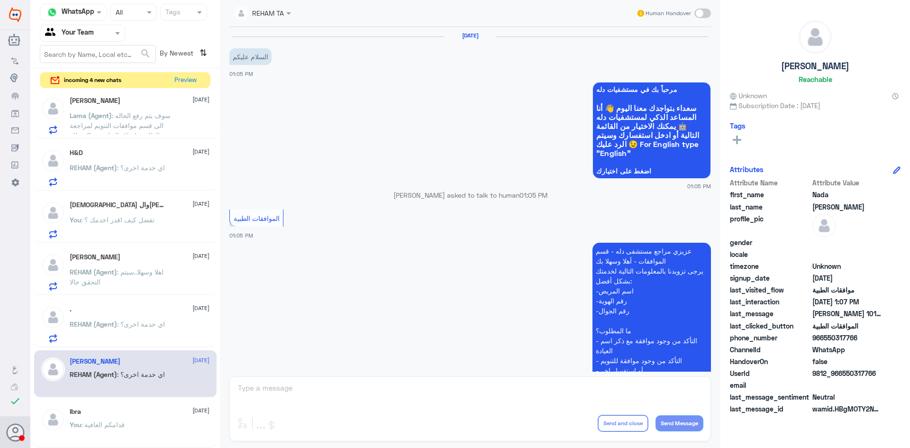
scroll to position [402, 0]
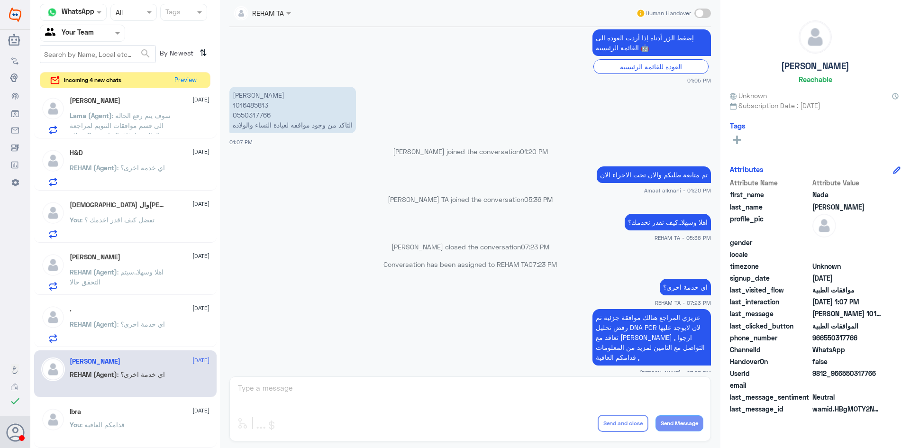
click at [142, 328] on p "REHAM (Agent) : اي خدمة اخرى؟" at bounding box center [117, 331] width 95 height 24
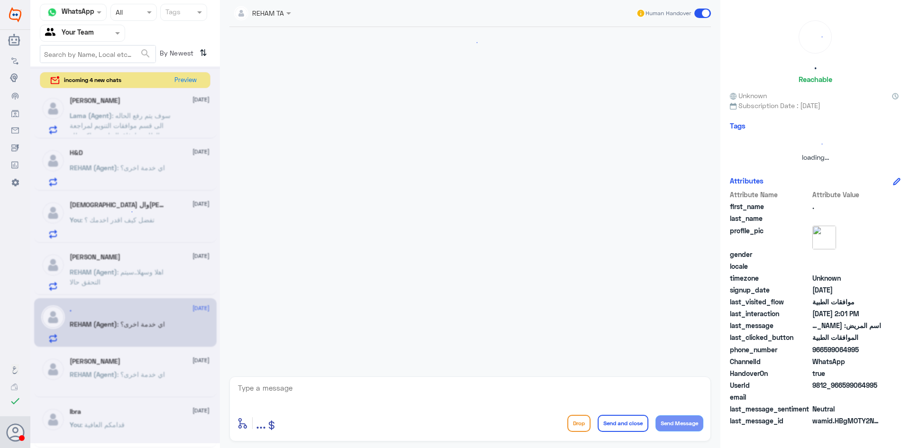
scroll to position [350, 0]
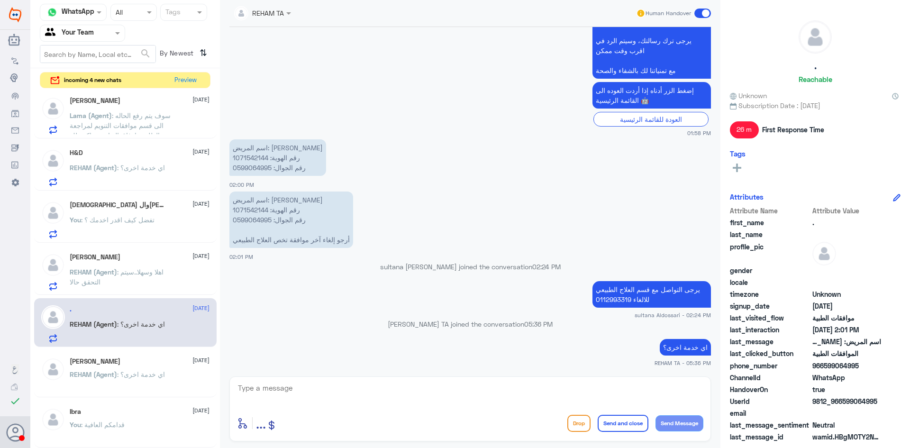
click at [501, 400] on textarea at bounding box center [470, 392] width 466 height 23
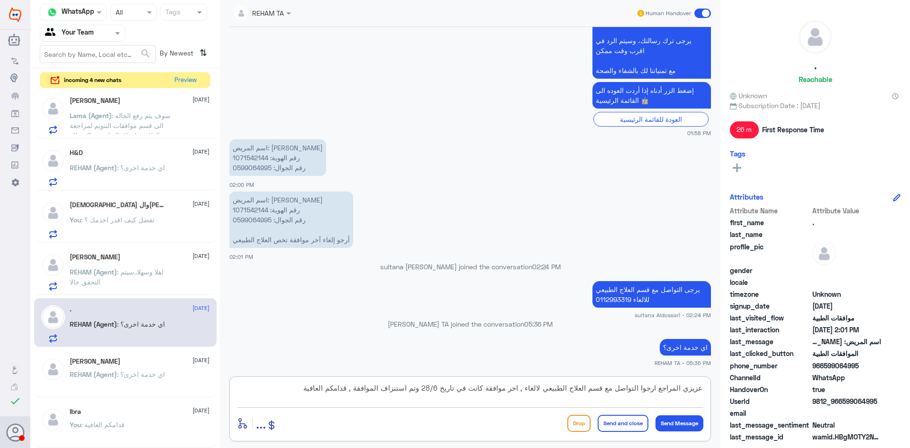
type textarea "عزيزي المراجع ارجوا التواصل مع قسم العلاج الطبيعي لالغاء , اخر موافقة كانت في ت…"
click at [625, 421] on button "Send and close" at bounding box center [623, 423] width 51 height 17
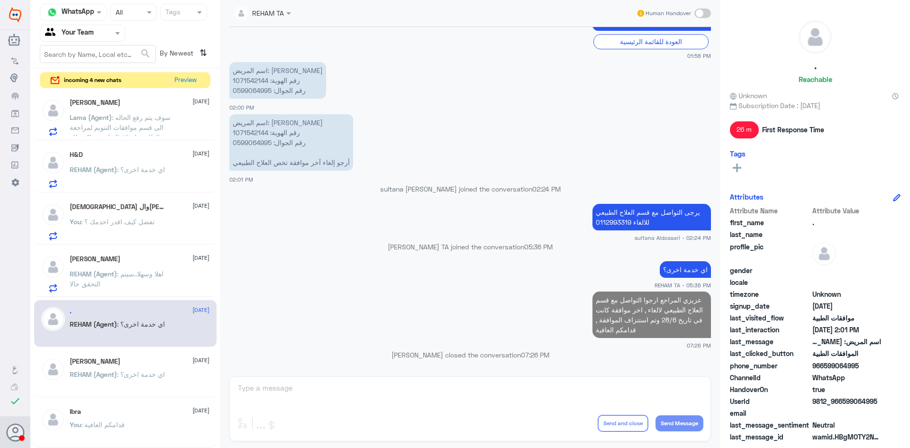
scroll to position [677, 0]
click at [463, 299] on app-msgs-text "عزيزي المراجع ارجوا التواصل مع قسم العلاج الطبيعي لالغاء , اخر موافقة كانت في ت…" at bounding box center [469, 314] width 481 height 47
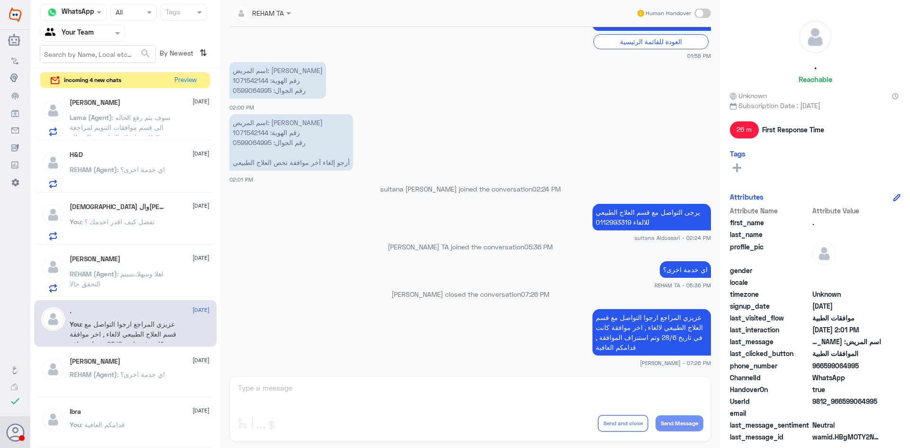
click at [131, 275] on span ": اهلا وسهلا..سيتم التحقق حالا" at bounding box center [117, 279] width 94 height 18
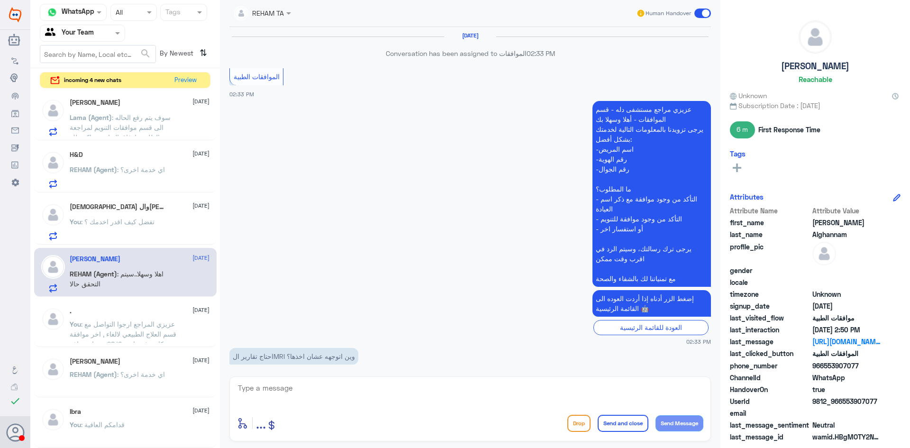
scroll to position [817, 0]
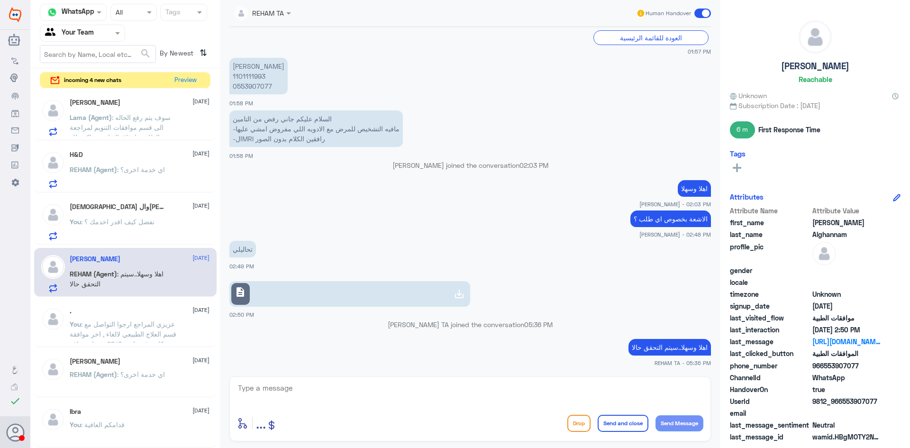
click at [150, 240] on p "You : تفضل كيف اقدر اخدمك ؟" at bounding box center [112, 229] width 85 height 24
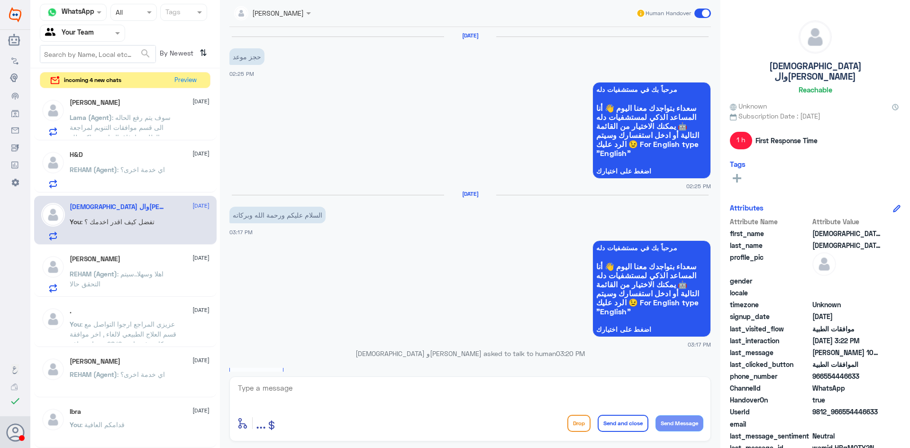
scroll to position [378, 0]
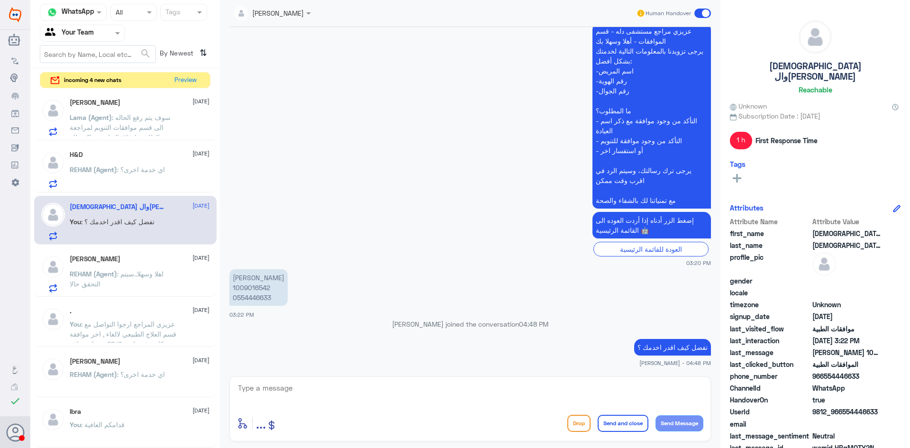
click at [249, 289] on p "سامي عبدالرحمن السيف 1009016542 0554446633" at bounding box center [258, 287] width 58 height 36
copy p "1009016542"
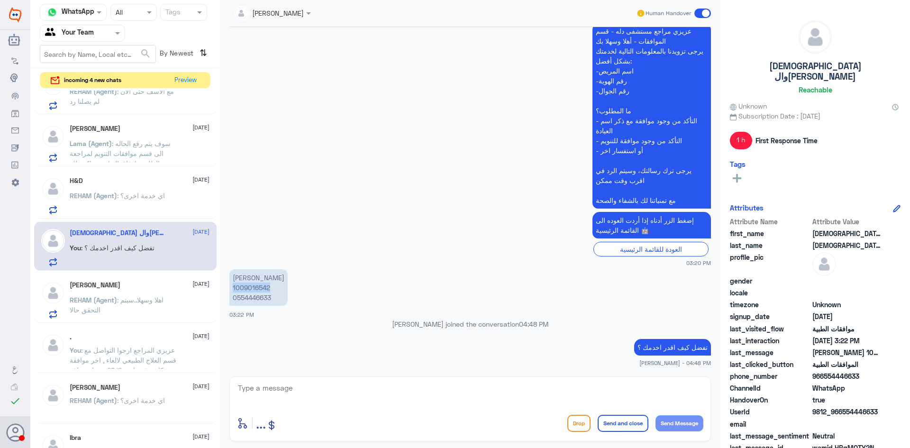
scroll to position [629, 0]
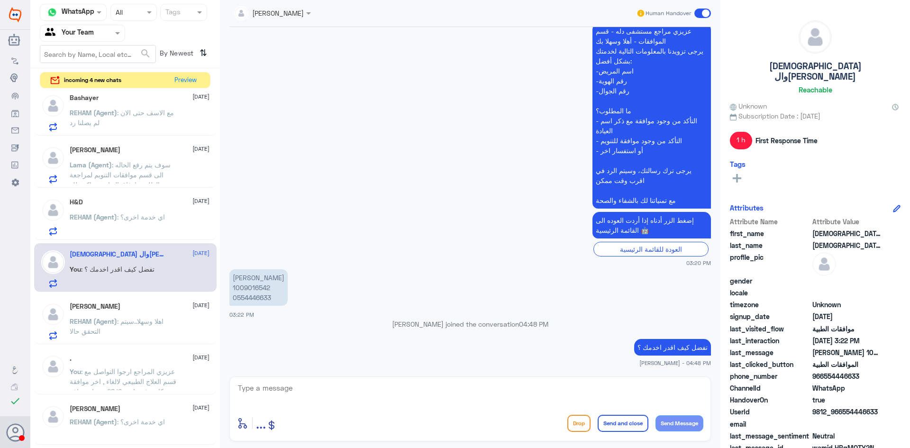
click at [152, 217] on span ": اي خدمة اخرى؟" at bounding box center [141, 217] width 48 height 8
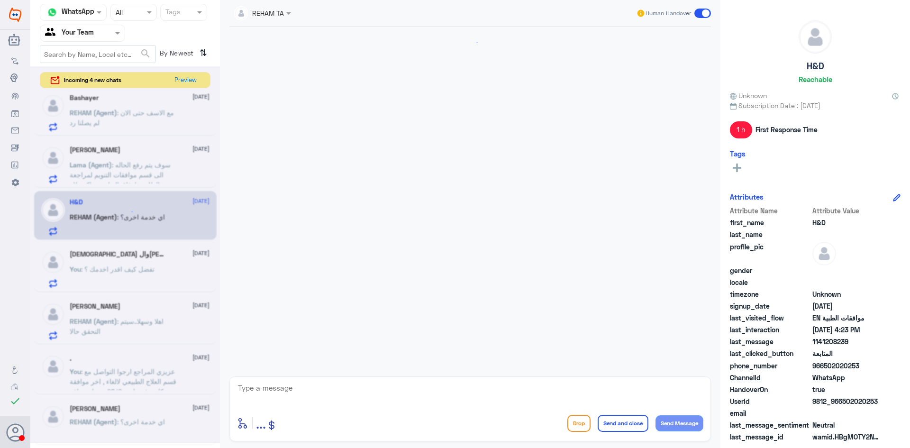
scroll to position [730, 0]
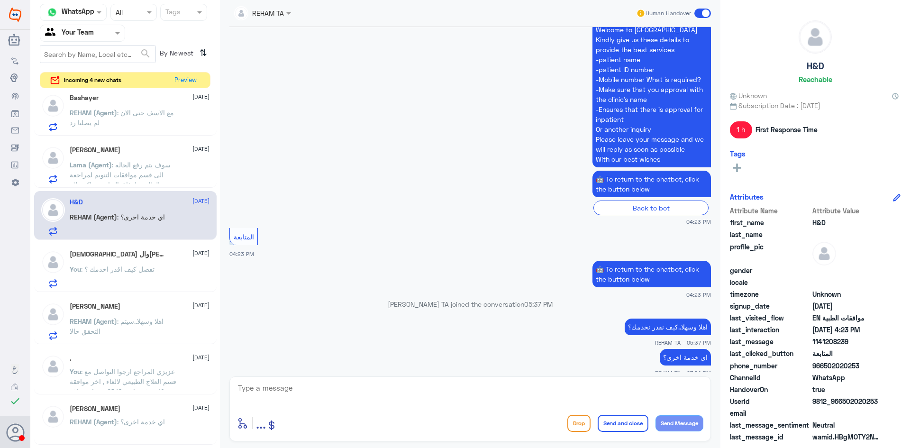
click at [145, 176] on span ": سوف يتم رفع الحاله الى قسم موافقات التنويم لمراجعة الطلب وارفاق التقارير شاكر…" at bounding box center [120, 180] width 101 height 38
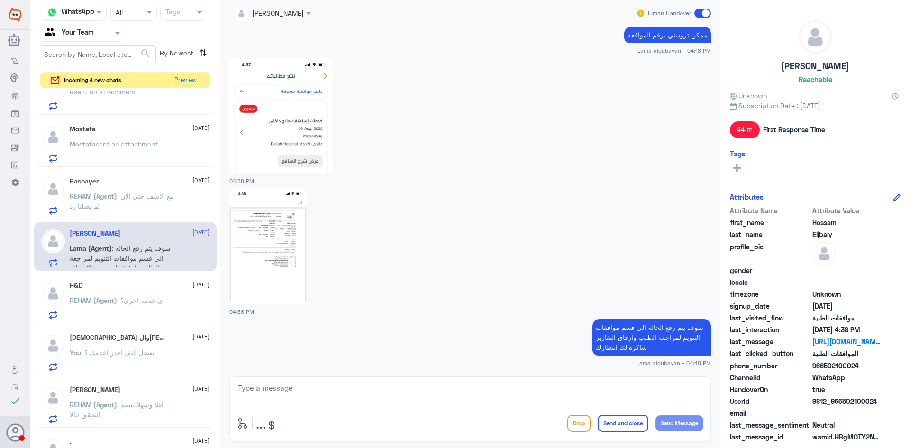
scroll to position [535, 0]
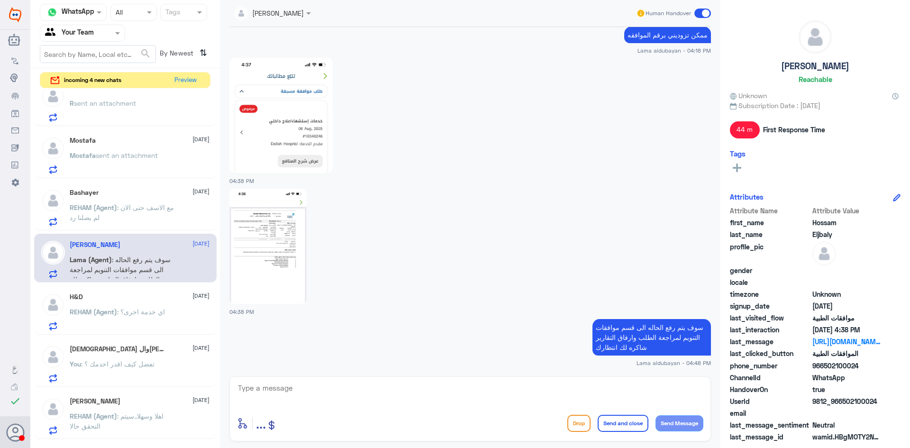
click at [151, 209] on span ": مع الاسف حتى الان لم يصلنا رد" at bounding box center [122, 212] width 104 height 18
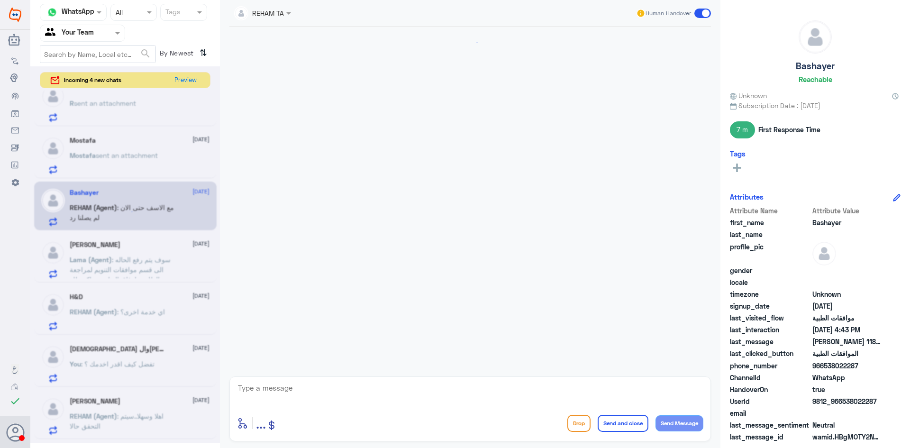
scroll to position [320, 0]
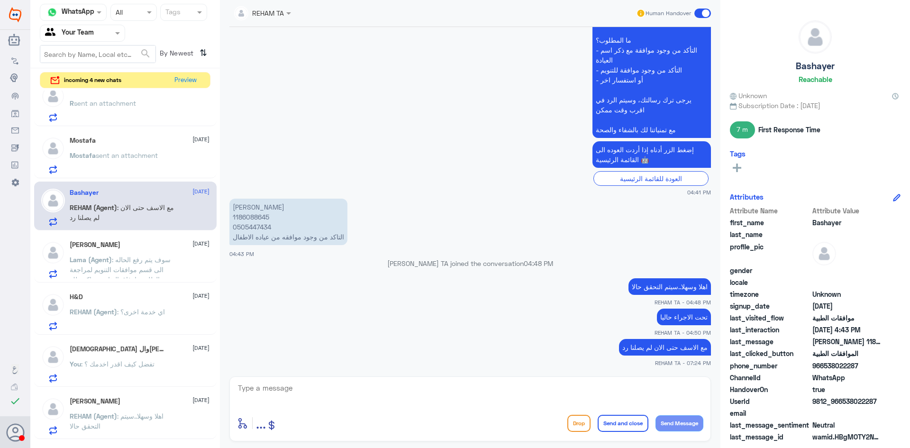
click at [258, 218] on p "محمد سعد الماضي 1186088645 0505447434 التاكد من وجود موافقه من عياده الاطفال" at bounding box center [288, 222] width 118 height 46
copy p "1186088645"
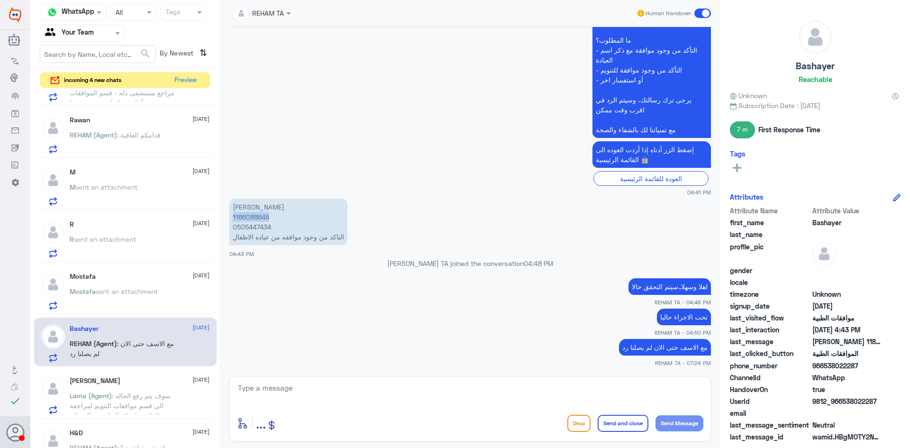
scroll to position [345, 0]
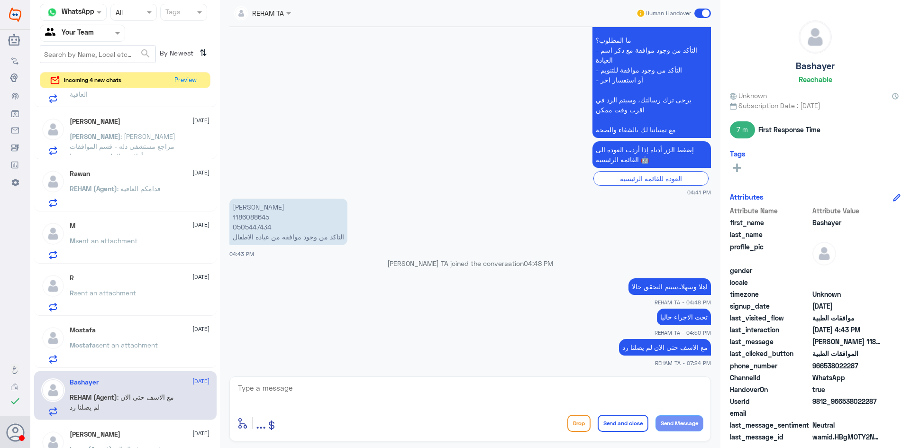
click at [142, 346] on span "sent an attachment" at bounding box center [127, 345] width 62 height 8
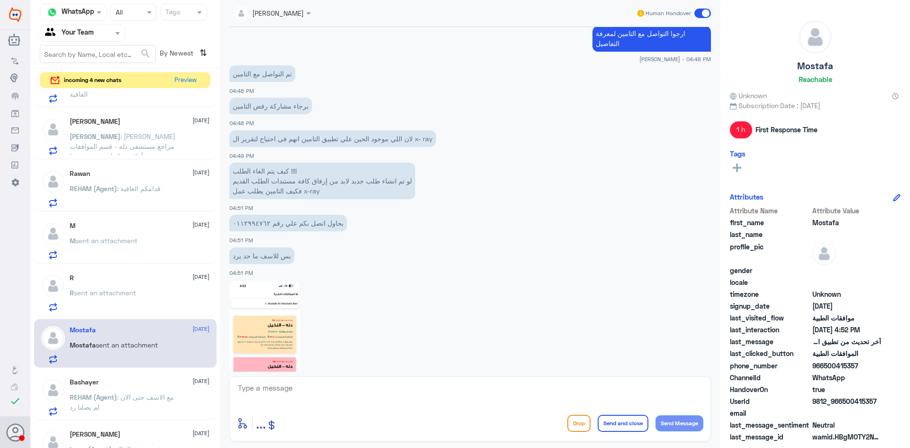
scroll to position [807, 0]
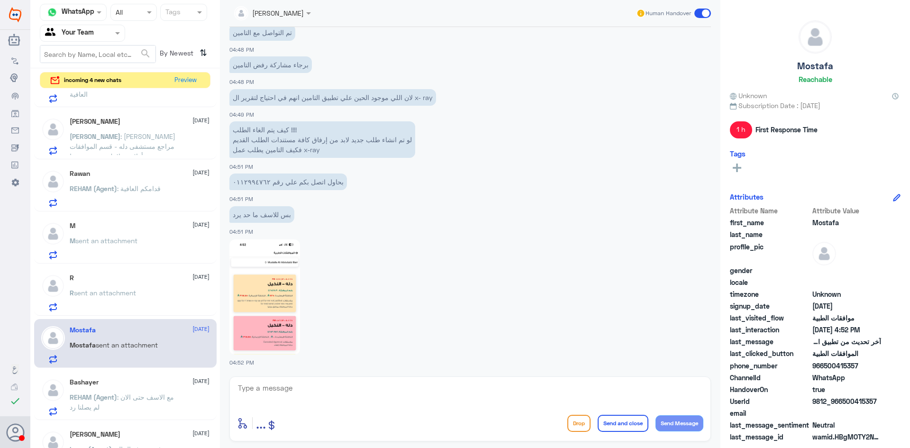
click at [389, 394] on textarea at bounding box center [470, 392] width 466 height 23
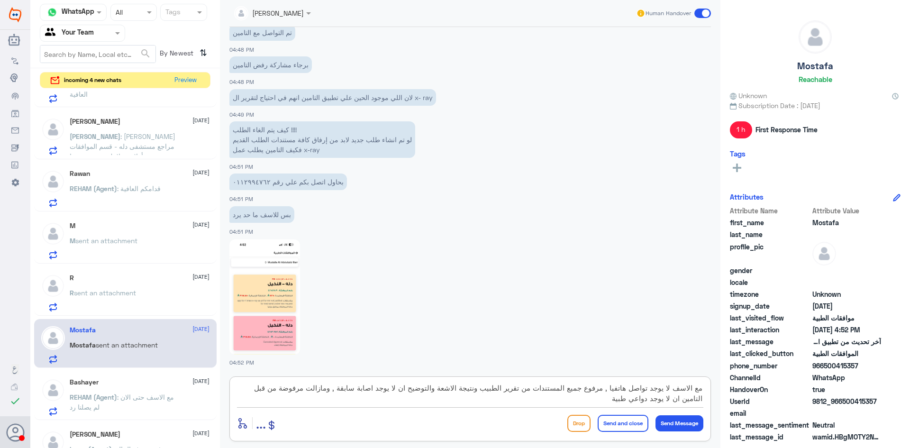
type textarea "مع الاسف لا يوجد تواصل هاتفيا , مرفوع جميع المستندات من تقرير الطبيب ونتيجة الا…"
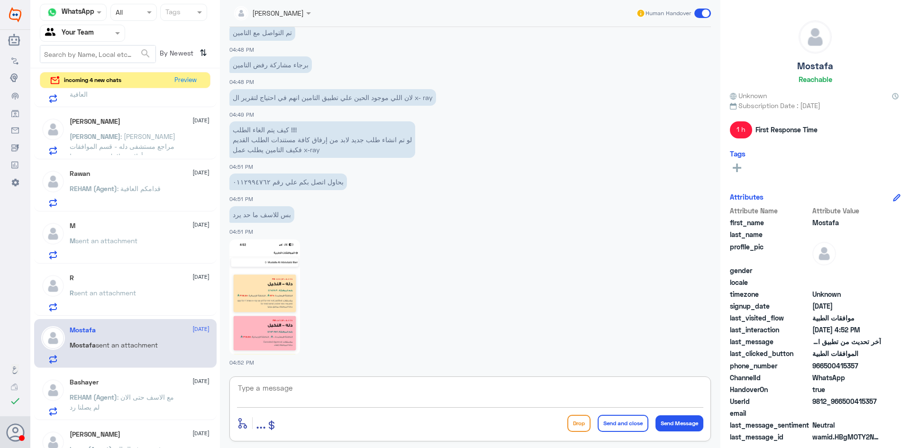
scroll to position [877, 0]
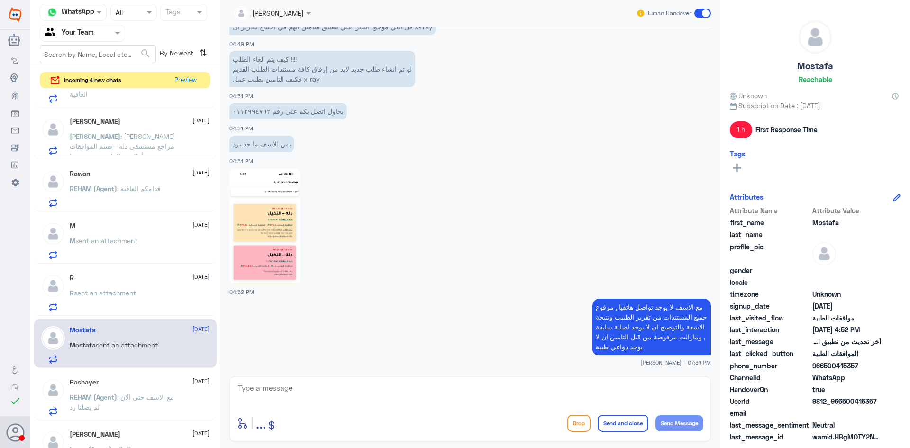
click at [160, 300] on div "R sent an attachment" at bounding box center [140, 300] width 140 height 21
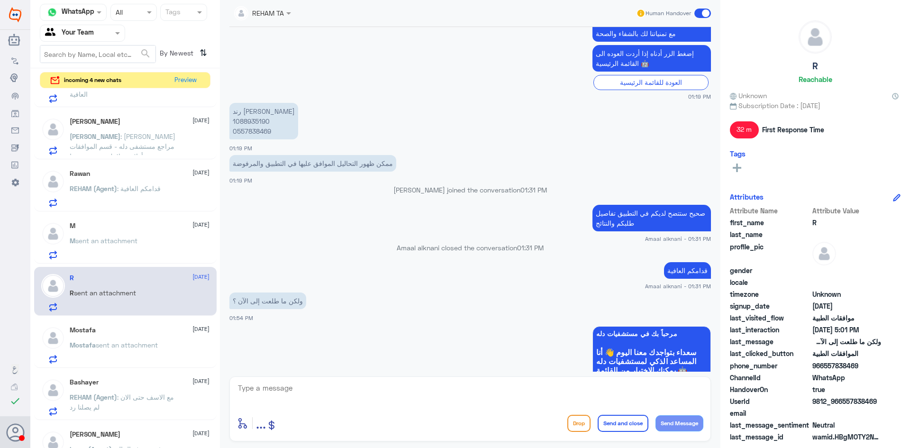
scroll to position [370, 0]
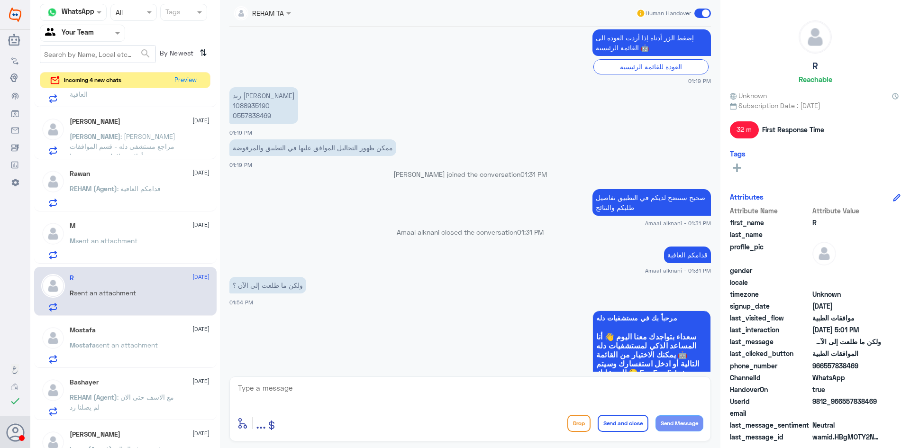
click at [251, 108] on p "رند الشهراني 1088935190 0557838469" at bounding box center [263, 105] width 69 height 36
copy p "1088935190"
click at [158, 262] on div "M 13 August M sent an attachment" at bounding box center [125, 239] width 182 height 49
click at [160, 254] on div "M sent an attachment" at bounding box center [140, 248] width 140 height 21
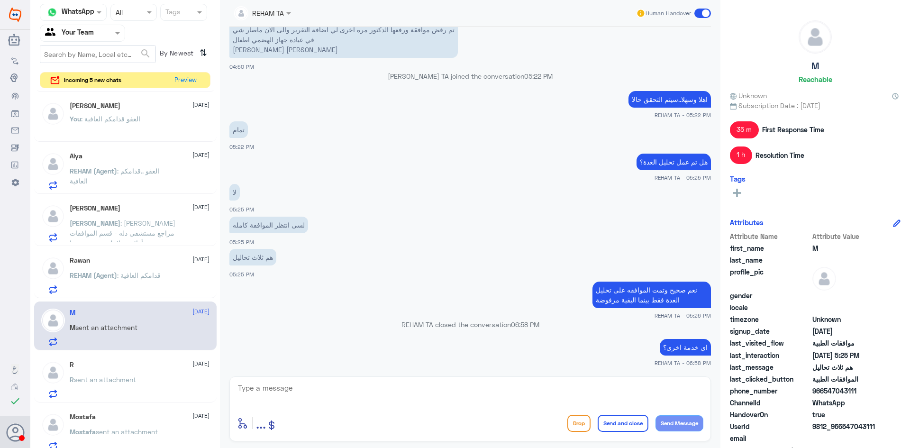
scroll to position [250, 0]
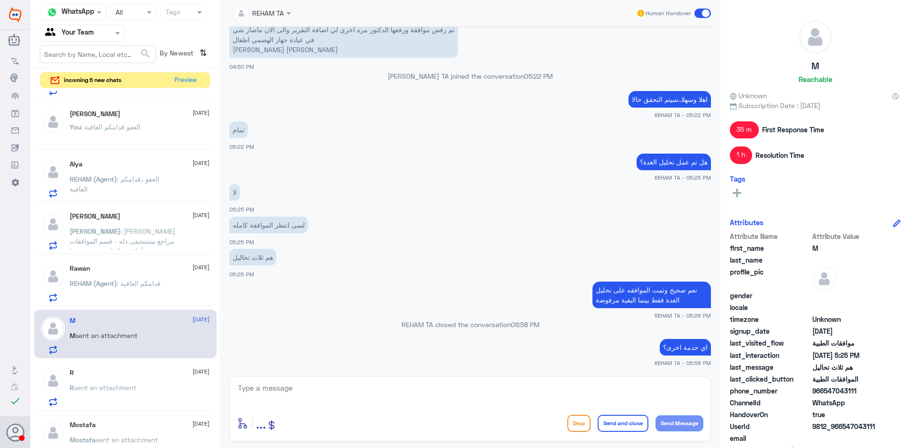
click at [163, 251] on div "Ibrahim A Abdalla 13 August Ibrahim : عزيزي مراجع مستشفى دله - قسم الموافقات - …" at bounding box center [125, 229] width 182 height 49
click at [156, 275] on div "Rawan 13 August REHAM (Agent) : قدامكم العافية" at bounding box center [140, 282] width 140 height 37
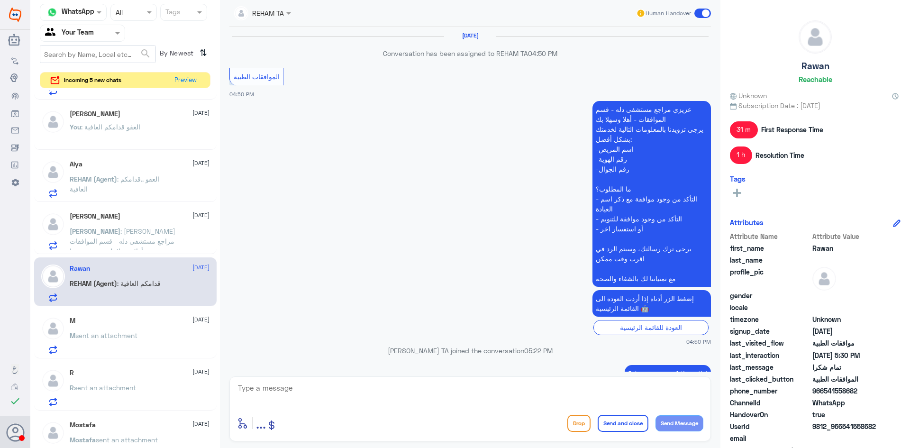
scroll to position [515, 0]
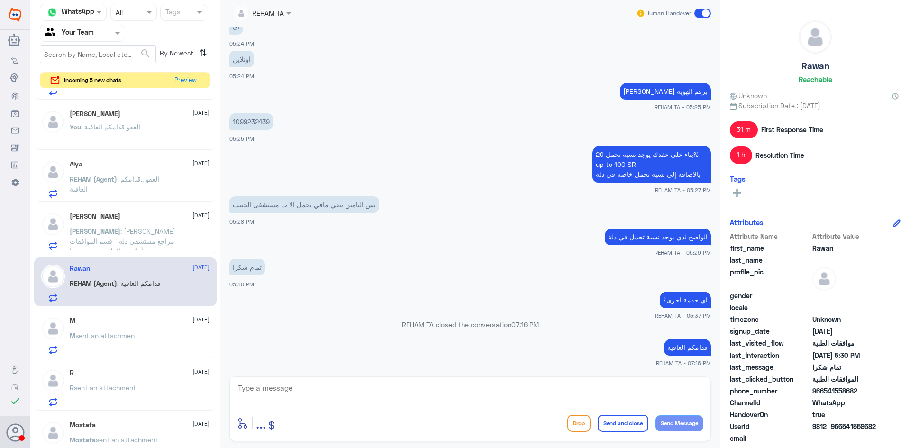
click at [164, 239] on p "Ibrahim : عزيزي مراجع مستشفى دله - قسم الموافقات - أهلا وسهلا بك يرجى تزويدنا ب…" at bounding box center [123, 238] width 107 height 24
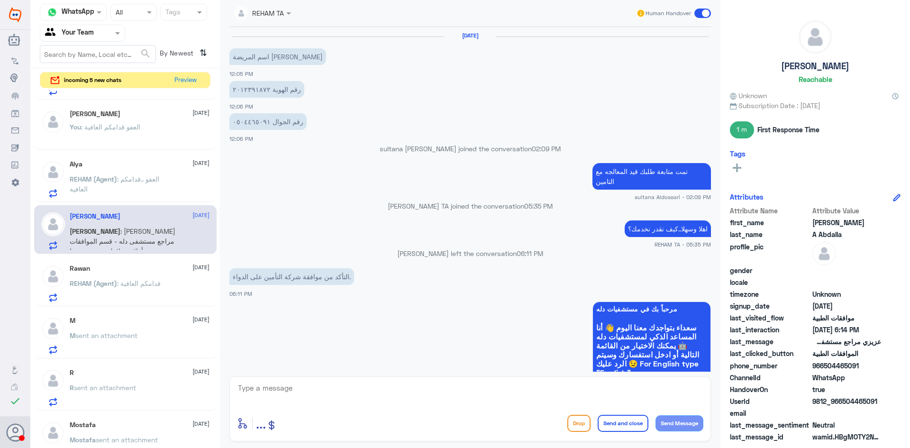
scroll to position [587, 0]
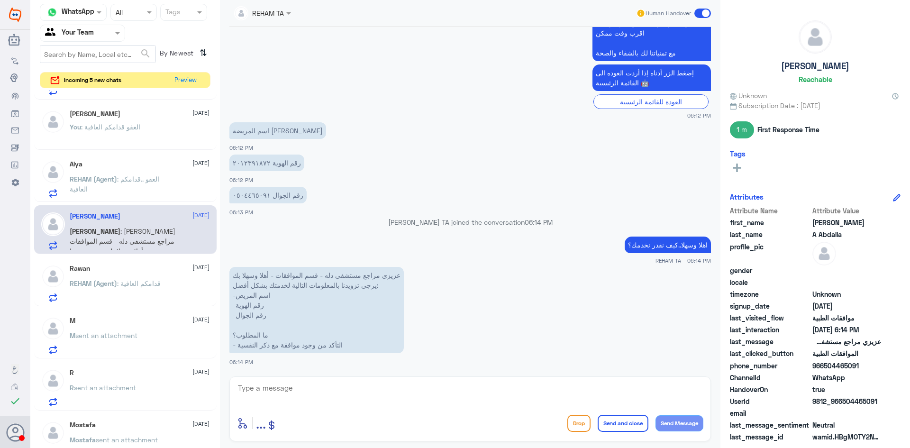
click at [142, 184] on p "REHAM (Agent) : العفو ..قدامكم العافية" at bounding box center [123, 186] width 107 height 24
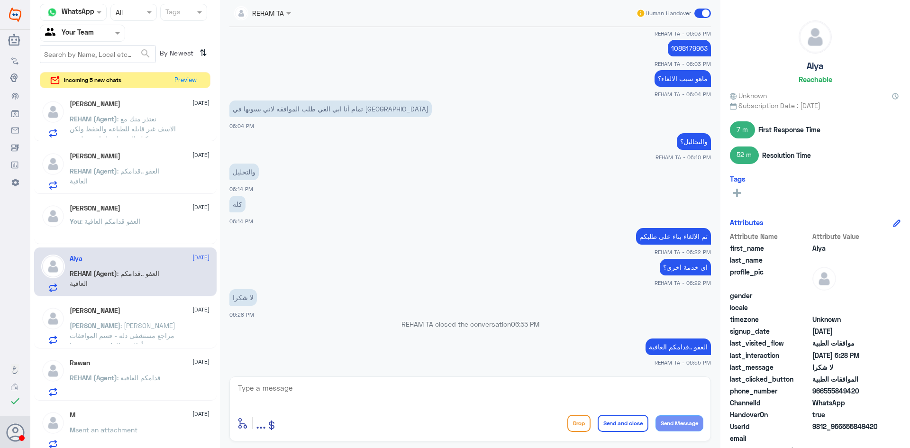
scroll to position [155, 0]
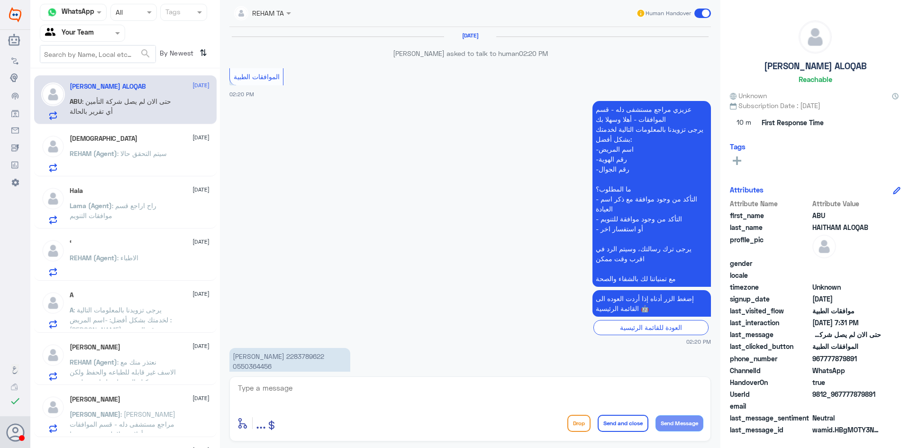
scroll to position [805, 0]
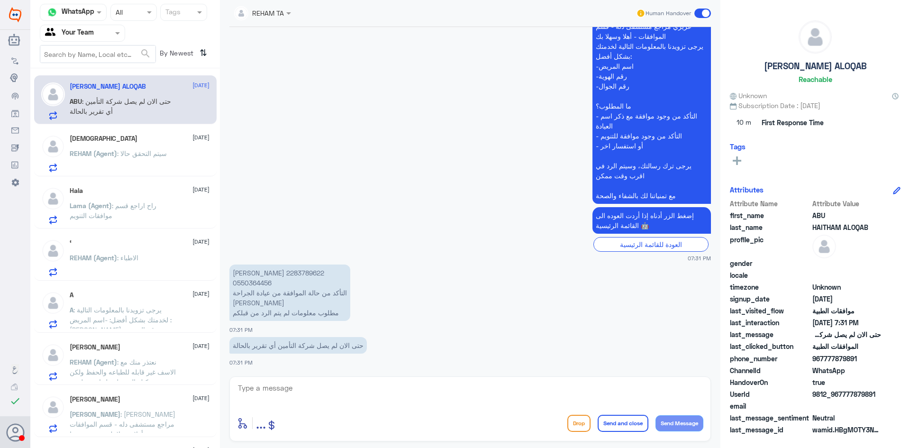
click at [252, 271] on p "[PERSON_NAME] 2283789622 0550364456 التأكد من حالة الموافقة من عيادة الجراحة [P…" at bounding box center [289, 292] width 121 height 56
copy p "2283789622"
click at [358, 386] on textarea at bounding box center [470, 392] width 466 height 23
type textarea "ماهي الموافقة المراد متابعتها ؟"
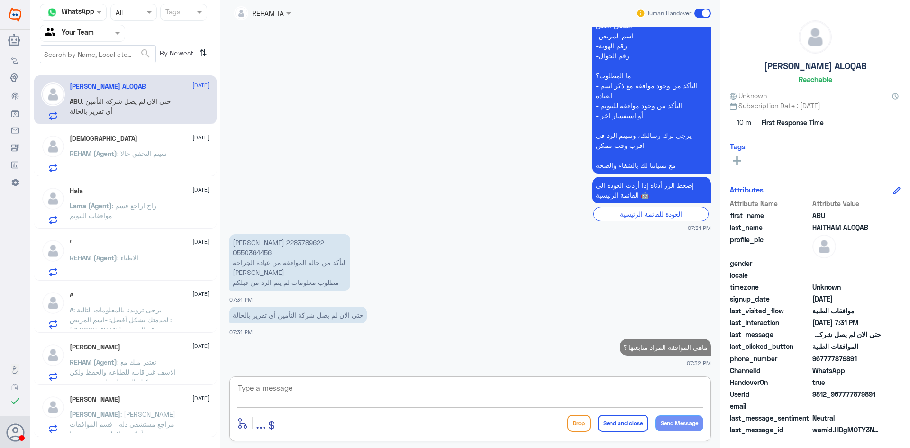
scroll to position [833, 0]
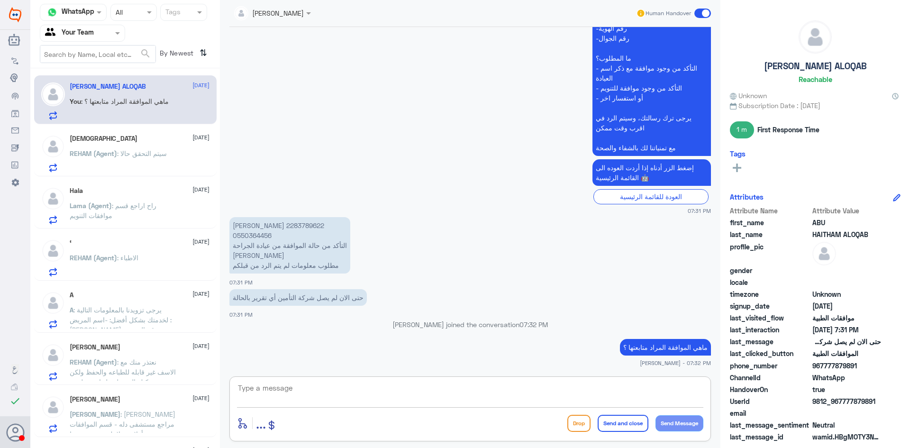
click at [162, 326] on p "A : يرجى تزويدنا بالمعلومات التالية لخدمتك بشكل أفضل: -اسم المريض : [PERSON_NAM…" at bounding box center [123, 317] width 107 height 24
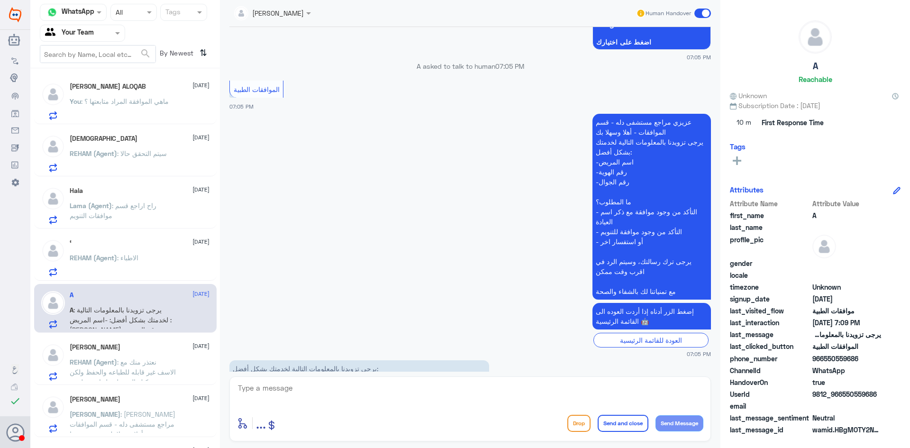
scroll to position [721, 0]
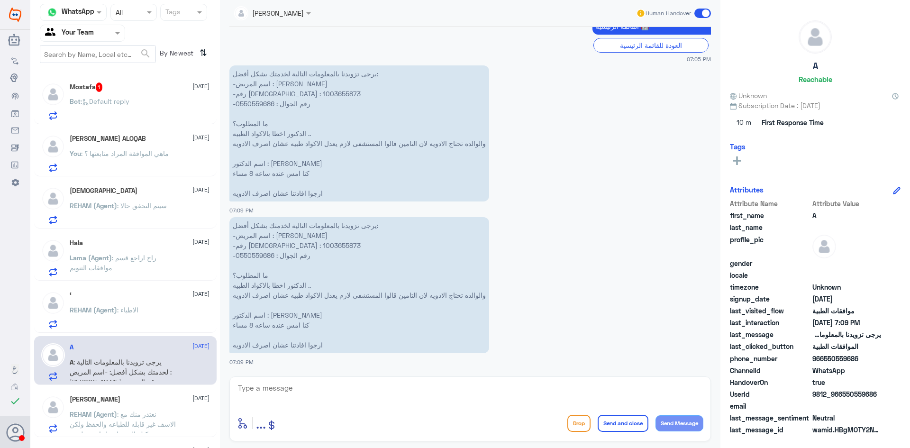
click at [254, 245] on p "يرجى تزويدنا بالمعلومات التالية لخدمتك بشكل أفضل: -اسم المريض : [PERSON_NAME] -…" at bounding box center [359, 285] width 260 height 136
copy p "1003655873"
click at [329, 399] on textarea at bounding box center [470, 392] width 466 height 23
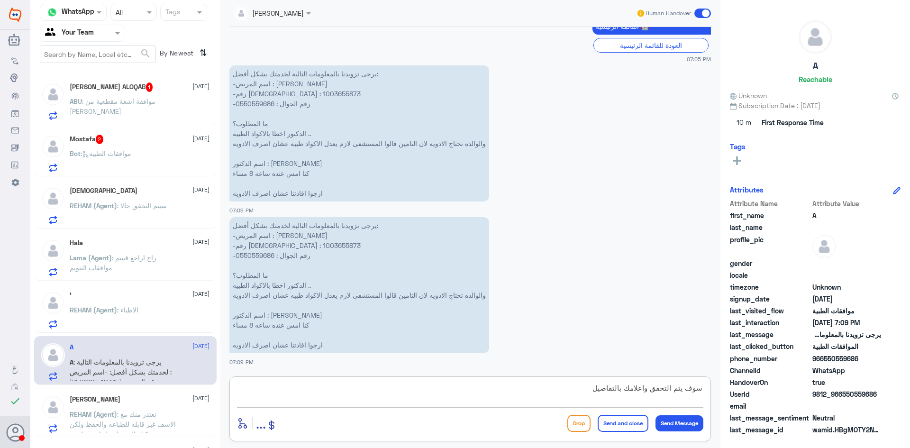
type textarea "سوف يتم التحقق واعلامك بالتفاصيل"
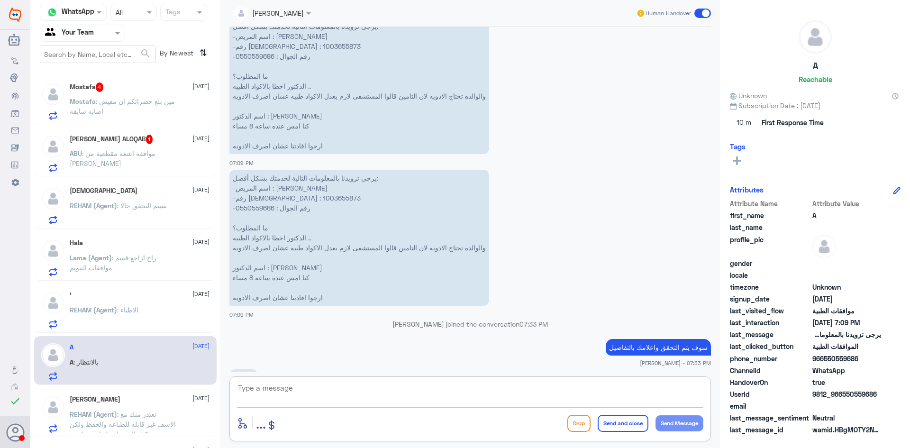
scroll to position [784, 0]
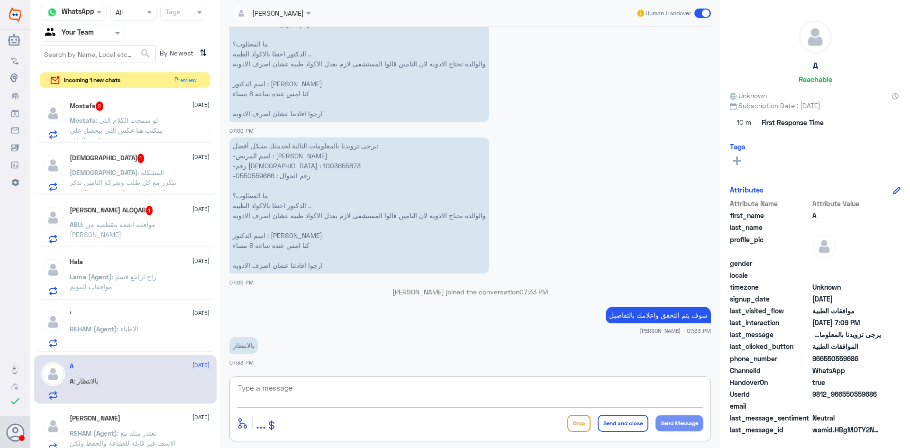
click at [370, 390] on textarea at bounding box center [470, 392] width 466 height 23
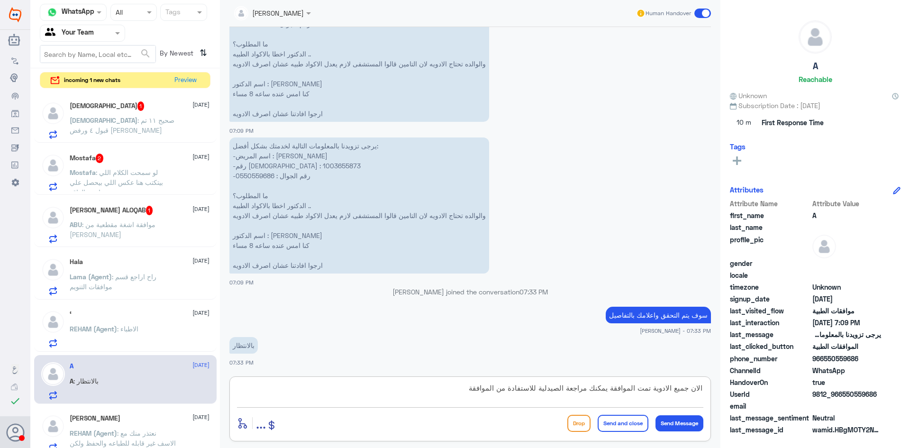
type textarea "الان جميع الادوية تمت الموافقة يمكنك مراجعة الصيدلية للاستفادة من الموافقة"
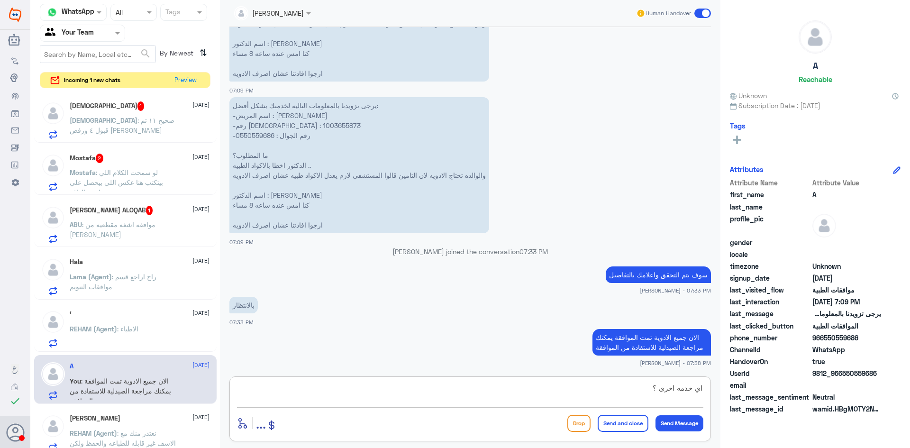
type textarea "اي خدمه اخرى ؟"
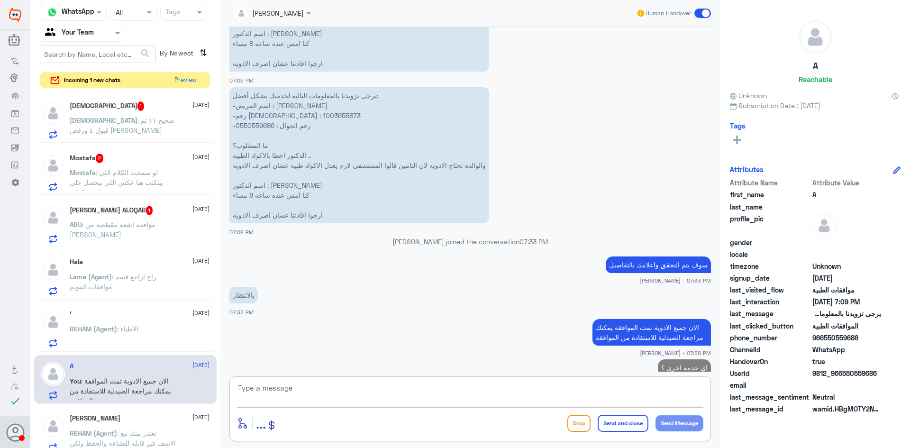
scroll to position [865, 0]
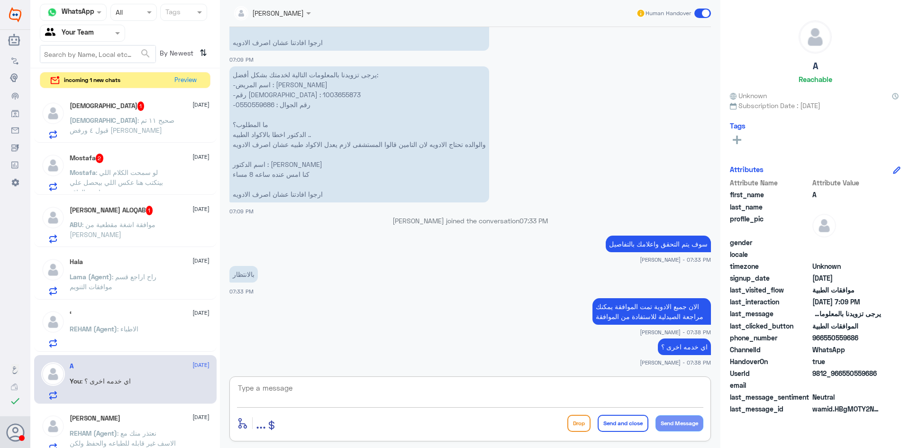
click at [155, 223] on span ": موافقة اشغة مقطعية من الدكتور عبدالله الضحيان" at bounding box center [113, 229] width 86 height 18
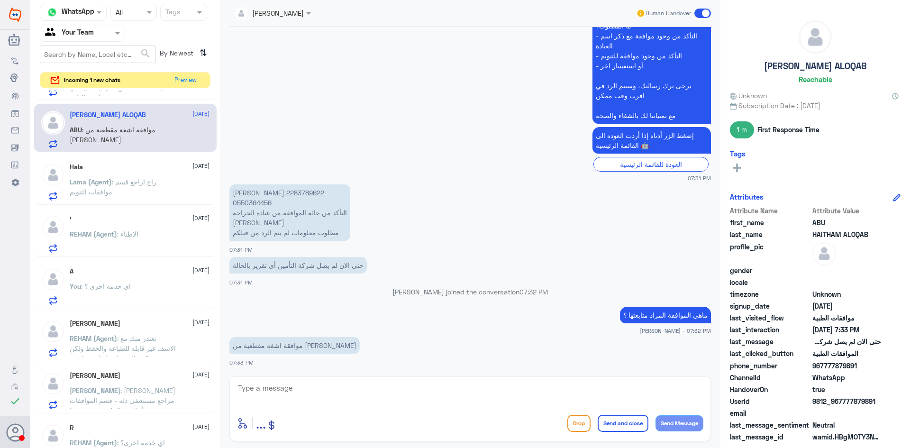
scroll to position [142, 0]
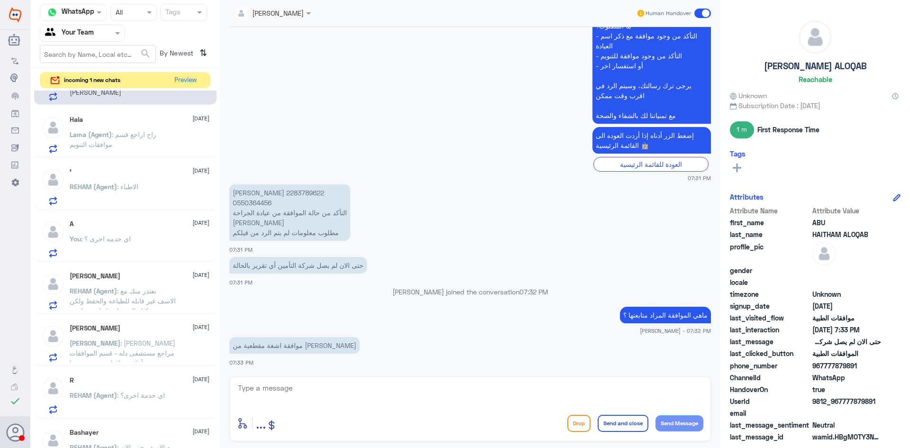
click at [155, 342] on span ": عزيزي مراجع مستشفى دله - قسم الموافقات - أهلا وسهلا بك يرجى تزويدنا بالمعلوما…" at bounding box center [123, 373] width 106 height 68
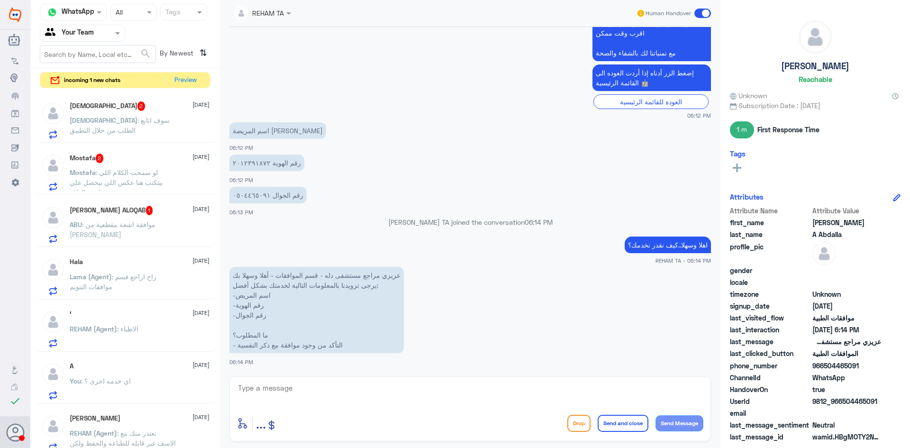
click at [134, 227] on span ": موافقة اشغة مقطعية من الدكتور عبدالله الضحيان" at bounding box center [113, 229] width 86 height 18
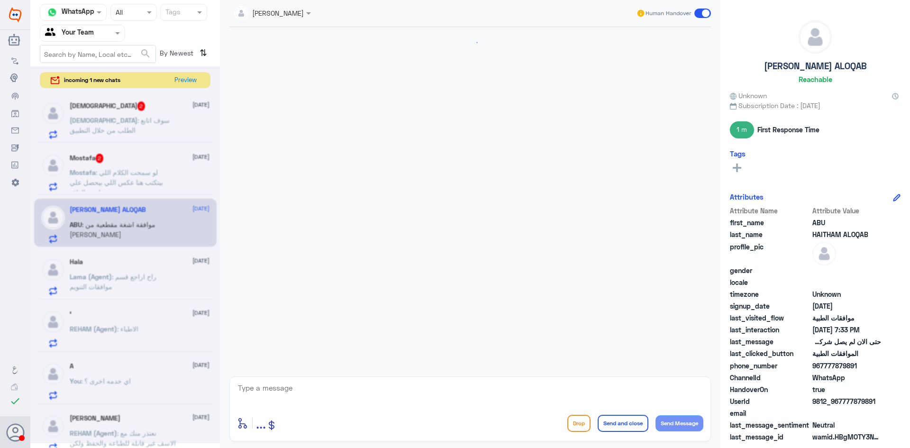
scroll to position [833, 0]
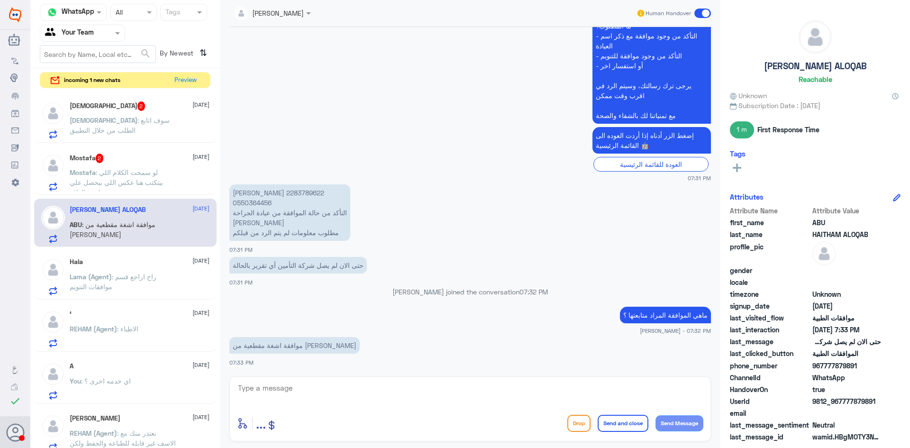
click at [254, 193] on p "انتصار عبدالواحد مرعي 2283789622 0550364456 التأكد من حالة الموافقة من عيادة ال…" at bounding box center [289, 212] width 121 height 56
copy p "2283789622"
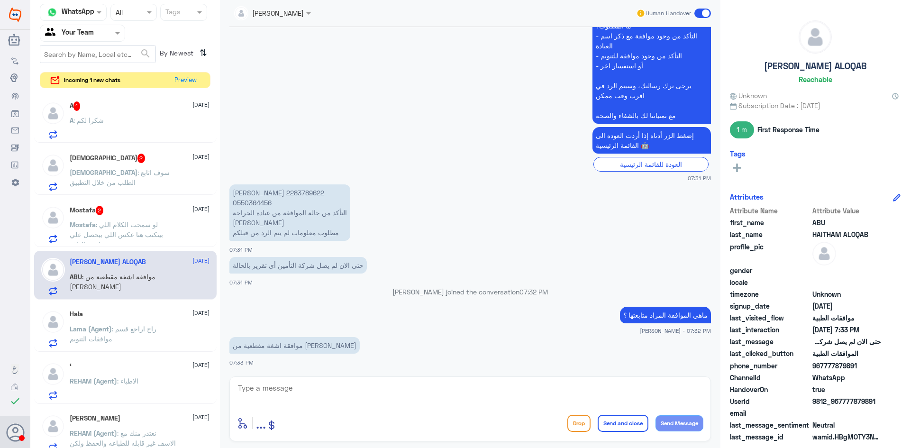
click at [451, 384] on textarea at bounding box center [470, 392] width 466 height 23
click at [451, 388] on textarea at bounding box center [470, 392] width 466 height 23
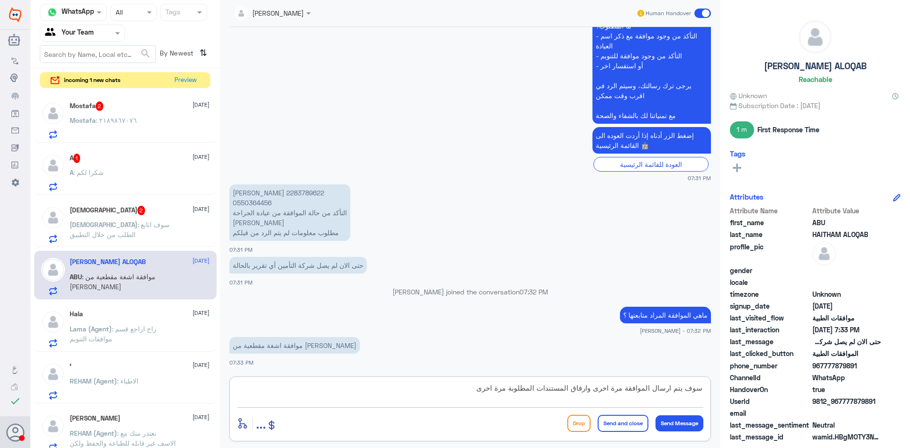
type textarea "سوف يتم ارسال الموافقة مرة اخرى وارفاق المستندات المطلوبة مرة اخرى"
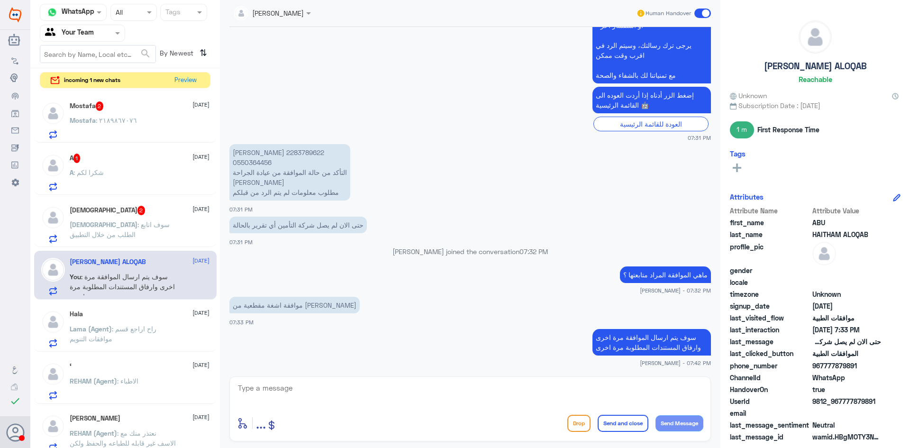
click at [178, 226] on div "Mohammed : سوف اتابع الطلب من خلال التطبيق" at bounding box center [140, 232] width 140 height 21
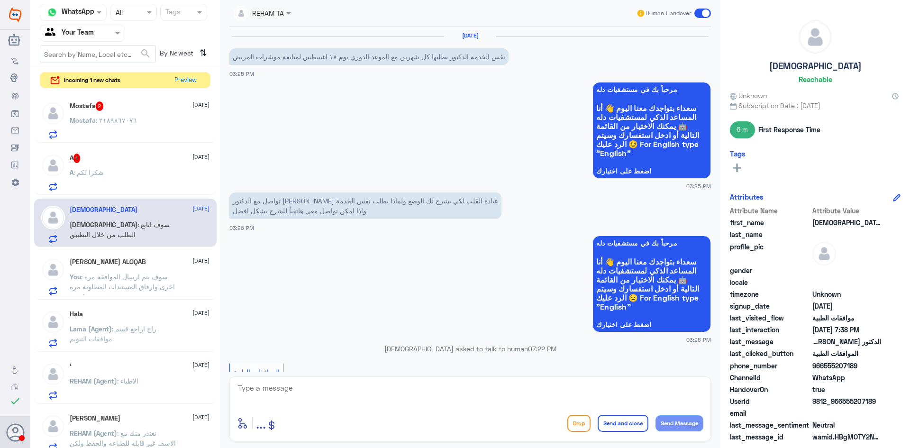
scroll to position [697, 0]
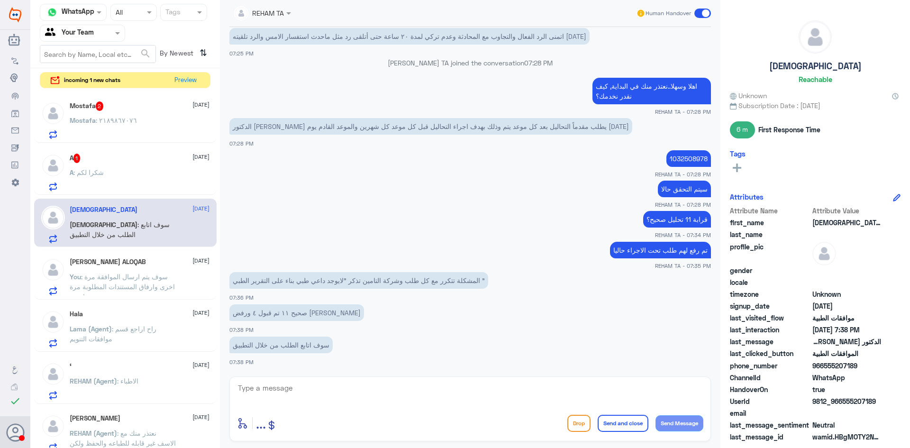
click at [176, 185] on div "A : شكرا لكم" at bounding box center [140, 180] width 140 height 21
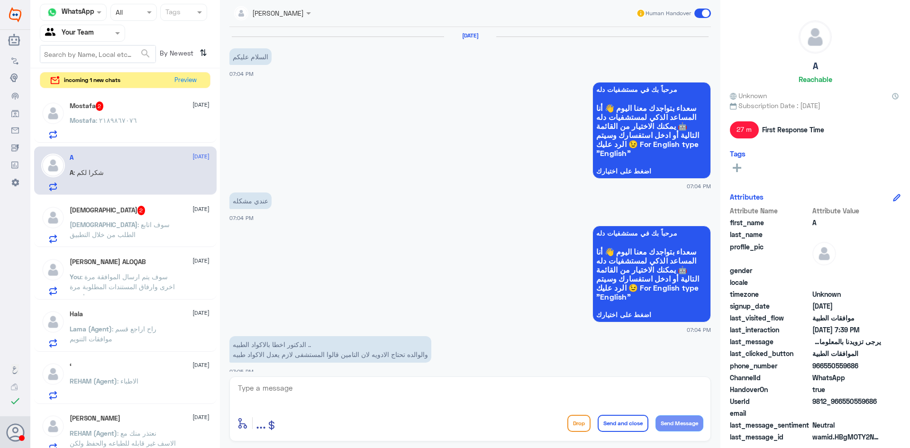
scroll to position [914, 0]
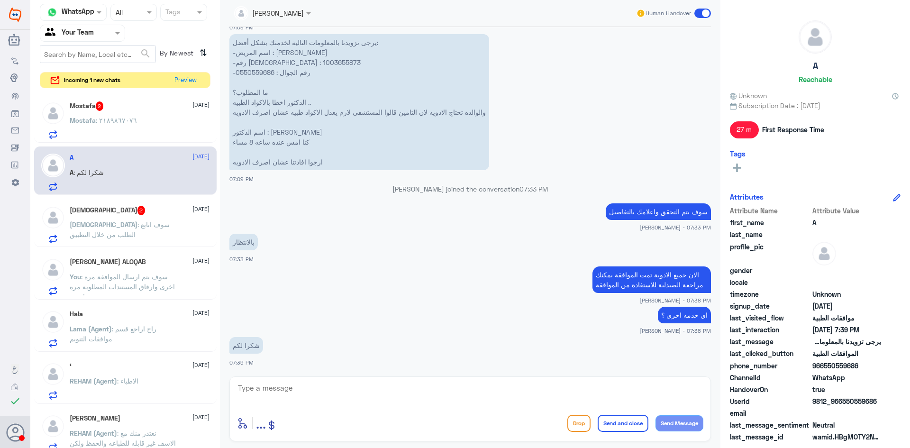
click at [426, 398] on textarea at bounding box center [470, 392] width 466 height 23
type textarea "العفو , قدامكم العافية"
click at [615, 424] on button "Send and close" at bounding box center [623, 423] width 51 height 17
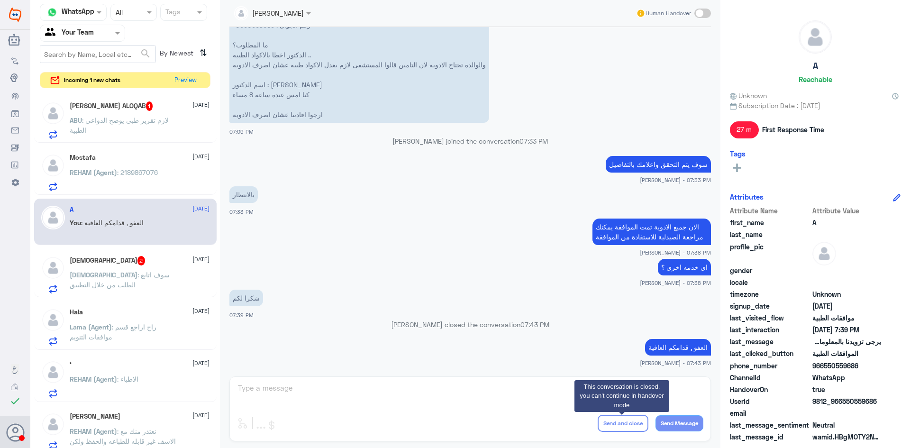
click at [143, 172] on span ": 2189867076" at bounding box center [137, 172] width 41 height 8
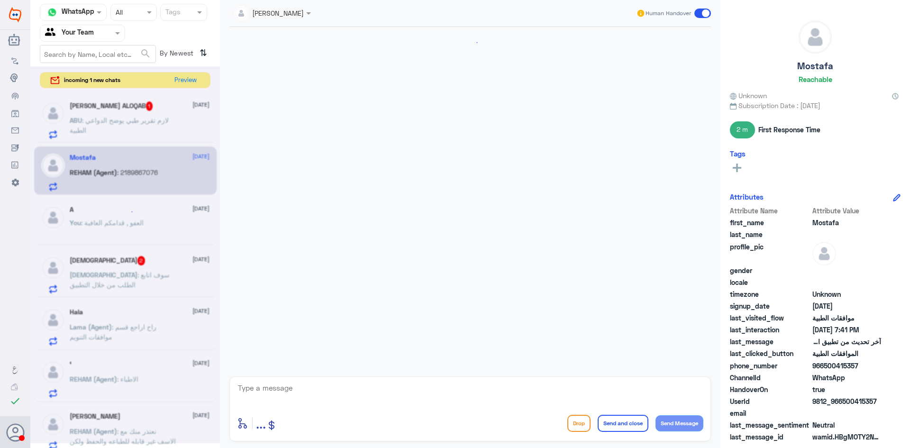
scroll to position [545, 0]
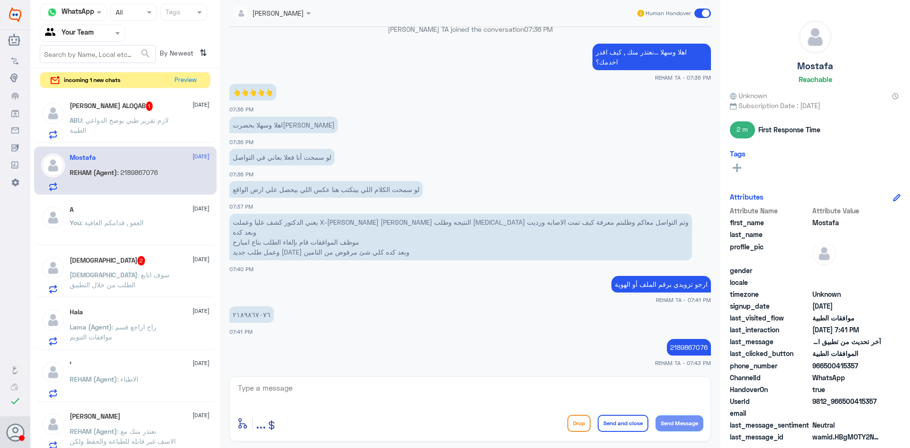
click at [151, 132] on p "ABU : لازم تقرير طبي يوضح الدواعي الطبية" at bounding box center [123, 127] width 107 height 24
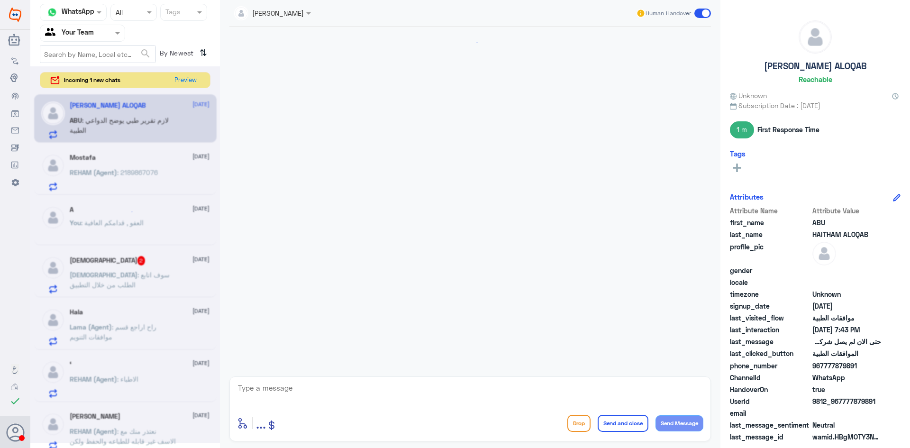
scroll to position [587, 0]
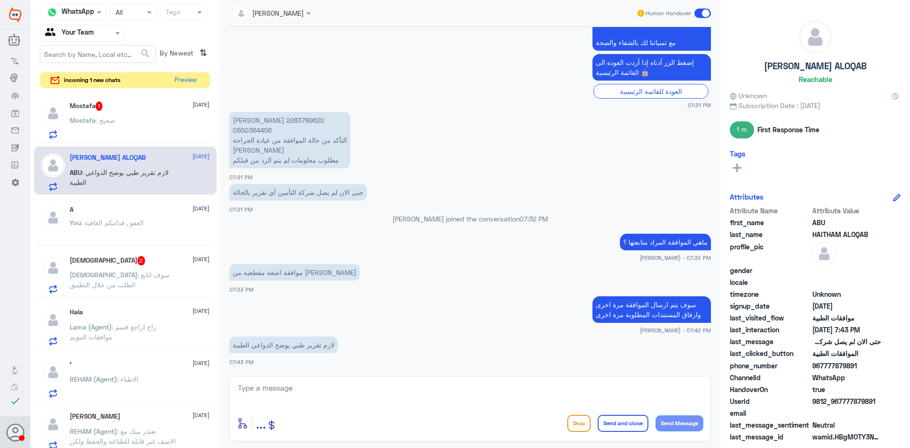
click at [154, 105] on div "Mostafa 1 13 August" at bounding box center [140, 105] width 140 height 9
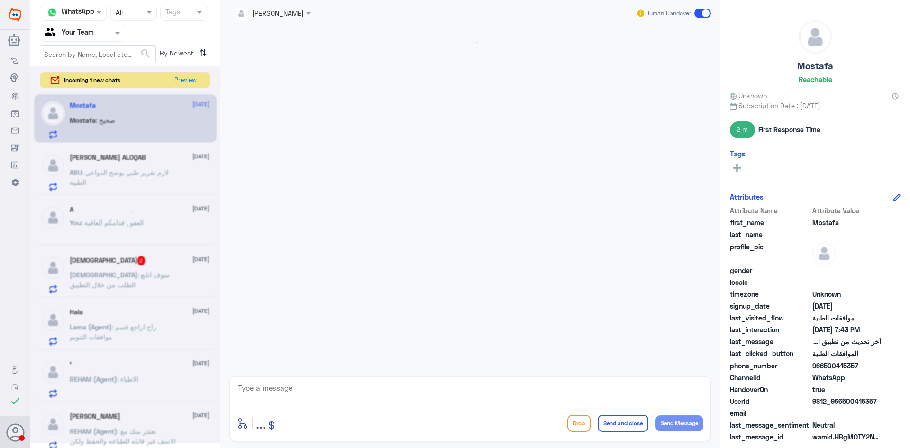
scroll to position [578, 0]
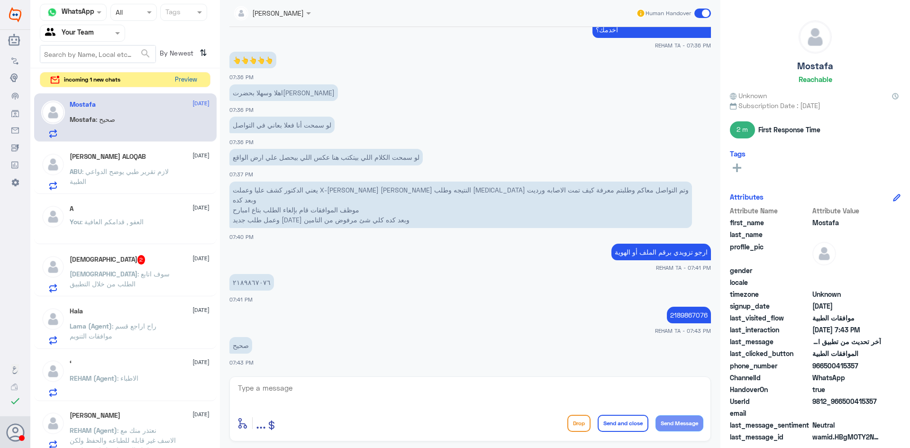
click at [189, 82] on button "Preview" at bounding box center [185, 80] width 29 height 15
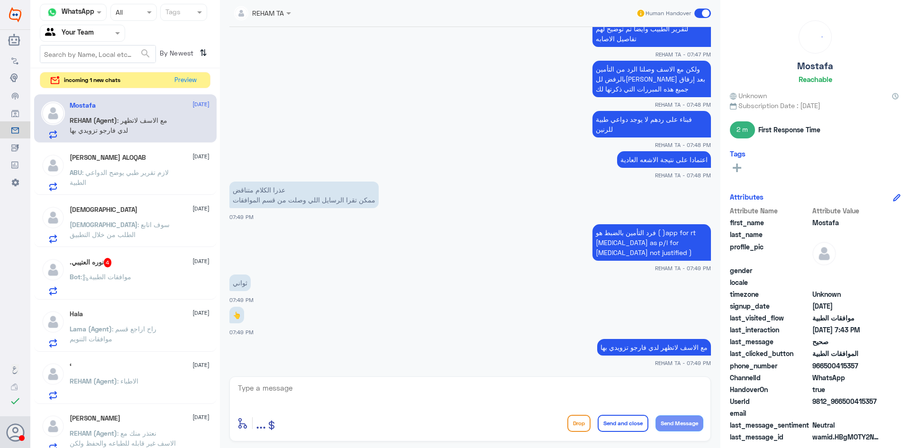
click at [118, 113] on div "Mostafa 13 August REHAM (Agent) : مع الاسف لاتظهر لدي فارجو تزويدي بها" at bounding box center [140, 119] width 140 height 37
click at [124, 160] on h5 "ABU HAITHAM ALOQAB" at bounding box center [108, 158] width 76 height 8
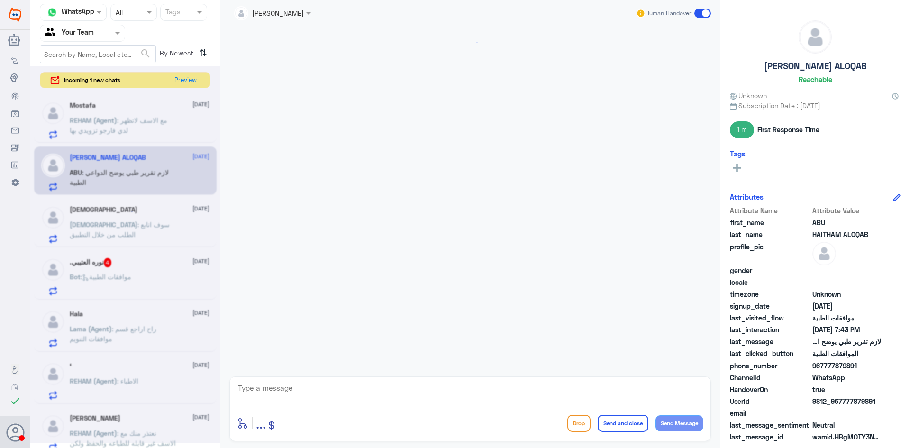
scroll to position [587, 0]
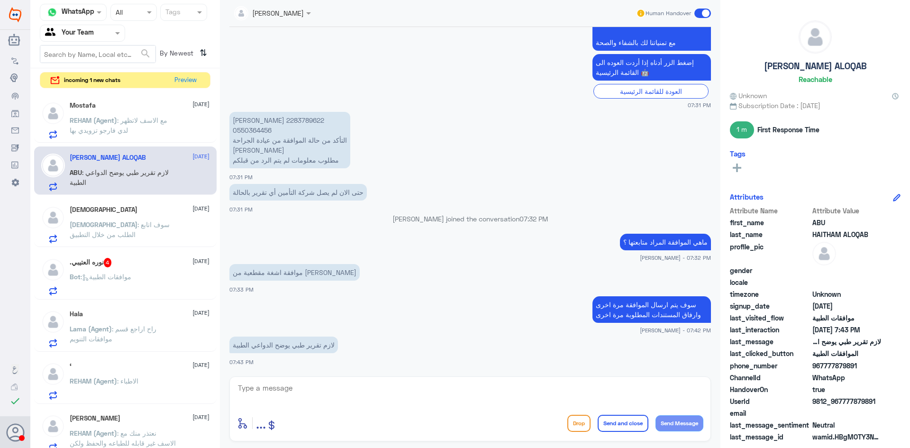
click at [132, 129] on p "REHAM (Agent) : مع الاسف لاتظهر لدي فارجو تزويدي بها" at bounding box center [123, 127] width 107 height 24
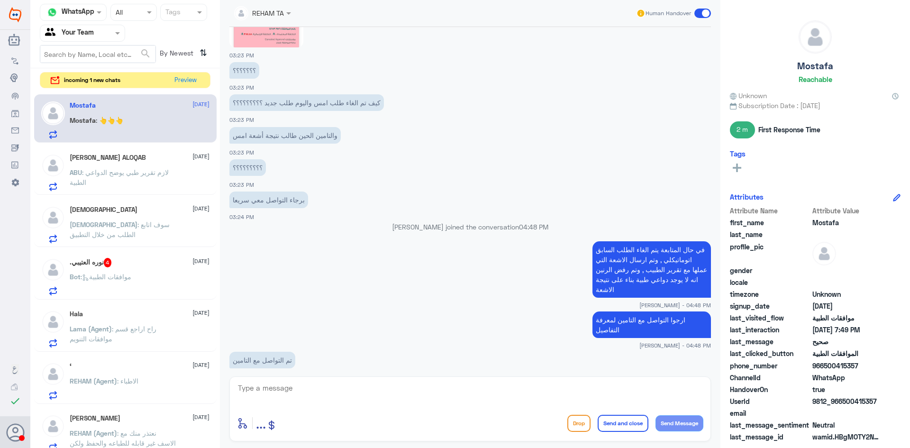
scroll to position [2651, 0]
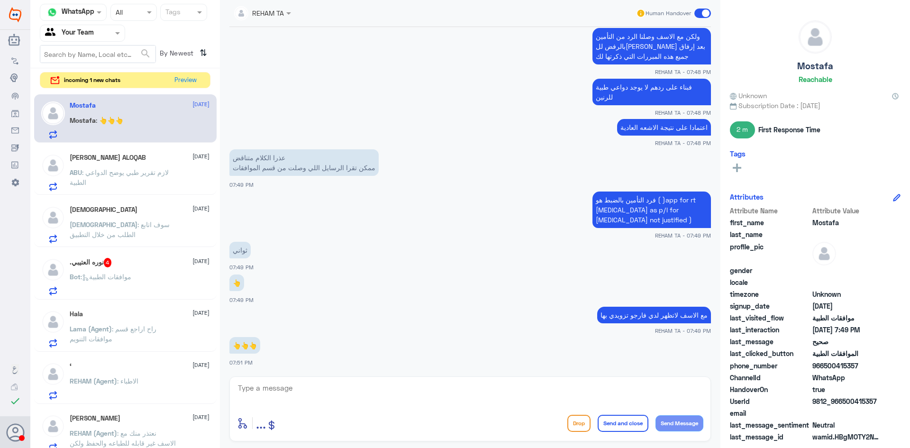
click at [591, 290] on app-msgs-text "👆" at bounding box center [469, 283] width 481 height 18
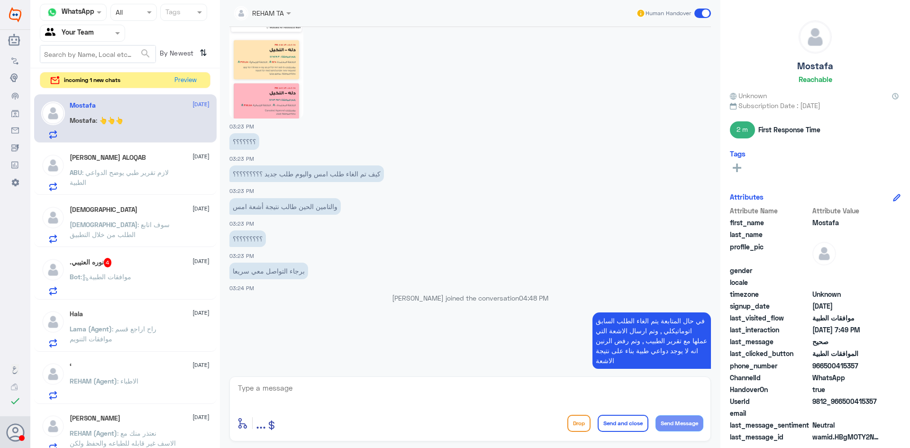
scroll to position [803, 0]
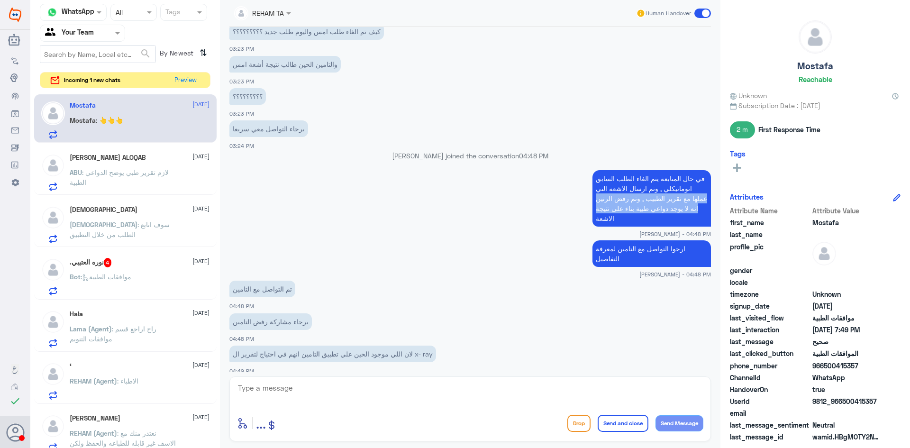
drag, startPoint x: 590, startPoint y: 222, endPoint x: 699, endPoint y: 187, distance: 113.6
click at [699, 187] on p "في حال المتابعة يتم الغاء الطلب السابق اتوماتيكلي , وتم ارسال الاشعة التي عملها…" at bounding box center [651, 198] width 118 height 56
click at [629, 212] on p "في حال المتابعة يتم الغاء الطلب السابق اتوماتيكلي , وتم ارسال الاشعة التي عملها…" at bounding box center [651, 198] width 118 height 56
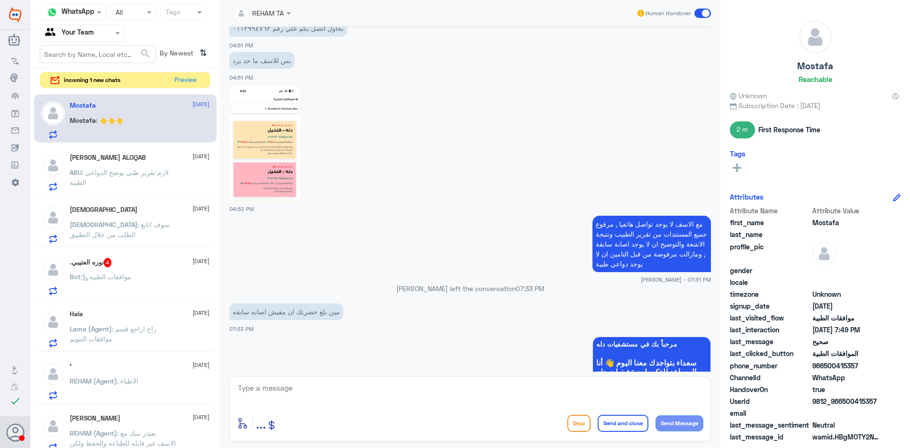
scroll to position [1229, 0]
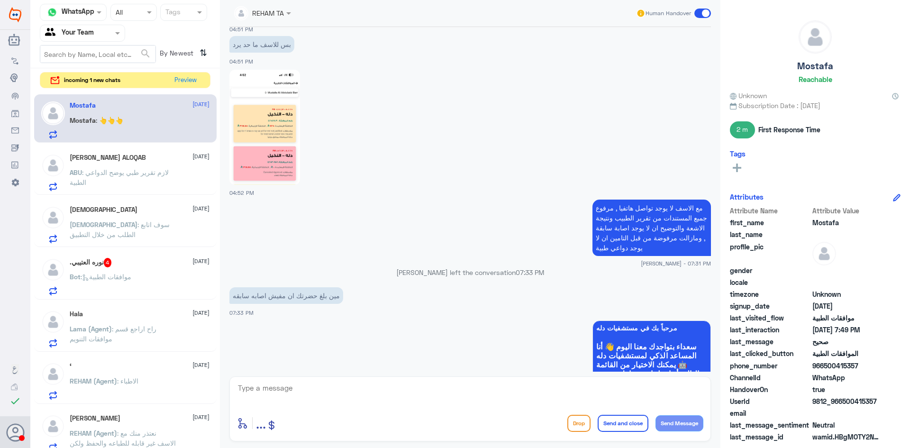
click at [648, 244] on p "مع الاسف لا يوجد تواصل هاتفيا , مرفوع جميع المستندات من تقرير الطبيب ونتيجة الا…" at bounding box center [651, 228] width 118 height 56
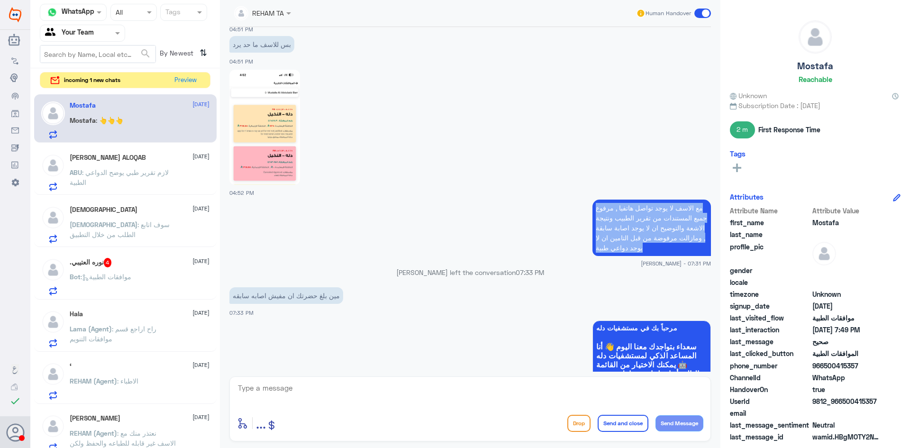
click at [648, 244] on p "مع الاسف لا يوجد تواصل هاتفيا , مرفوع جميع المستندات من تقرير الطبيب ونتيجة الا…" at bounding box center [651, 228] width 118 height 56
copy div "مع الاسف لا يوجد تواصل هاتفيا , مرفوع جميع المستندات من تقرير الطبيب ونتيجة الا…"
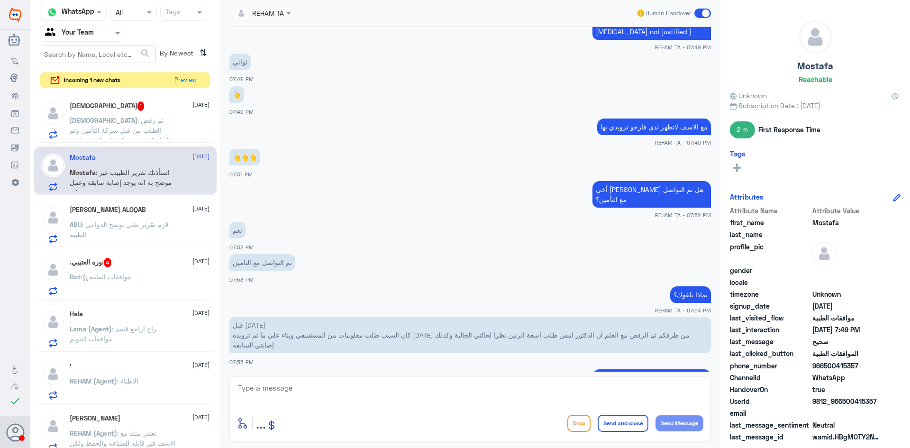
scroll to position [3047, 0]
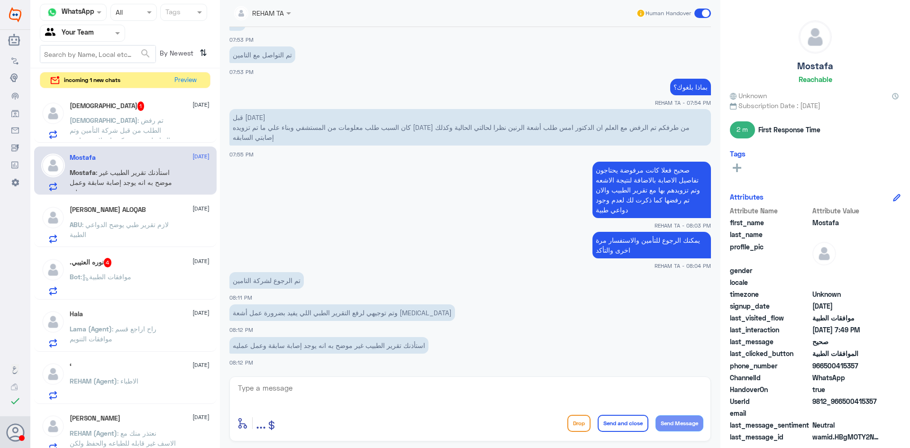
click at [127, 129] on span ": تم رفض الطلب من قبل شركة التأمين وتم التواصل معهم وذكرو انه لايوجد داعي طبي م…" at bounding box center [123, 150] width 106 height 68
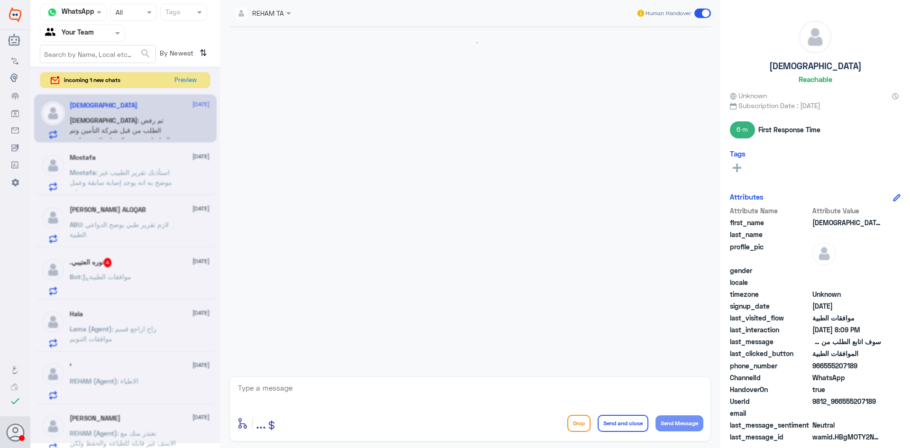
scroll to position [707, 0]
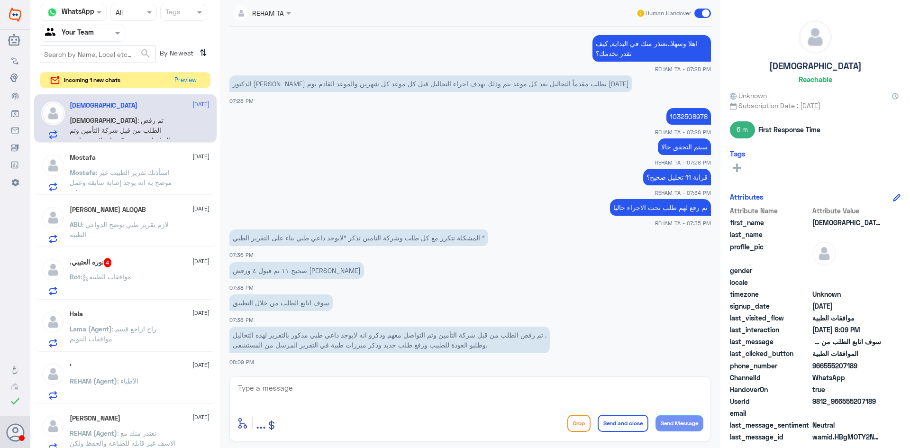
click at [162, 194] on div "Mostafa 13 August Mostafa : استأذنك تقرير الطبيب غير موضح به انه يوجد إصابة ساب…" at bounding box center [125, 170] width 182 height 49
click at [112, 261] on span "4" at bounding box center [108, 262] width 8 height 9
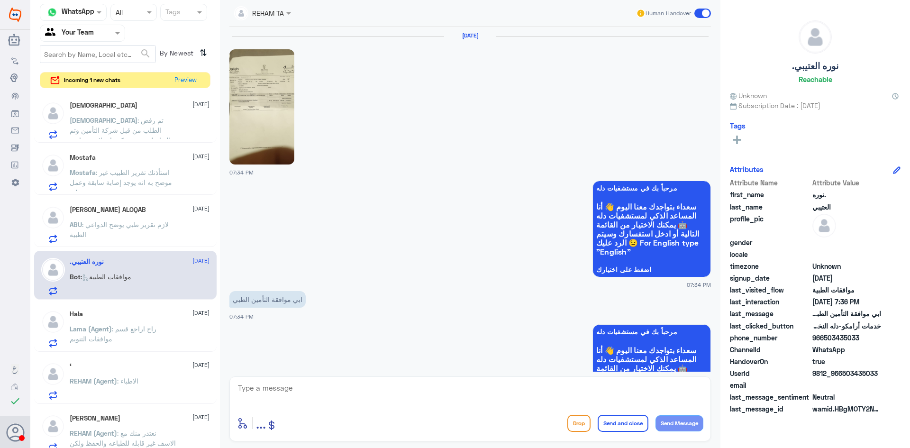
click at [255, 111] on img at bounding box center [261, 106] width 65 height 115
click at [147, 219] on p "ABU : لازم تقرير طبي يوضح الدواعي الطبية" at bounding box center [123, 231] width 107 height 24
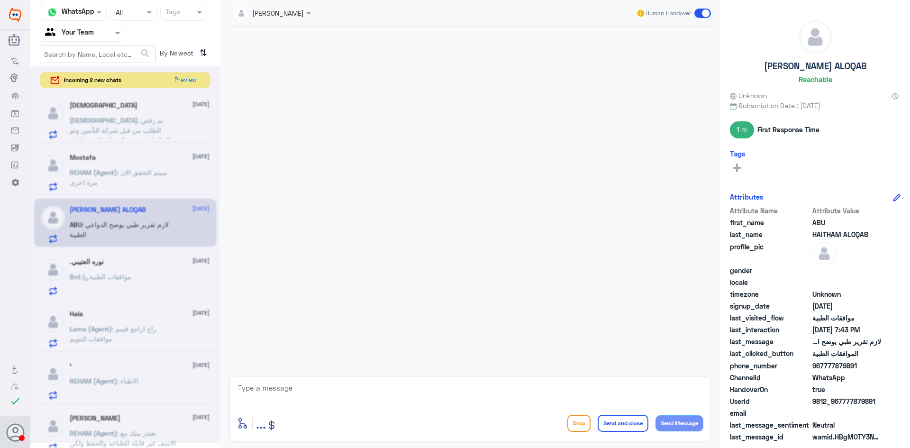
scroll to position [587, 0]
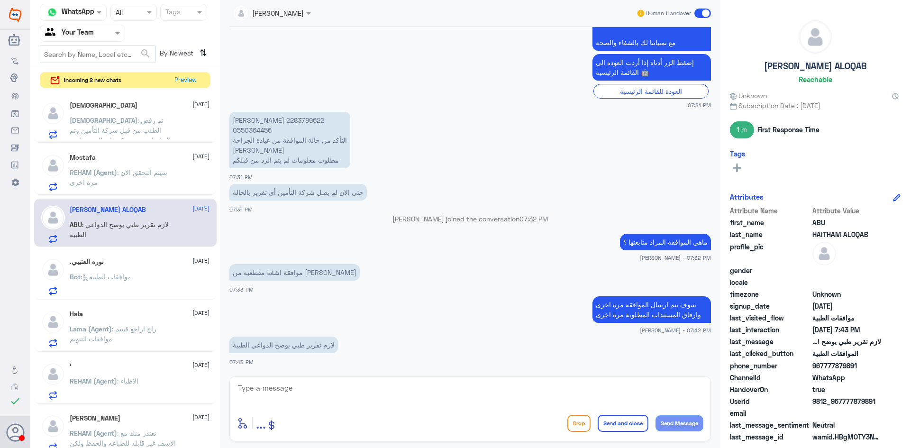
click at [251, 122] on p "انتصار عبدالواحد مرعي 2283789622 0550364456 التأكد من حالة الموافقة من عيادة ال…" at bounding box center [289, 140] width 121 height 56
copy p "2283789622"
click at [404, 390] on textarea at bounding box center [470, 392] width 466 height 23
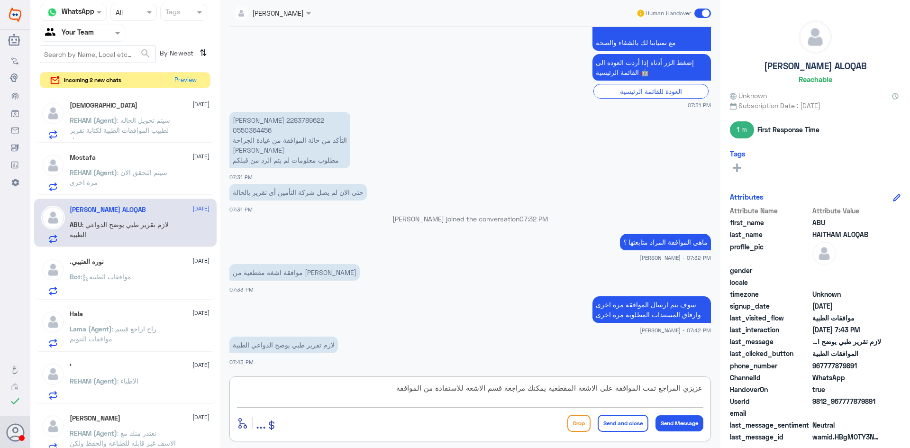
type textarea "عزيزي المراجع تمت الموافقة على الاشعة المقطعية يمكنك مراجعة قسم الاشعة للاستفاد…"
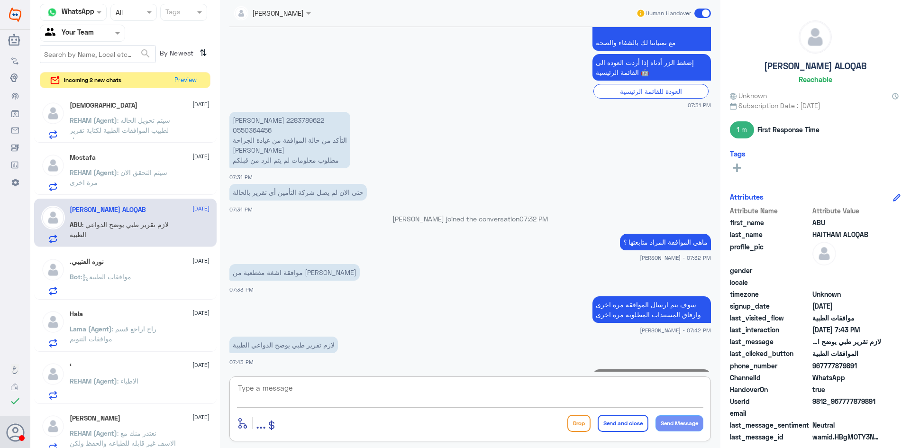
scroll to position [637, 0]
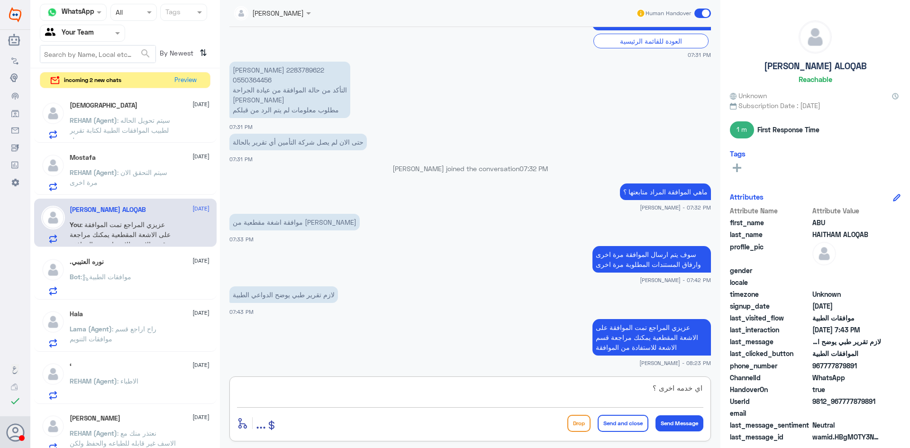
type textarea "اي خدمه اخرى ؟"
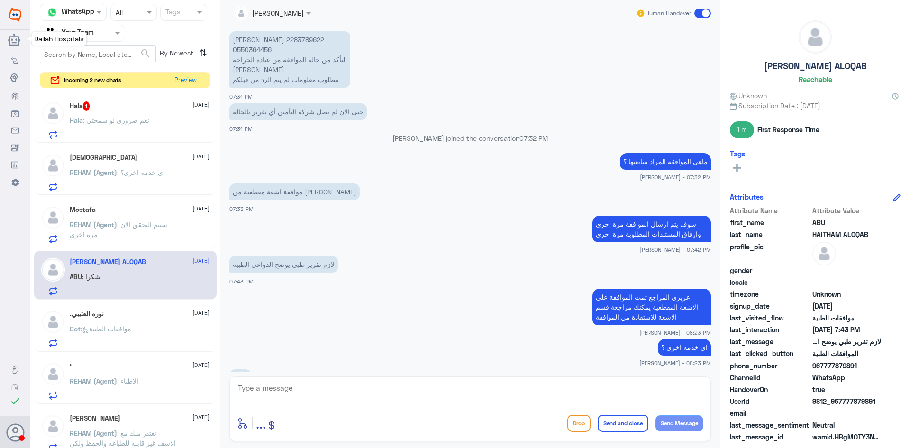
scroll to position [699, 0]
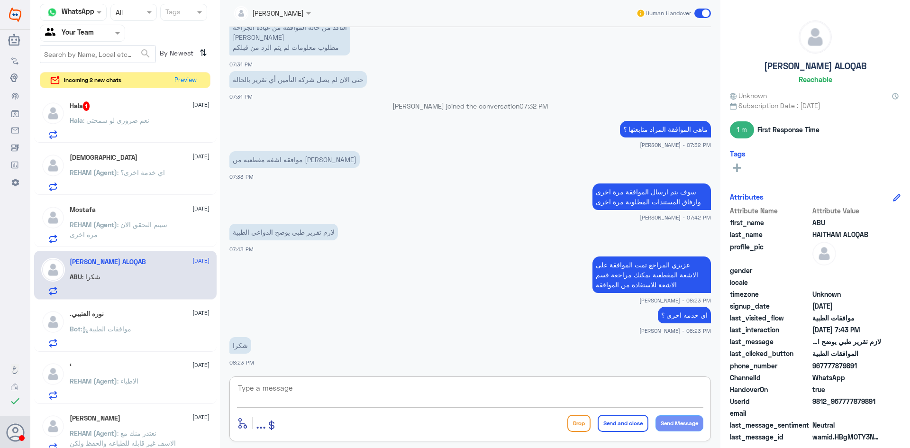
click at [329, 393] on textarea at bounding box center [470, 392] width 466 height 23
type textarea "العفو . قدامكم العافية"
click at [627, 419] on button "Send and close" at bounding box center [623, 423] width 51 height 17
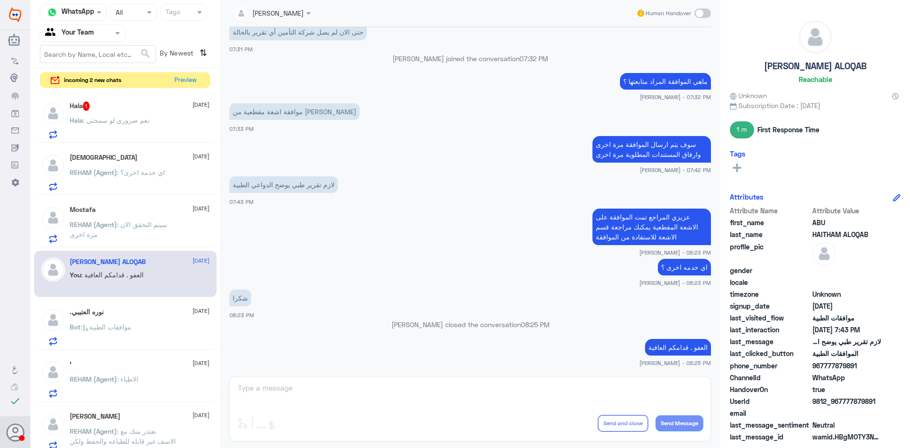
click at [146, 127] on p "Hala : نعم ضروري لو سمحتي" at bounding box center [110, 127] width 80 height 24
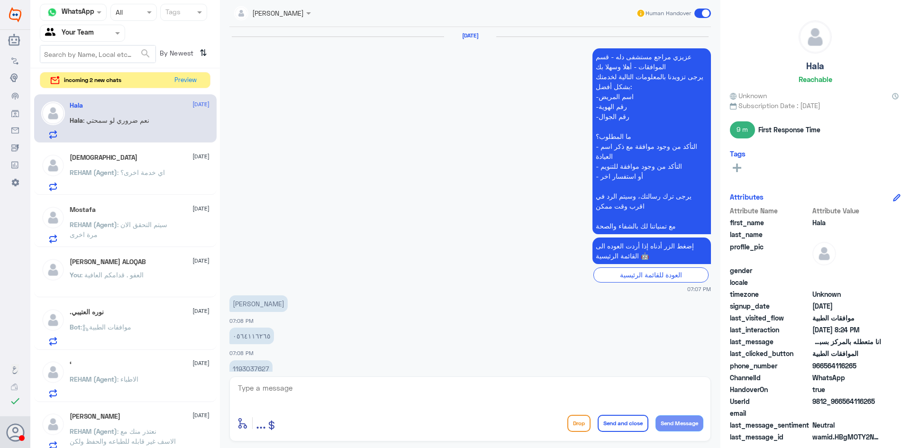
scroll to position [524, 0]
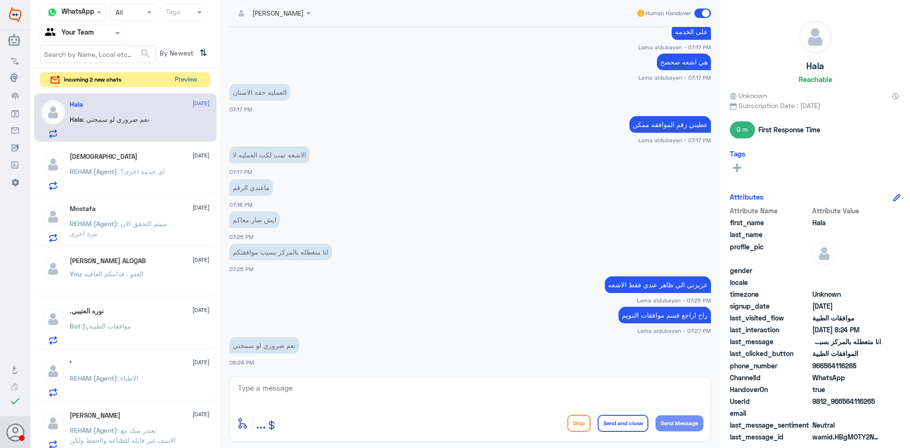
click at [182, 78] on button "Preview" at bounding box center [185, 80] width 29 height 15
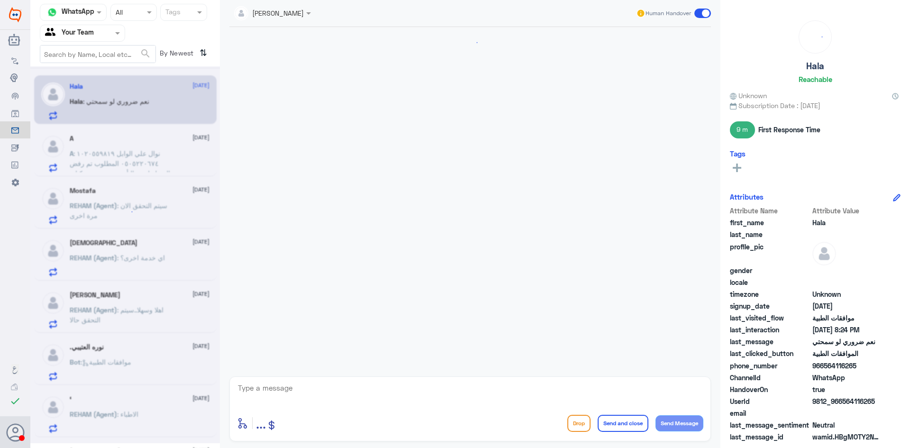
scroll to position [524, 0]
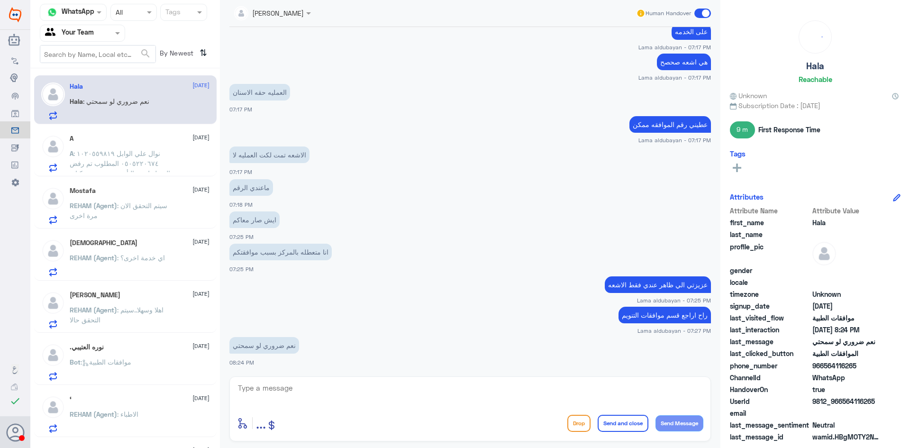
click at [161, 147] on div "A 13 August A : نوال علي الوابل ١٠٢٠٥٥٩٨١٩ ٠٥٠٥٢٢٠٦٧٤ المطلوب تم رفض التخطيط من…" at bounding box center [140, 153] width 140 height 37
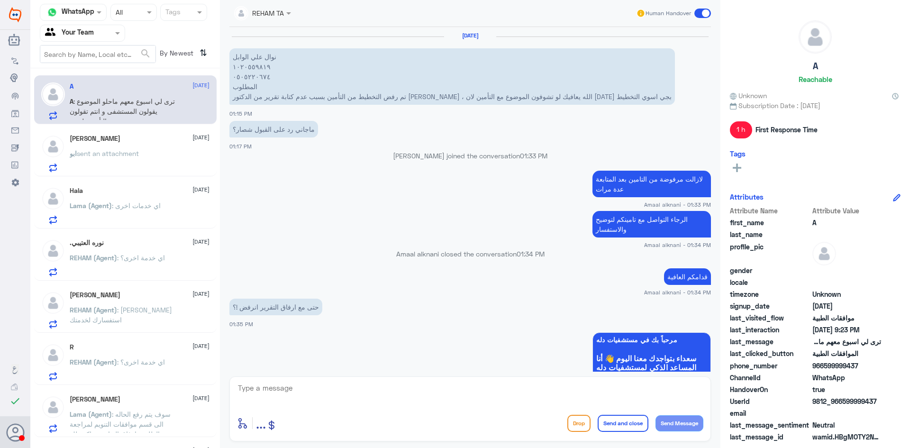
scroll to position [723, 0]
